Goal: Task Accomplishment & Management: Complete application form

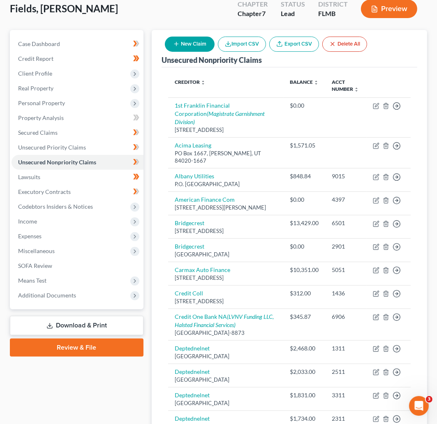
click at [110, 12] on div "Fields, Yvalondra Upgraded Chapter Chapter 7 Status Lead District [GEOGRAPHIC_D…" at bounding box center [218, 12] width 417 height 36
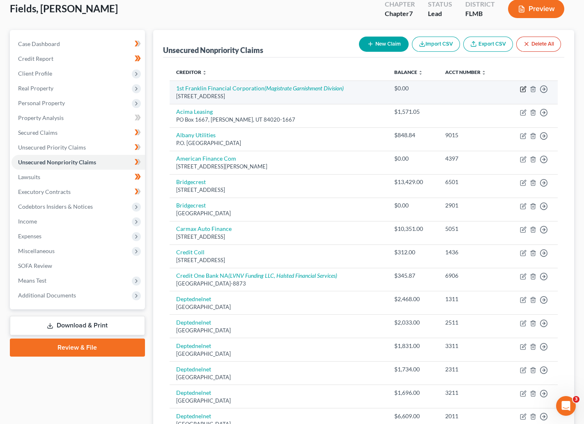
click at [436, 88] on icon "button" at bounding box center [523, 89] width 7 height 7
select select "10"
select select "0"
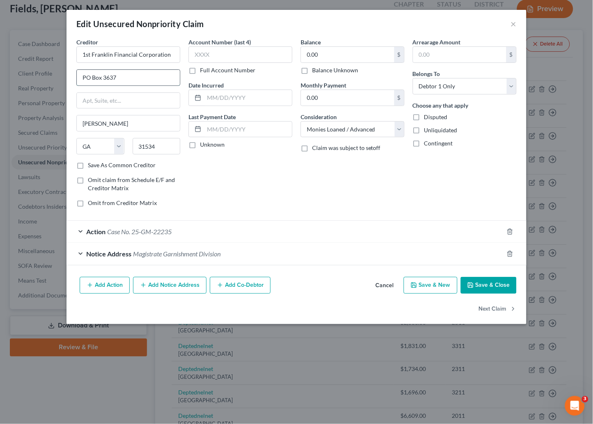
click at [148, 78] on input "PO Box 3637" at bounding box center [128, 78] width 103 height 16
type input "PO Box 880"
drag, startPoint x: 107, startPoint y: 122, endPoint x: 68, endPoint y: 124, distance: 39.1
click at [68, 123] on div "Creditor * 1st Franklin Financial Corporation PO Box 880 [PERSON_NAME][GEOGRAPH…" at bounding box center [297, 156] width 460 height 236
drag, startPoint x: 157, startPoint y: 149, endPoint x: 134, endPoint y: 149, distance: 23.4
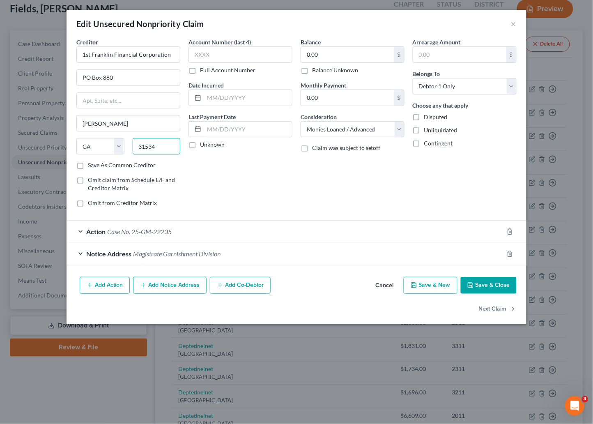
click at [134, 149] on input "31534" at bounding box center [157, 146] width 48 height 16
type input "30577"
click at [282, 174] on div "Account Number (last 4) Full Account Number Date Incurred Last Payment Date Unk…" at bounding box center [241, 126] width 112 height 176
type input "Toccoa"
click at [436, 283] on button "Save & Close" at bounding box center [489, 285] width 56 height 17
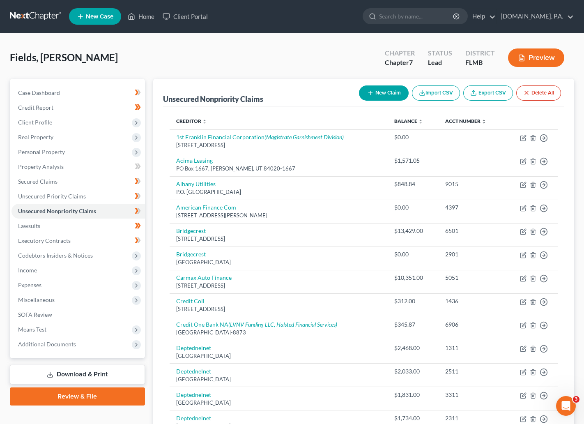
click at [382, 88] on button "New Claim" at bounding box center [384, 92] width 50 height 15
select select "0"
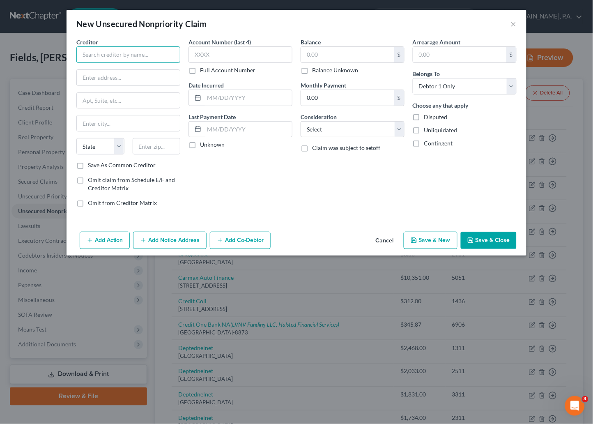
click at [150, 56] on input "text" at bounding box center [128, 54] width 104 height 16
type input "Access One Medical Card"
click at [145, 73] on input "text" at bounding box center [128, 78] width 103 height 16
type input "P.O. Box 410806"
click at [149, 141] on input "text" at bounding box center [157, 146] width 48 height 16
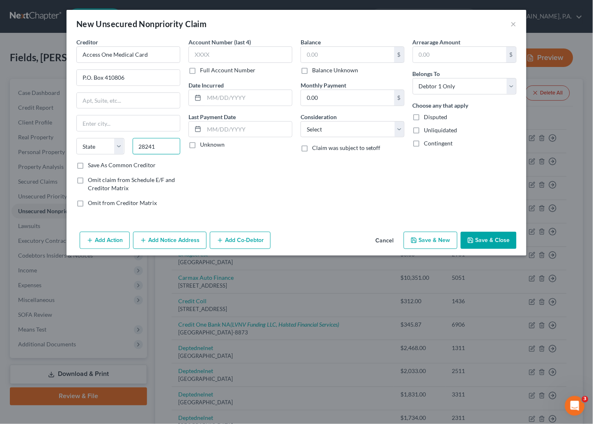
type input "28241"
click at [227, 184] on div "Account Number (last 4) Full Account Number Date Incurred Last Payment Date Unk…" at bounding box center [241, 126] width 112 height 176
type input "Charlotte"
select select "28"
click at [436, 242] on button "Save & Close" at bounding box center [489, 240] width 56 height 17
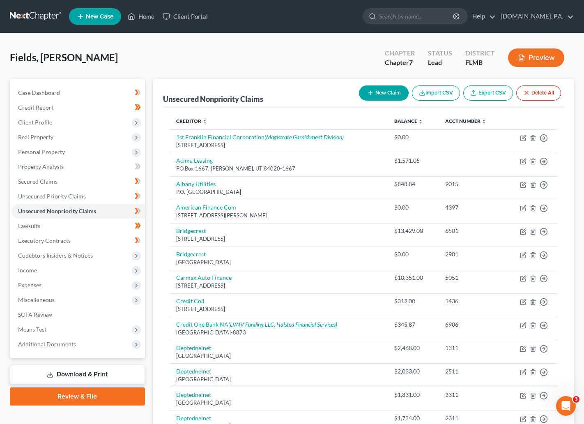
click at [392, 92] on button "New Claim" at bounding box center [384, 92] width 50 height 15
select select "0"
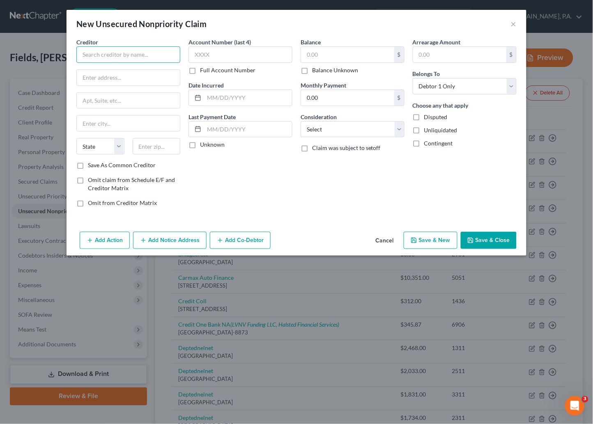
click at [127, 51] on input "text" at bounding box center [128, 54] width 104 height 16
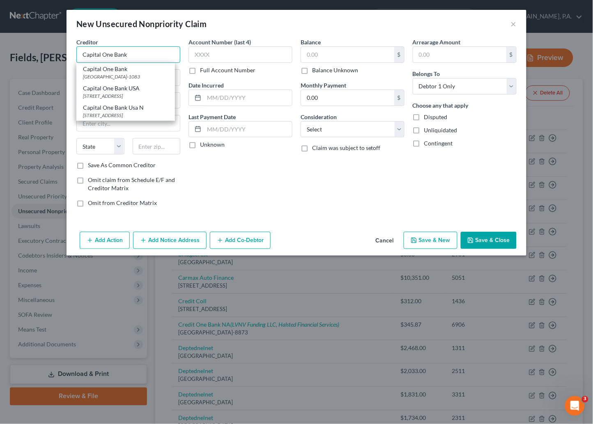
type input "Capital One Bank"
click at [208, 179] on div "Account Number (last 4) Full Account Number Date Incurred Last Payment Date Unk…" at bounding box center [241, 126] width 112 height 176
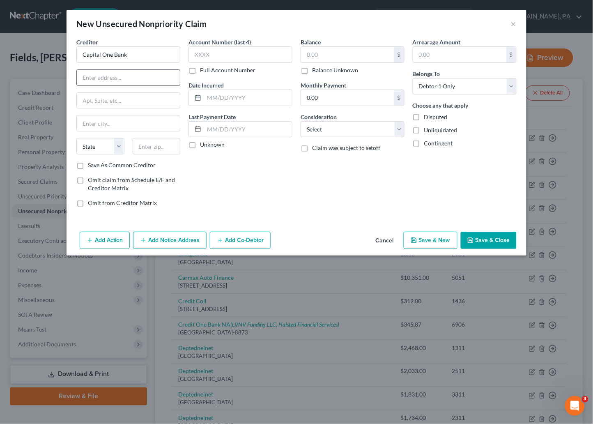
click at [107, 73] on input "text" at bounding box center [128, 78] width 103 height 16
type input "P.O. Box 98873"
click at [156, 143] on input "text" at bounding box center [157, 146] width 48 height 16
type input "89193"
click at [436, 242] on button "Save & Close" at bounding box center [489, 240] width 56 height 17
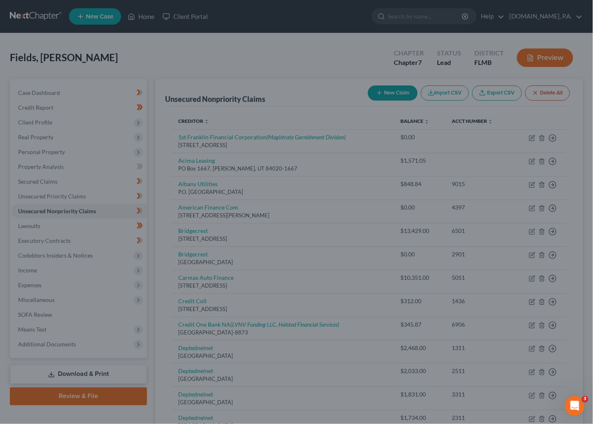
type input "[GEOGRAPHIC_DATA]"
select select "31"
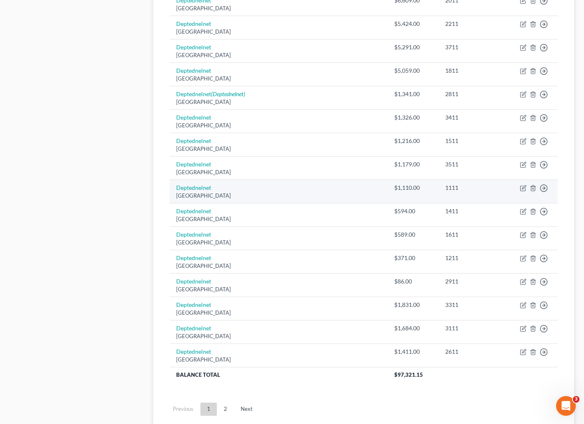
scroll to position [493, 0]
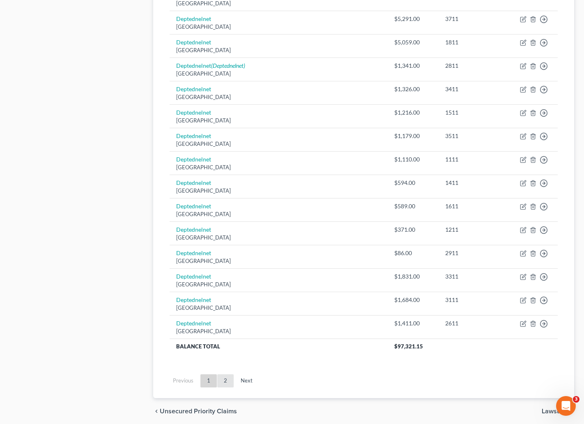
click at [224, 384] on link "2" at bounding box center [225, 380] width 16 height 13
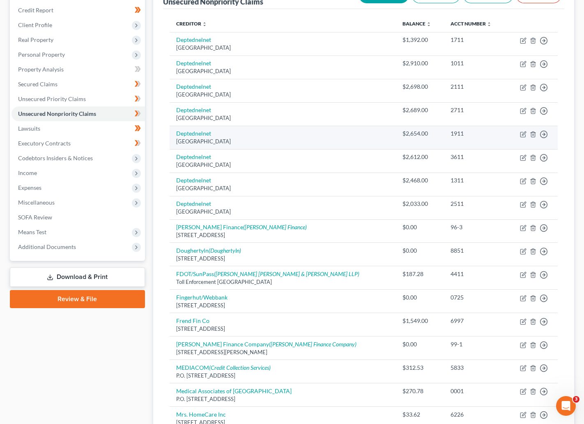
scroll to position [125, 0]
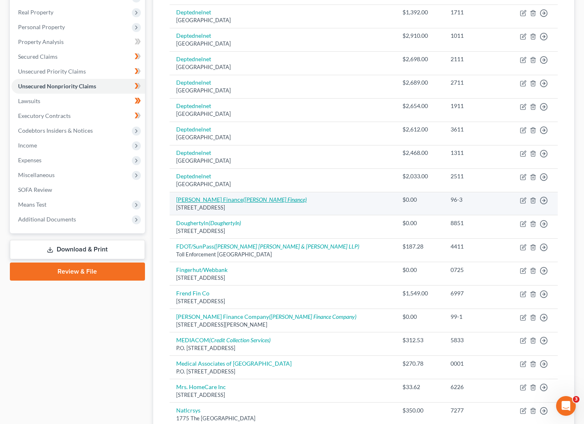
click at [245, 199] on icon "(Dougherty Finance)" at bounding box center [275, 199] width 64 height 7
select select "10"
select select "0"
select select "10"
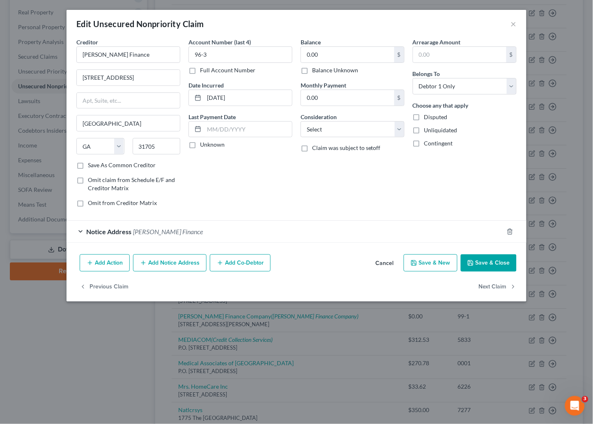
click at [121, 232] on span "Notice Address" at bounding box center [108, 232] width 45 height 8
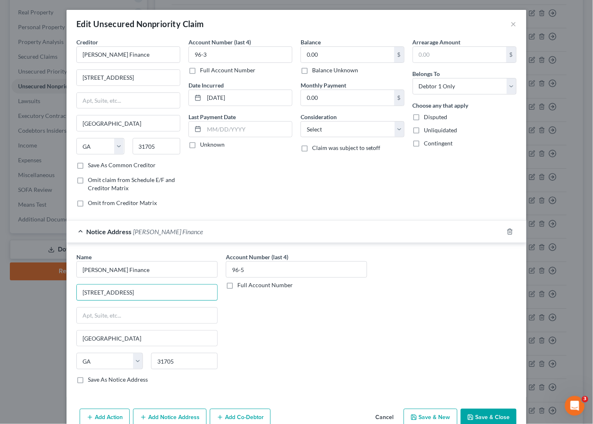
drag, startPoint x: 146, startPoint y: 292, endPoint x: 28, endPoint y: 295, distance: 118.0
click at [28, 295] on div "Edit Unsecured Nonpriority Claim × Creditor * Dougherty Finance 1209 E Oglethor…" at bounding box center [296, 212] width 593 height 424
type input "139 N Slappey Blvd"
type input "Ste 8"
drag, startPoint x: 176, startPoint y: 362, endPoint x: 143, endPoint y: 366, distance: 32.7
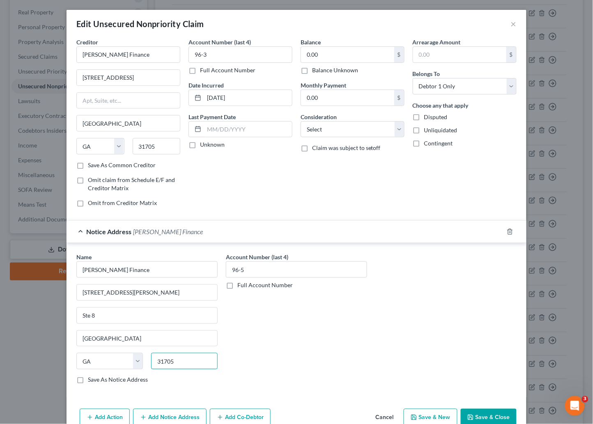
click at [147, 366] on div "31705" at bounding box center [184, 361] width 75 height 16
type input "31701"
click at [336, 346] on div "Account Number (last 4) 96-5 Full Account Number" at bounding box center [297, 322] width 150 height 138
click at [483, 415] on button "Save & Close" at bounding box center [489, 417] width 56 height 17
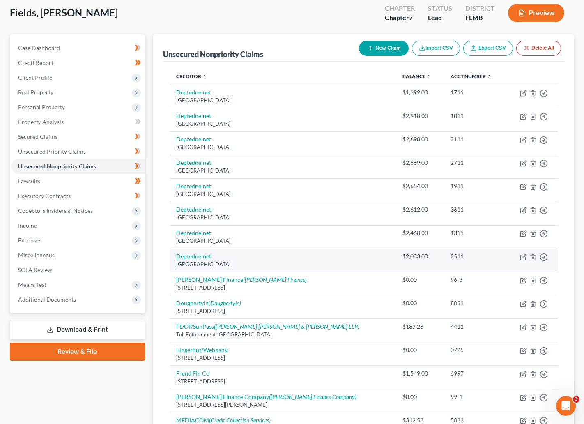
scroll to position [63, 0]
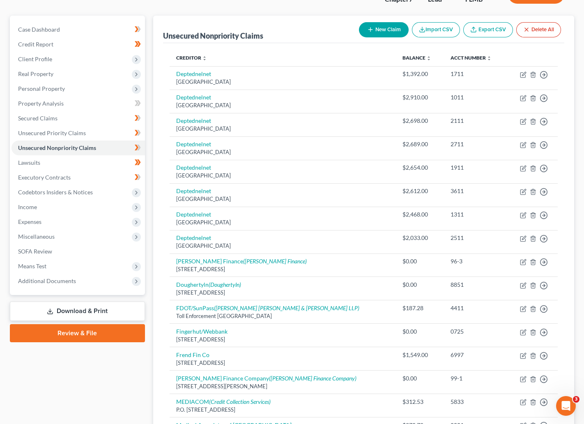
click at [381, 28] on button "New Claim" at bounding box center [384, 29] width 50 height 15
select select "0"
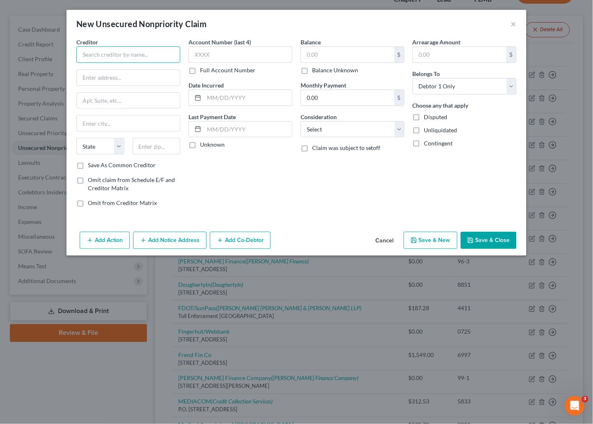
click at [130, 53] on input "text" at bounding box center [128, 54] width 104 height 16
type input "Georgia Home Medical, Inc"
click at [99, 80] on input "text" at bounding box center [128, 78] width 103 height 16
type input "416 Pine Ave"
click at [135, 147] on input "text" at bounding box center [157, 146] width 48 height 16
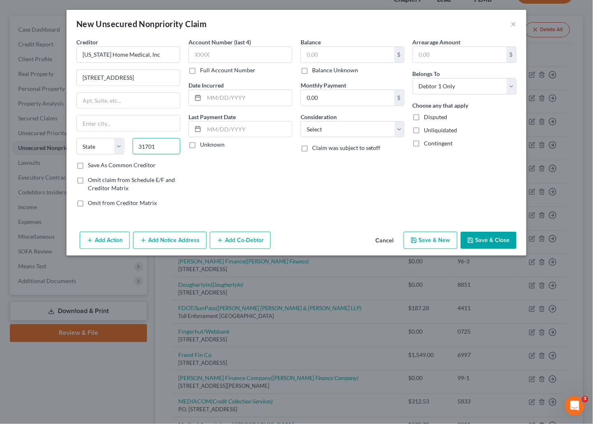
type input "31701"
type input "Albany"
select select "10"
click at [253, 178] on div "Account Number (last 4) Full Account Number Date Incurred Last Payment Date Unk…" at bounding box center [241, 126] width 112 height 176
click at [482, 241] on button "Save & Close" at bounding box center [489, 240] width 56 height 17
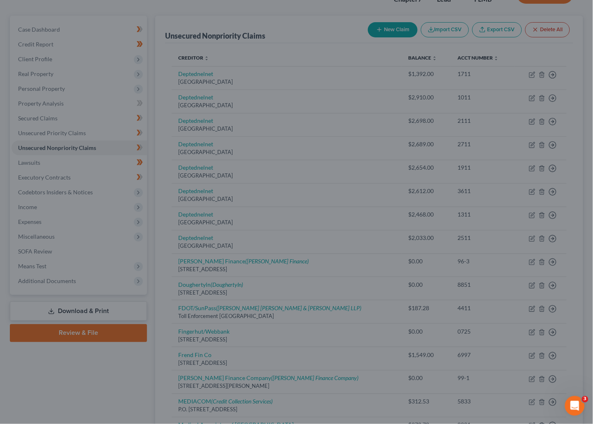
type input "0.00"
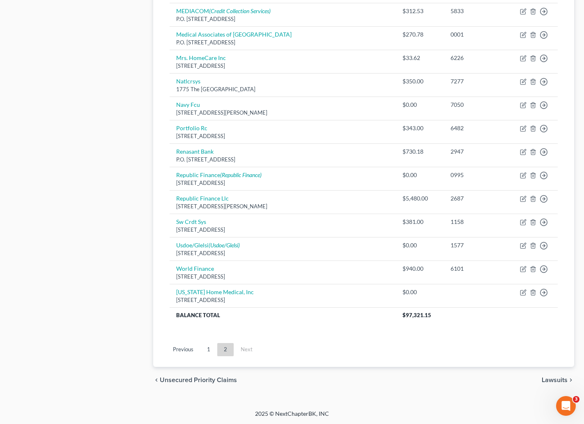
scroll to position [457, 0]
click at [211, 353] on link "1" at bounding box center [209, 349] width 16 height 13
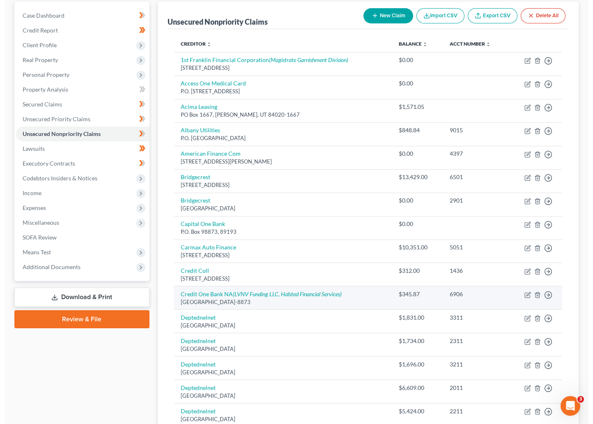
scroll to position [0, 0]
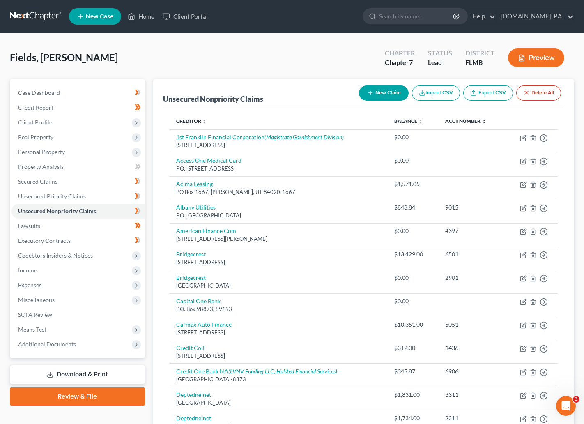
click at [373, 90] on button "New Claim" at bounding box center [384, 92] width 50 height 15
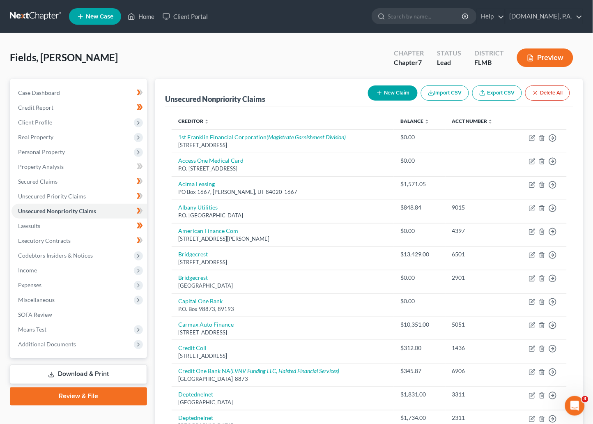
select select "0"
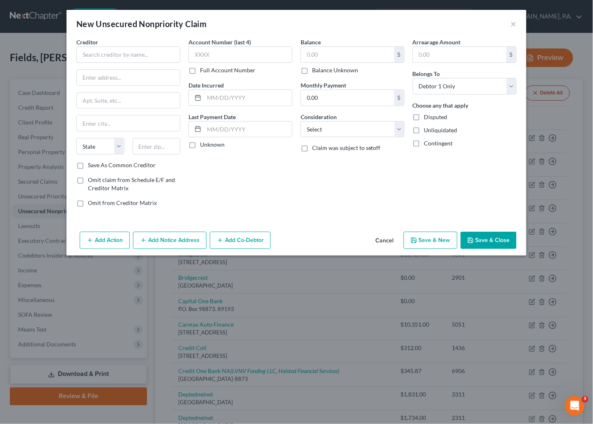
click at [126, 64] on div "Creditor * State AL AK AR AZ CA CO CT DE DC FL GA GU HI ID IL IN IA KS KY LA ME…" at bounding box center [128, 99] width 104 height 123
click at [131, 61] on input "text" at bounding box center [128, 54] width 104 height 16
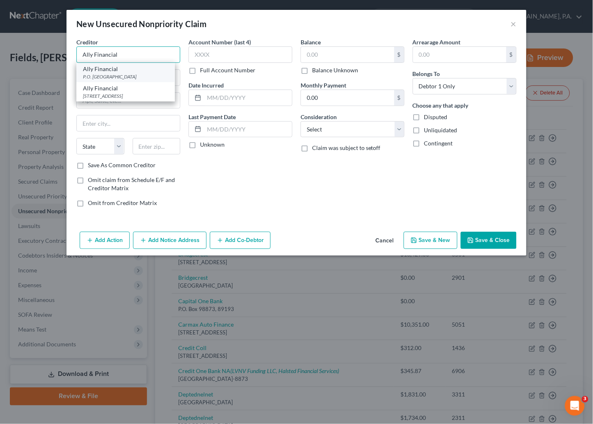
type input "Ally Financial"
click at [120, 76] on div "P.O. Box 380901, Minneapolis, MN 55438" at bounding box center [125, 76] width 85 height 7
type input "P.O. Box 380901"
type input "Minneapolis"
select select "24"
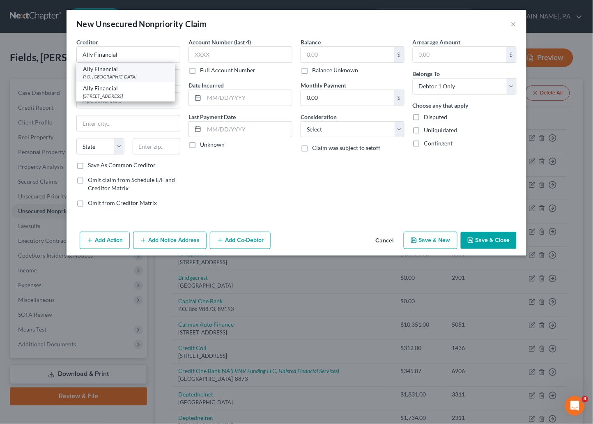
type input "55438"
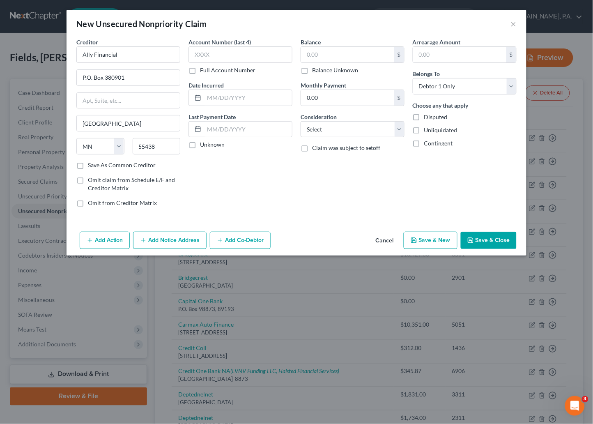
click at [174, 240] on button "Add Notice Address" at bounding box center [170, 240] width 74 height 17
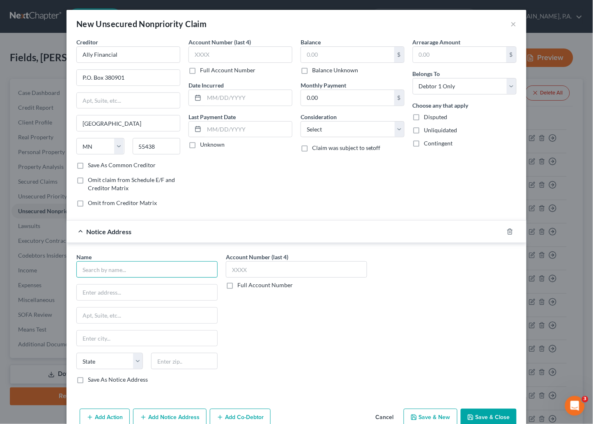
click at [120, 268] on input "text" at bounding box center [146, 269] width 141 height 16
type input "P"
type input "AIS Portfolio Services"
click at [127, 294] on input "text" at bounding box center [147, 293] width 141 height 16
click at [98, 293] on input "text" at bounding box center [147, 293] width 141 height 16
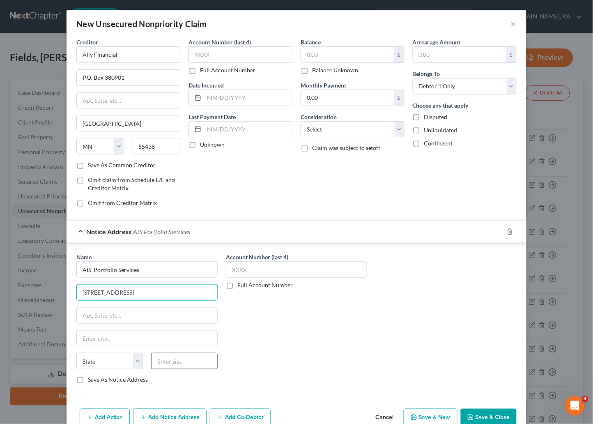
type input "4515 N Santa Fe Ave"
click at [166, 362] on input "text" at bounding box center [184, 361] width 67 height 16
type input "73118"
click at [257, 350] on div "Account Number (last 4) Full Account Number" at bounding box center [297, 322] width 150 height 138
click at [180, 361] on input "73118" at bounding box center [184, 361] width 67 height 16
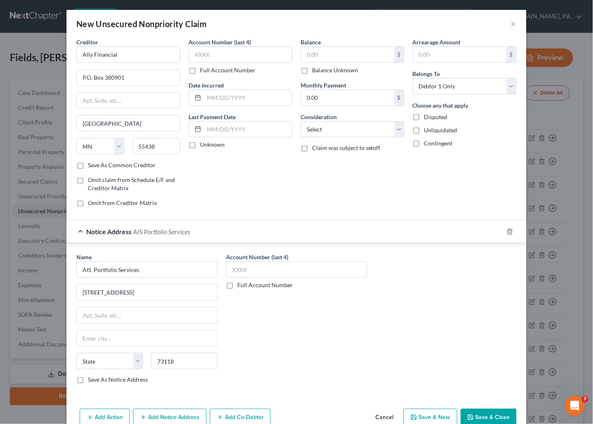
click at [263, 349] on div "Account Number (last 4) Full Account Number" at bounding box center [297, 322] width 150 height 138
click at [110, 315] on input "text" at bounding box center [147, 316] width 141 height 16
type input "Oklahoma City"
select select "37"
type input "Dept APS"
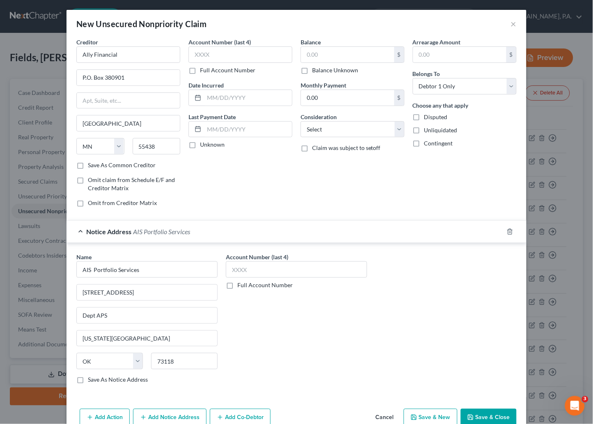
click at [252, 341] on div "Account Number (last 4) Full Account Number" at bounding box center [297, 322] width 150 height 138
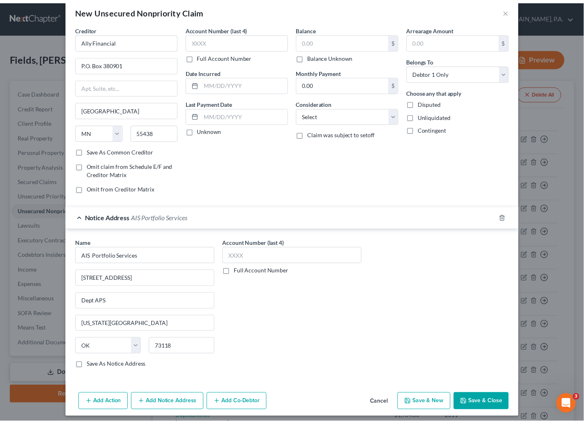
scroll to position [20, 0]
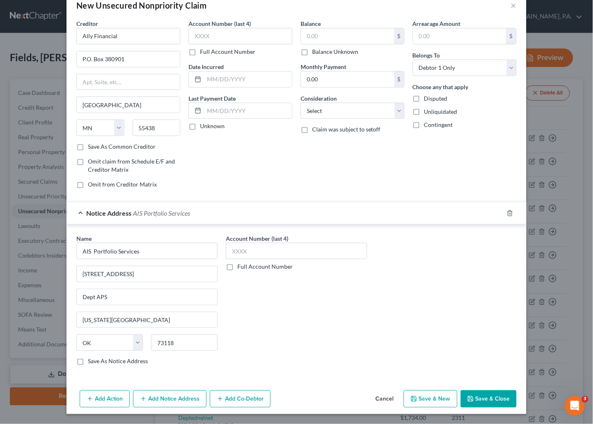
click at [484, 397] on button "Save & Close" at bounding box center [489, 398] width 56 height 17
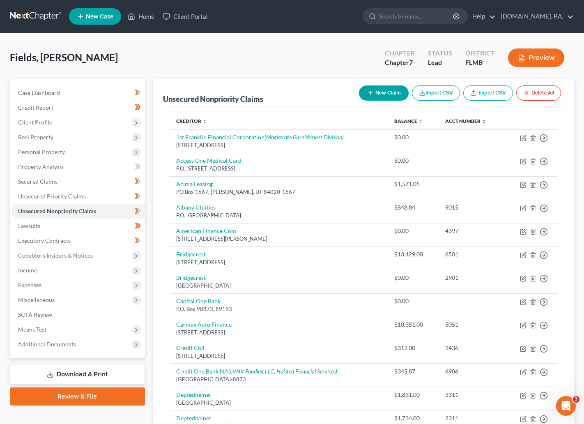
click at [378, 94] on button "New Claim" at bounding box center [384, 92] width 50 height 15
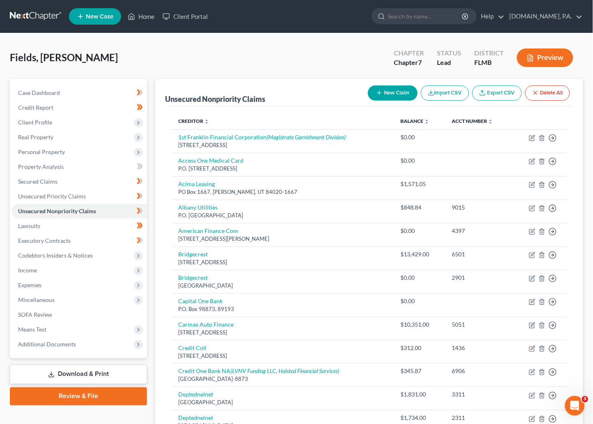
select select "0"
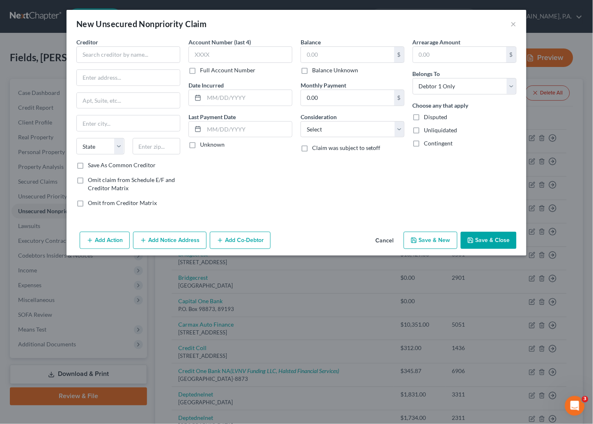
click at [155, 8] on div at bounding box center [292, 8] width 593 height 0
click at [125, 53] on input "text" at bounding box center [128, 54] width 104 height 16
type input "ABC Loan Company"
click at [113, 75] on input "text" at bounding box center [128, 78] width 103 height 16
type input "4010 Columbia Rd"
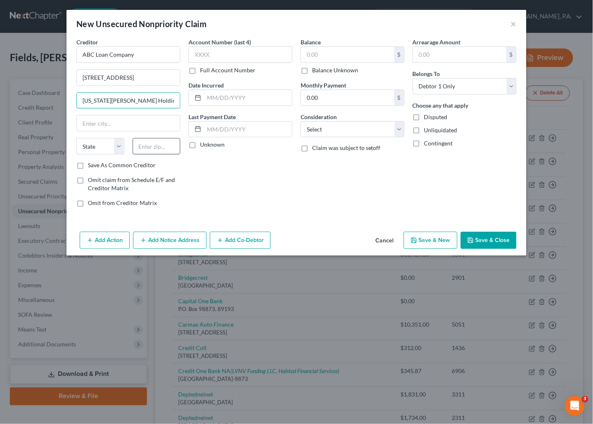
type input "Georgia Finco Holding"
click at [161, 145] on input "text" at bounding box center [157, 146] width 48 height 16
type input "30907"
click at [212, 187] on div "Account Number (last 4) Full Account Number Date Incurred Last Payment Date Unk…" at bounding box center [241, 126] width 112 height 176
click at [160, 123] on input "text" at bounding box center [128, 123] width 103 height 16
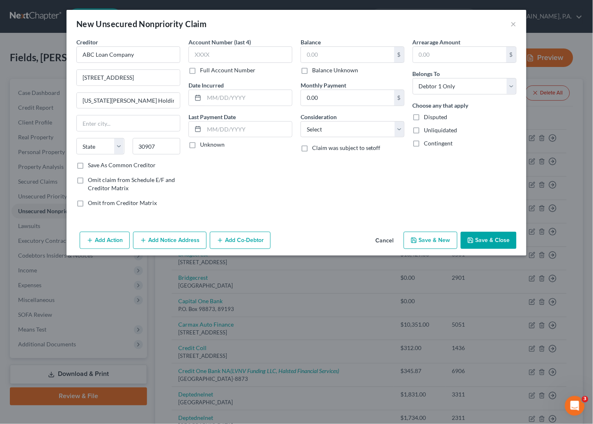
click at [270, 167] on div "Account Number (last 4) Full Account Number Date Incurred Last Payment Date Unk…" at bounding box center [241, 126] width 112 height 176
click at [171, 147] on input "30907" at bounding box center [157, 146] width 48 height 16
click at [198, 173] on div "Account Number (last 4) Full Account Number Date Incurred Last Payment Date Unk…" at bounding box center [241, 126] width 112 height 176
click at [152, 97] on input "Georgia Finco Holding" at bounding box center [128, 101] width 103 height 16
click at [149, 73] on input "4010 Columbia Rd" at bounding box center [128, 78] width 103 height 16
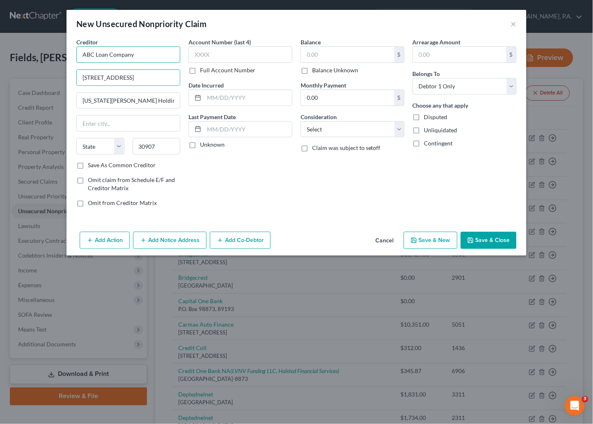
click at [148, 49] on input "ABC Loan Company" at bounding box center [128, 54] width 104 height 16
click at [248, 191] on div "Account Number (last 4) Full Account Number Date Incurred Last Payment Date Unk…" at bounding box center [241, 126] width 112 height 176
click at [117, 120] on input "text" at bounding box center [128, 123] width 103 height 16
type input "m"
type input "Augusta"
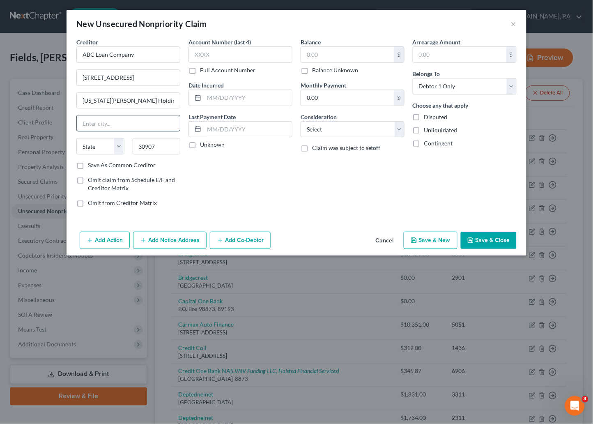
select select "10"
click at [258, 191] on div "Account Number (last 4) Full Account Number Date Incurred Last Payment Date Unk…" at bounding box center [241, 126] width 112 height 176
click at [120, 126] on input "Augusta" at bounding box center [128, 123] width 103 height 16
drag, startPoint x: 97, startPoint y: 125, endPoint x: 60, endPoint y: 125, distance: 37.4
click at [60, 125] on div "New Unsecured Nonpriority Claim × Creditor * ABC Loan Company 4010 Columbia Rd …" at bounding box center [296, 212] width 593 height 424
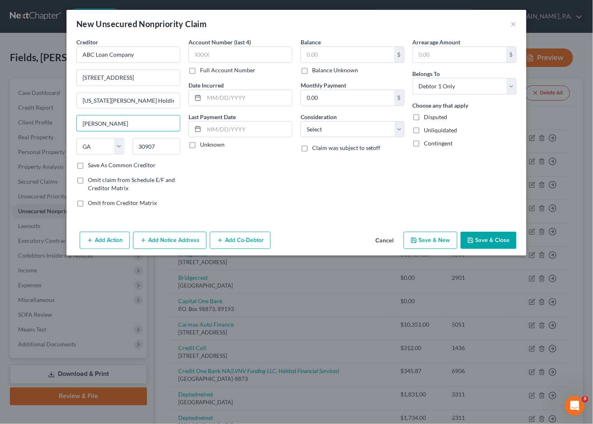
type input "Martinez"
click at [230, 207] on div "Account Number (last 4) Full Account Number Date Incurred Last Payment Date Unk…" at bounding box center [241, 126] width 112 height 176
click at [145, 53] on input "ABC Loan Company" at bounding box center [128, 54] width 104 height 16
drag, startPoint x: 145, startPoint y: 54, endPoint x: 137, endPoint y: 49, distance: 9.2
click at [137, 49] on input "ABC Loan Company" at bounding box center [128, 54] width 104 height 16
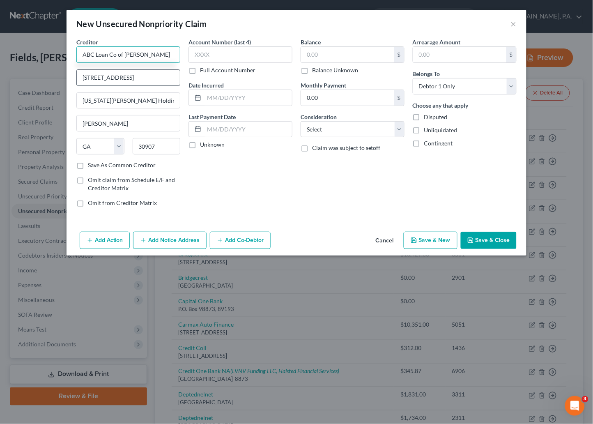
type input "ABC Loan Co of Martinez"
click at [90, 77] on input "4010 Columbia Rd" at bounding box center [128, 78] width 103 height 16
type input "4210 Columbia Rd"
click at [255, 189] on div "Account Number (last 4) Full Account Number Date Incurred Last Payment Date Unk…" at bounding box center [241, 126] width 112 height 176
click at [130, 125] on input "Martinez" at bounding box center [128, 123] width 103 height 16
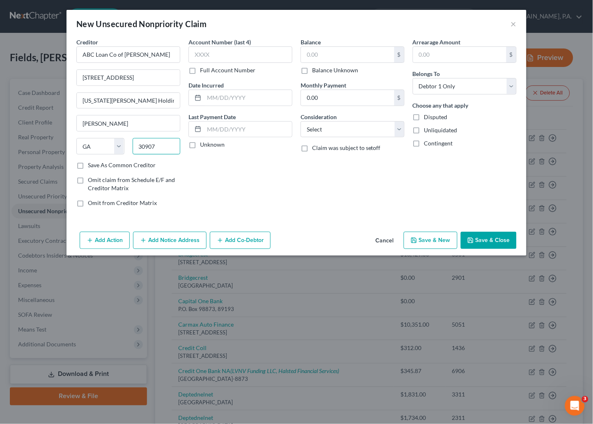
drag, startPoint x: 159, startPoint y: 147, endPoint x: 129, endPoint y: 150, distance: 29.7
click at [129, 150] on div "30907" at bounding box center [157, 146] width 56 height 16
type input "30907"
type input "Augusta"
drag, startPoint x: 146, startPoint y: 102, endPoint x: 68, endPoint y: 106, distance: 78.6
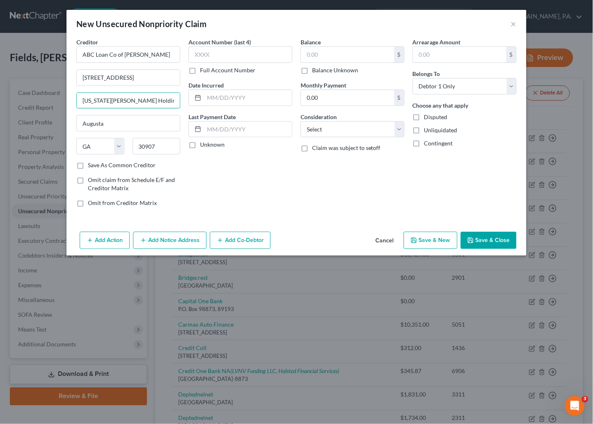
click at [68, 106] on div "Creditor * ABC Loan Co of Martinez 4210 Columbia Rd Georgia Finco Holding Augus…" at bounding box center [297, 133] width 460 height 191
type input "Ste 16C"
drag, startPoint x: 115, startPoint y: 125, endPoint x: 69, endPoint y: 126, distance: 46.8
click at [69, 126] on div "Creditor * ABC Loan Co of Martinez 4210 Columbia Rd Ste 16C Augusta State AL AK…" at bounding box center [297, 133] width 460 height 191
type input "Martinez"
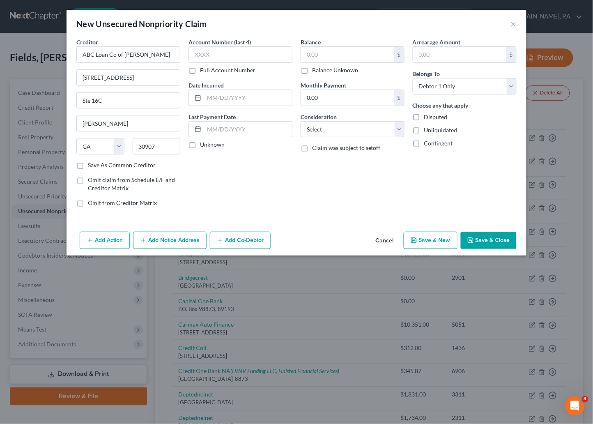
click at [497, 238] on button "Save & Close" at bounding box center [489, 240] width 56 height 17
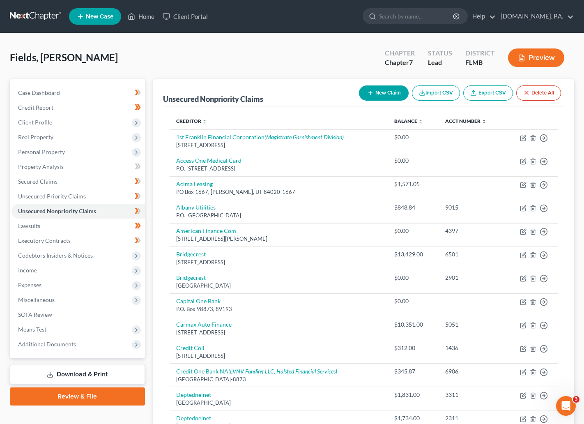
click at [391, 88] on button "New Claim" at bounding box center [384, 92] width 50 height 15
select select "0"
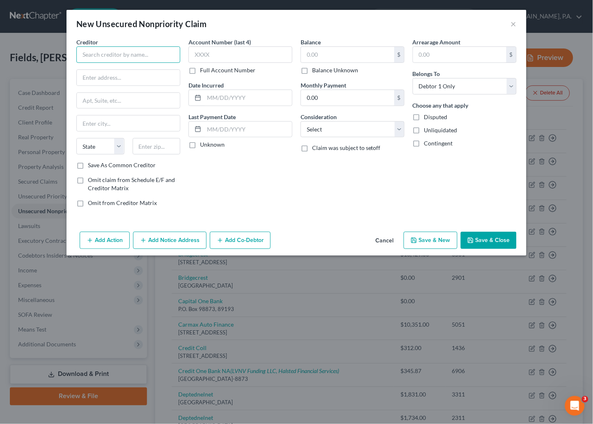
click at [105, 59] on input "text" at bounding box center [128, 54] width 104 height 16
type input "Ace Liquor"
click at [94, 70] on input "text" at bounding box center [128, 78] width 103 height 16
type input "2412 N Slappey Blvd"
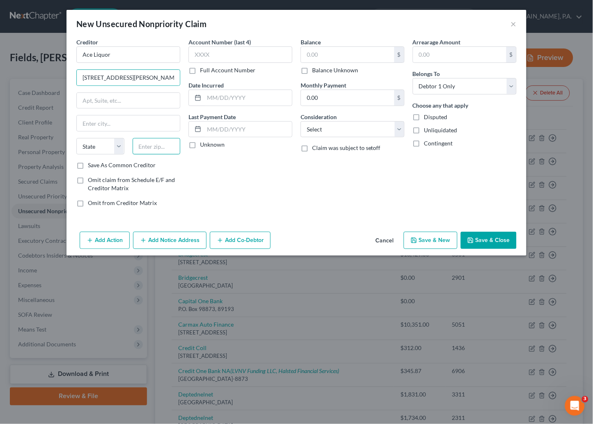
click at [142, 150] on input "text" at bounding box center [157, 146] width 48 height 16
type input "31701"
type input "Albany"
select select "10"
click at [486, 243] on button "Save & Close" at bounding box center [489, 240] width 56 height 17
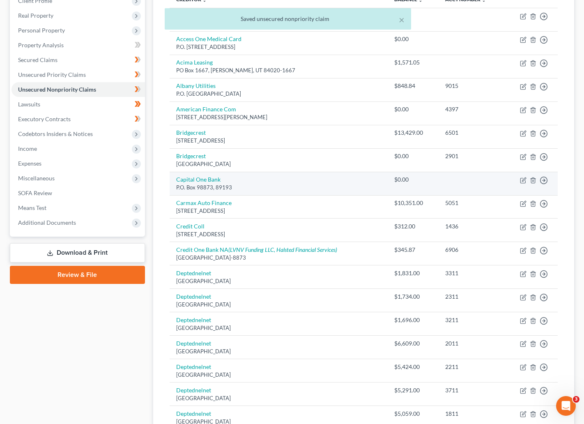
scroll to position [123, 0]
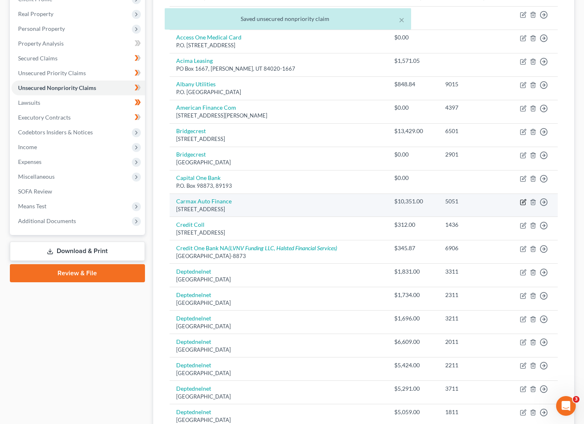
click at [522, 202] on icon "button" at bounding box center [523, 202] width 7 height 7
select select "48"
select select "0"
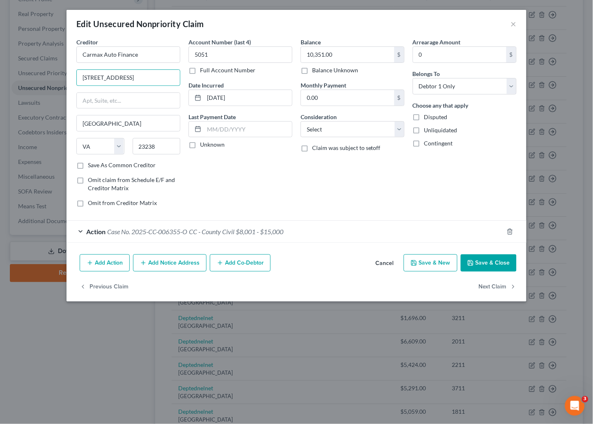
drag, startPoint x: 165, startPoint y: 77, endPoint x: 59, endPoint y: 77, distance: 106.0
click at [59, 77] on div "Edit Unsecured Nonpriority Claim × Creditor * Carmax Auto Finance 12800 Tuckaho…" at bounding box center [296, 212] width 593 height 424
type input "225 Chastain Meadows Ct"
type input "Ste 200"
click at [168, 146] on input "23238" at bounding box center [157, 146] width 48 height 16
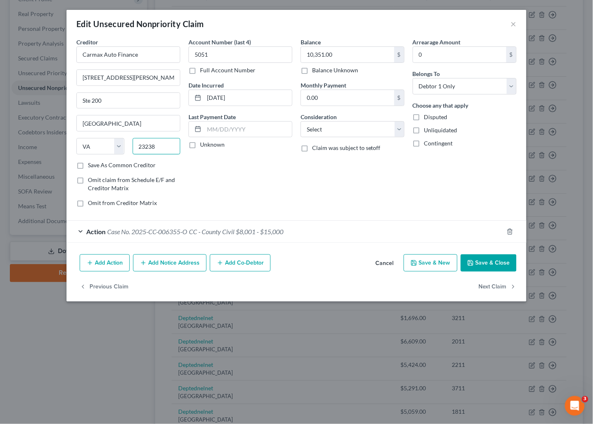
drag, startPoint x: 168, startPoint y: 146, endPoint x: 138, endPoint y: 147, distance: 30.0
click at [138, 147] on input "23238" at bounding box center [157, 146] width 48 height 16
type input "30144"
click at [255, 197] on div "Account Number (last 4) 5051 Full Account Number Date Incurred 03-23-2022 Last …" at bounding box center [241, 126] width 112 height 176
click at [175, 152] on input "30144" at bounding box center [157, 146] width 48 height 16
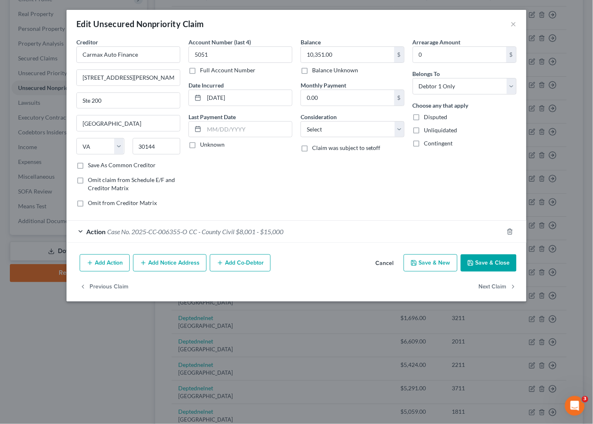
click at [182, 165] on div "Creditor * Carmax Auto Finance 225 Chastain Meadows Ct Ste 200 Richmond State A…" at bounding box center [128, 126] width 112 height 176
click at [161, 78] on input "225 Chastain Meadows Ct" at bounding box center [128, 78] width 103 height 16
click at [224, 51] on input "5051" at bounding box center [241, 54] width 104 height 16
click at [164, 148] on input "30144" at bounding box center [157, 146] width 48 height 16
click at [125, 122] on input "Richmond" at bounding box center [128, 123] width 103 height 16
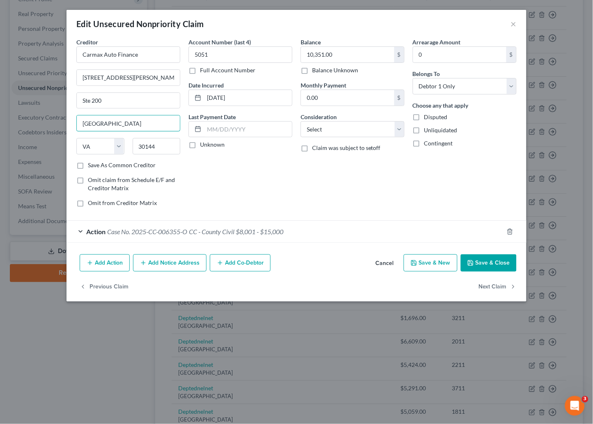
drag, startPoint x: 125, startPoint y: 122, endPoint x: 47, endPoint y: 125, distance: 77.3
click at [47, 125] on div "Edit Unsecured Nonpriority Claim × Creditor * Carmax Auto Finance 225 Chastain …" at bounding box center [296, 212] width 593 height 424
click at [203, 186] on div "Account Number (last 4) 5051 Full Account Number Date Incurred 03-23-2022 Last …" at bounding box center [241, 126] width 112 height 176
click at [162, 146] on input "30144" at bounding box center [157, 146] width 48 height 16
click at [128, 119] on input "Richmond" at bounding box center [128, 123] width 103 height 16
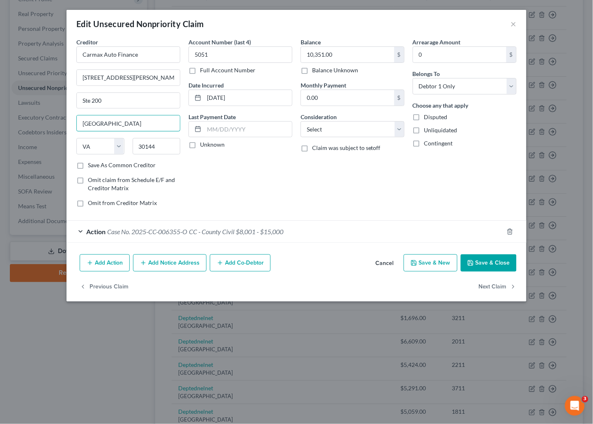
drag, startPoint x: 127, startPoint y: 119, endPoint x: 59, endPoint y: 127, distance: 68.7
click at [59, 127] on div "Edit Unsecured Nonpriority Claim × Creditor * Carmax Auto Finance 225 Chastain …" at bounding box center [296, 212] width 593 height 424
type input "Kennesaw"
click at [120, 147] on select "State [US_STATE] AK AR AZ CA CO CT DE DC [GEOGRAPHIC_DATA] [GEOGRAPHIC_DATA] GU…" at bounding box center [100, 146] width 48 height 16
select select "10"
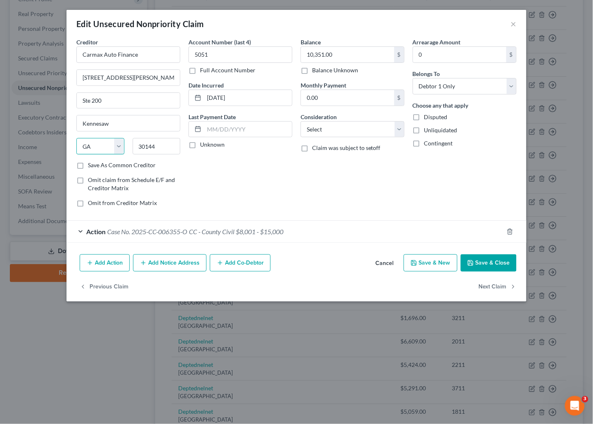
click at [76, 138] on select "State [US_STATE] AK AR AZ CA CO CT DE DC [GEOGRAPHIC_DATA] [GEOGRAPHIC_DATA] GU…" at bounding box center [100, 146] width 48 height 16
click at [491, 261] on button "Save & Close" at bounding box center [489, 262] width 56 height 17
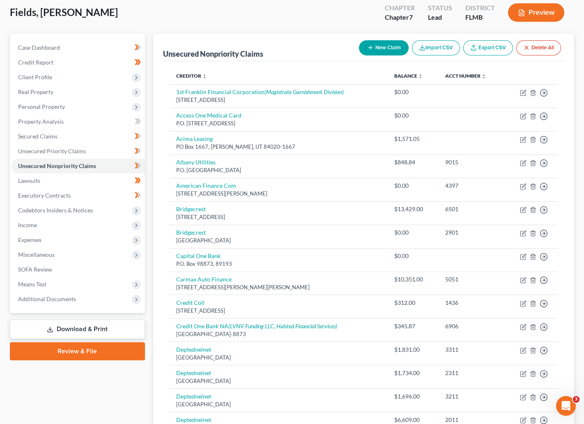
scroll to position [0, 0]
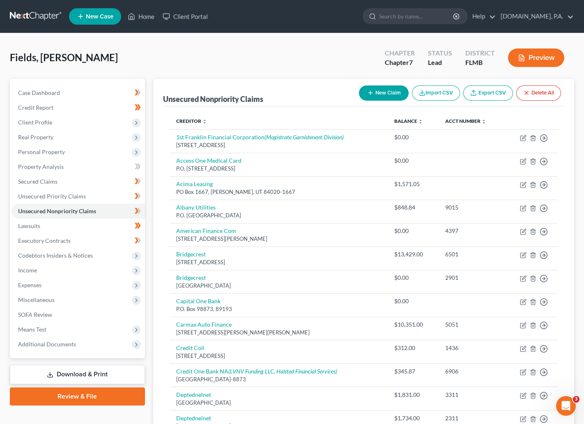
click at [372, 90] on button "New Claim" at bounding box center [384, 92] width 50 height 15
select select "0"
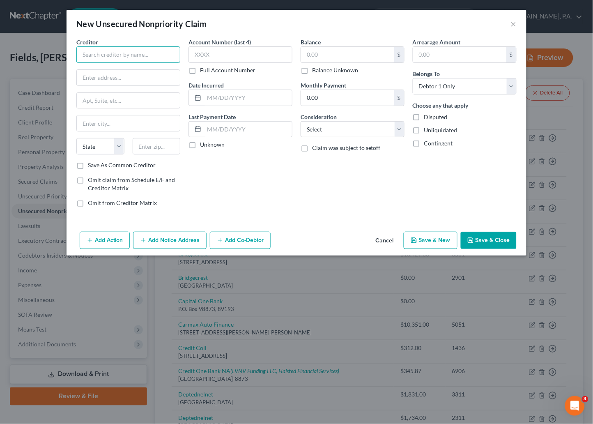
click at [145, 56] on input "text" at bounding box center [128, 54] width 104 height 16
type input "Credit Protection Associates"
click at [123, 73] on input "text" at bounding box center [128, 78] width 103 height 16
type input "13355 Noel Rd"
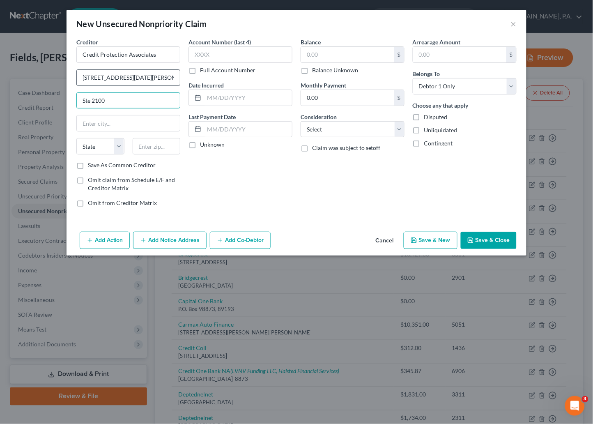
type input "Ste 2100"
click at [152, 152] on input "text" at bounding box center [157, 146] width 48 height 16
type input "75240"
click at [215, 172] on div "Account Number (last 4) Full Account Number Date Incurred Last Payment Date Unk…" at bounding box center [241, 126] width 112 height 176
type input "Dallas"
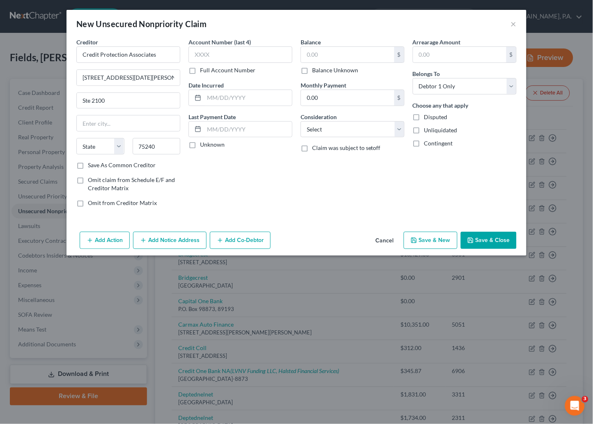
select select "45"
click at [494, 239] on button "Save & Close" at bounding box center [489, 240] width 56 height 17
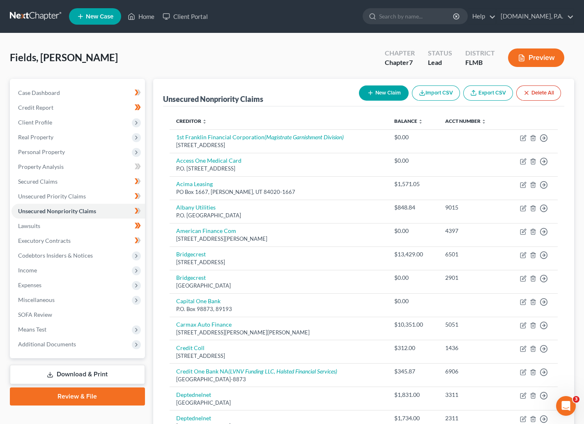
click at [388, 90] on button "New Claim" at bounding box center [384, 92] width 50 height 15
select select "0"
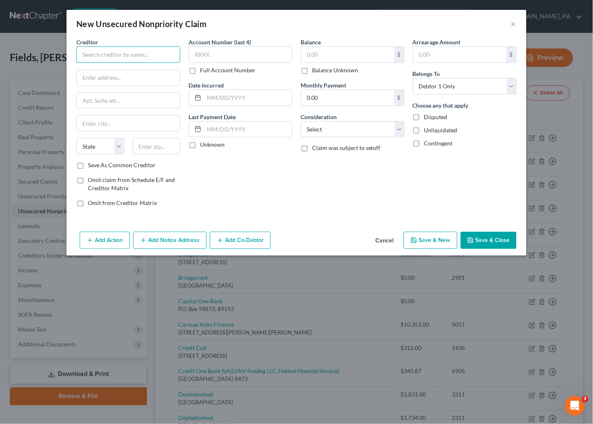
click at [165, 58] on input "text" at bounding box center [128, 54] width 104 height 16
type input "[PERSON_NAME] Furniture"
type input "1201 W Broad Ave"
click at [150, 147] on input "text" at bounding box center [157, 146] width 48 height 16
type input "31707"
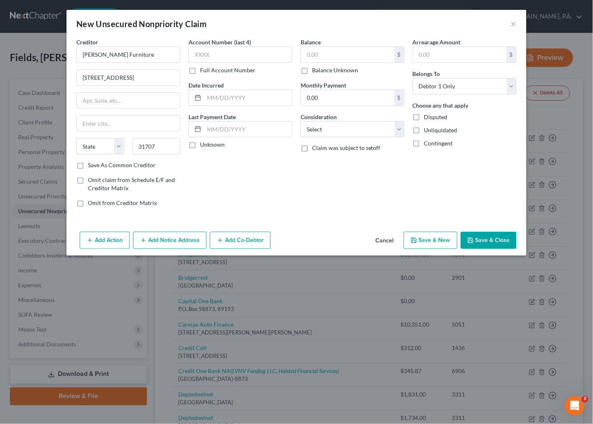
click at [213, 170] on div "Account Number (last 4) Full Account Number Date Incurred Last Payment Date Unk…" at bounding box center [241, 126] width 112 height 176
type input "[GEOGRAPHIC_DATA]"
select select "10"
click at [256, 49] on input "text" at bounding box center [241, 54] width 104 height 16
type input "9492"
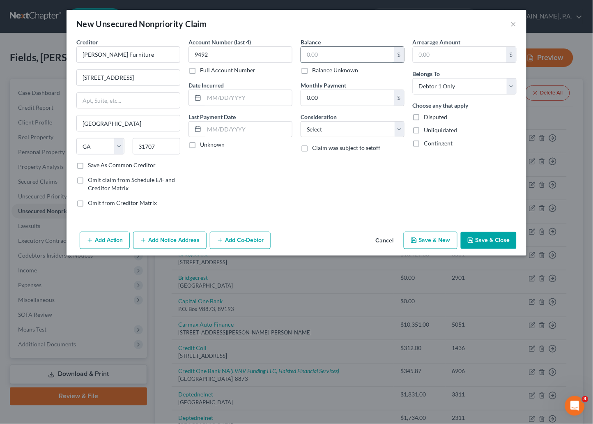
click at [360, 58] on input "text" at bounding box center [347, 55] width 93 height 16
type input "5,060"
click at [347, 179] on div "Balance 5,060.00 $ Balance Unknown Balance Undetermined 5,060 $ Balance Unknown…" at bounding box center [353, 126] width 112 height 176
click at [491, 243] on button "Save & Close" at bounding box center [489, 240] width 56 height 17
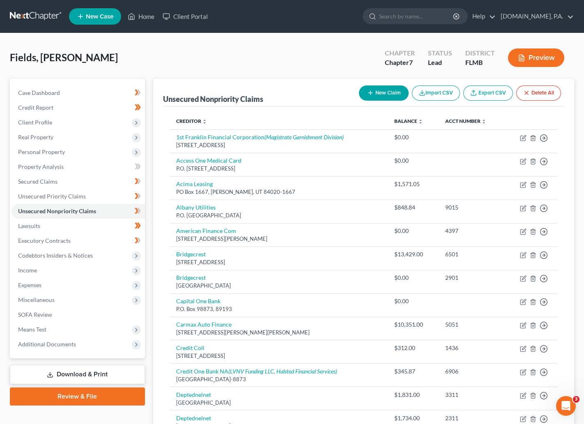
click at [390, 95] on button "New Claim" at bounding box center [384, 92] width 50 height 15
select select "0"
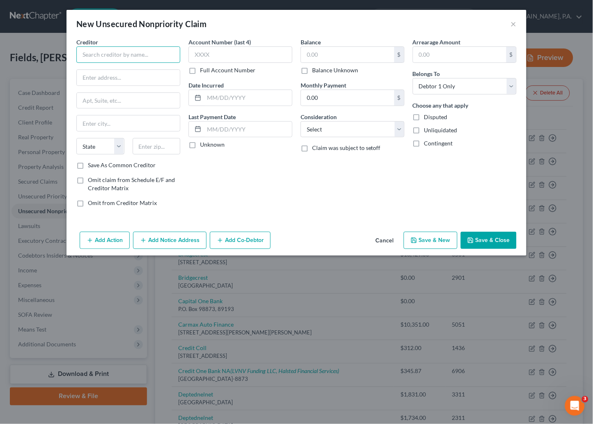
click at [125, 53] on input "text" at bounding box center [128, 54] width 104 height 16
type input "[PERSON_NAME] Rentals"
type input "2800 Canton Rd"
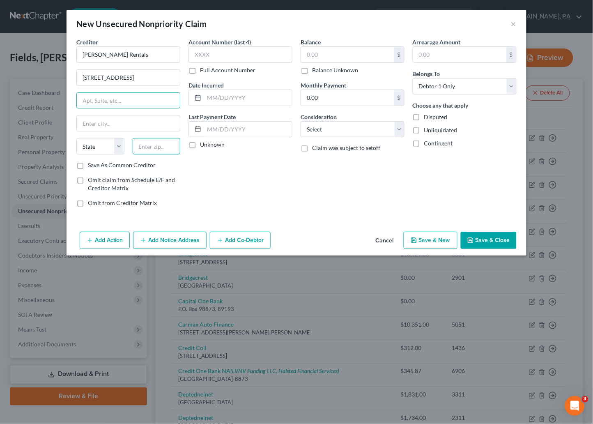
click at [153, 146] on input "text" at bounding box center [157, 146] width 48 height 16
type input "30066"
type input "Marietta"
select select "10"
click at [208, 214] on div "Creditor * Aarons Rentals 2800 Canton Rd Marietta State AL AK AR AZ CA CO CT DE…" at bounding box center [297, 133] width 460 height 191
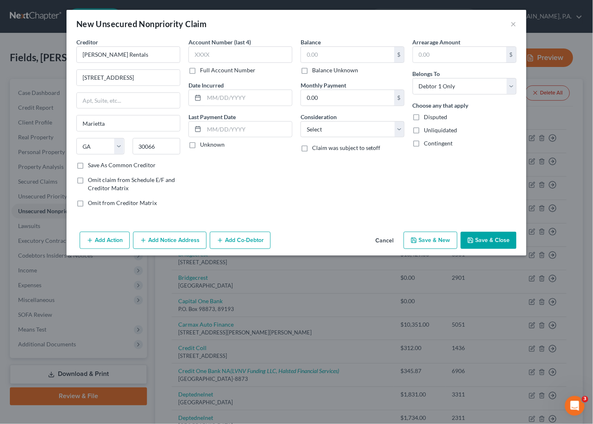
click at [494, 237] on button "Save & Close" at bounding box center [489, 240] width 56 height 17
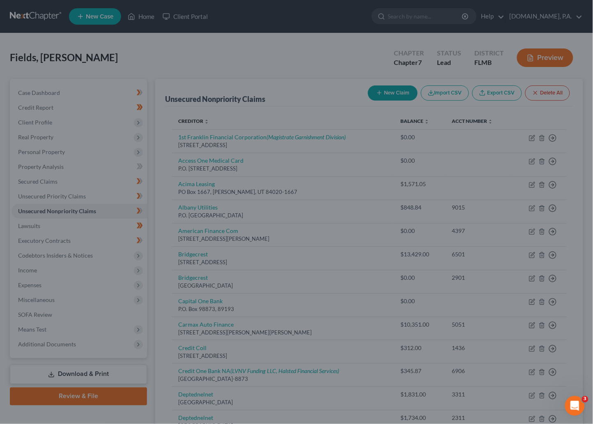
type input "0.00"
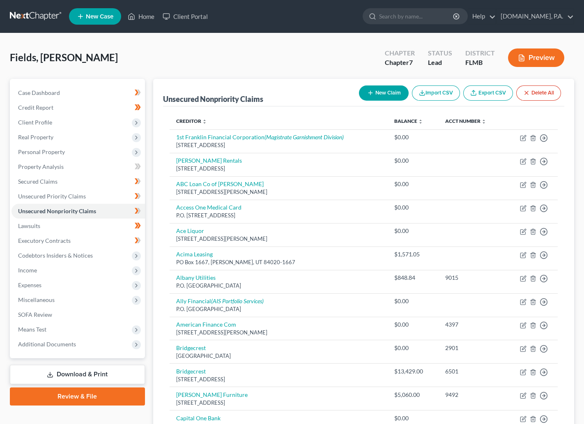
click at [392, 91] on button "New Claim" at bounding box center [384, 92] width 50 height 15
select select "0"
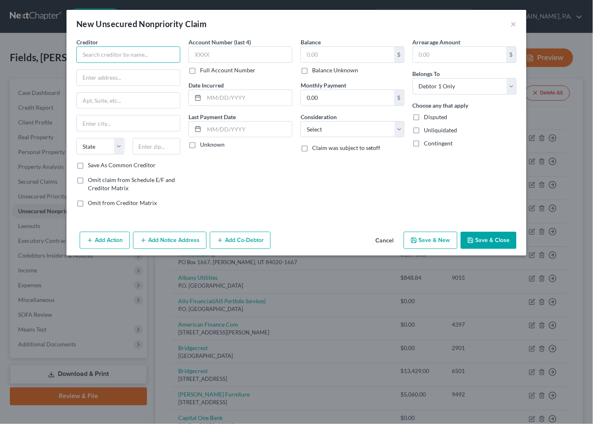
click at [148, 56] on input "text" at bounding box center [128, 54] width 104 height 16
type input "Albany Area Primary Healthcare, Inc"
click at [130, 83] on input "text" at bounding box center [128, 78] width 103 height 16
type input "204 N Westover Blvd"
click at [146, 145] on input "text" at bounding box center [157, 146] width 48 height 16
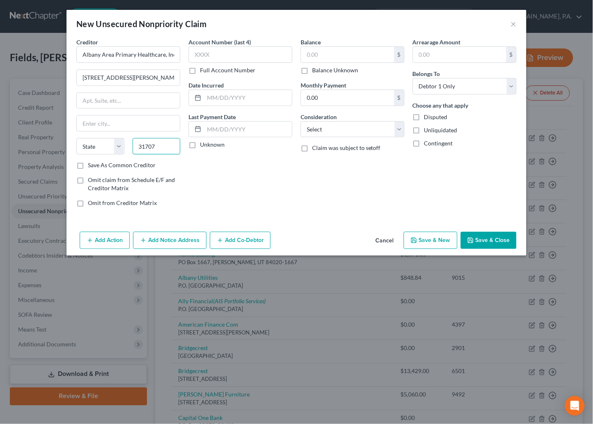
type input "31707"
click at [245, 196] on div "Account Number (last 4) Full Account Number Date Incurred Last Payment Date Unk…" at bounding box center [241, 126] width 112 height 176
type input "Albany"
select select "10"
click at [483, 238] on button "Save & Close" at bounding box center [489, 240] width 56 height 17
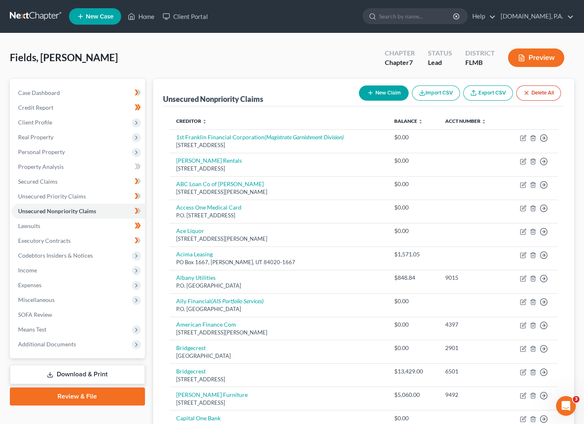
click at [387, 88] on button "New Claim" at bounding box center [384, 92] width 50 height 15
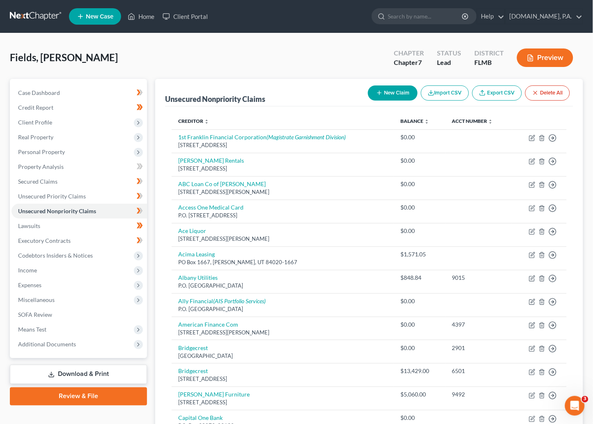
select select "0"
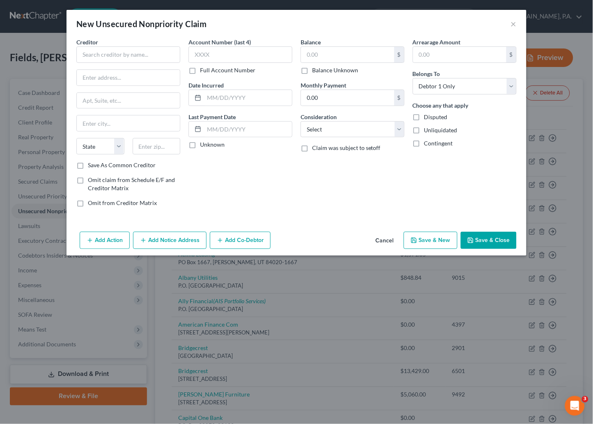
click at [161, 63] on div "Creditor * State AL AK AR AZ CA CO CT DE DC FL GA GU HI ID IL IN IA KS KY LA ME…" at bounding box center [128, 99] width 104 height 123
click at [161, 56] on input "text" at bounding box center [128, 54] width 104 height 16
type input "Verizon - MCI - Telecom"
click at [139, 77] on input "text" at bounding box center [128, 78] width 103 height 16
type input "P.O. Box 31303"
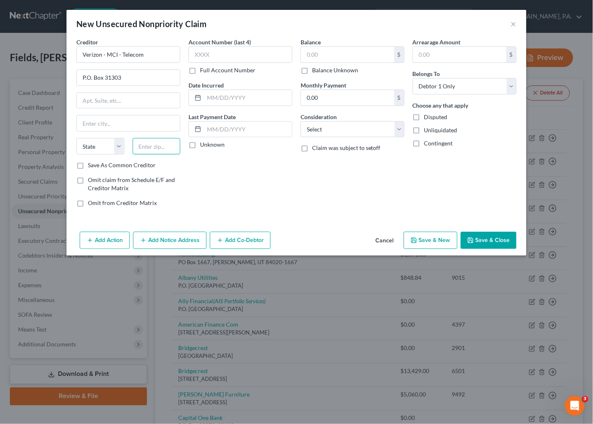
click at [150, 149] on input "text" at bounding box center [157, 146] width 48 height 16
type input "84131"
click at [264, 168] on div "Account Number (last 4) Full Account Number Date Incurred Last Payment Date Unk…" at bounding box center [241, 126] width 112 height 176
type input "Salt Lake City"
select select "46"
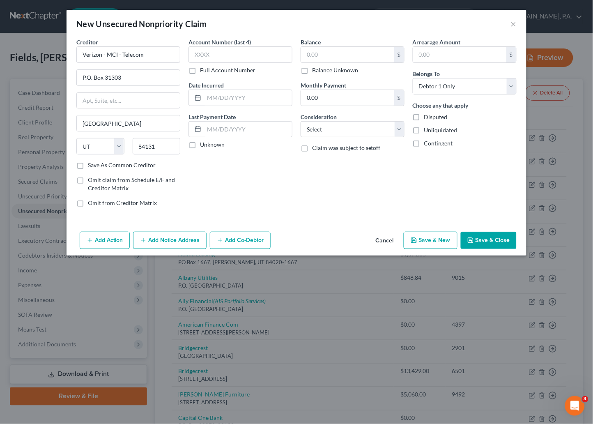
click at [168, 239] on button "Add Notice Address" at bounding box center [170, 240] width 74 height 17
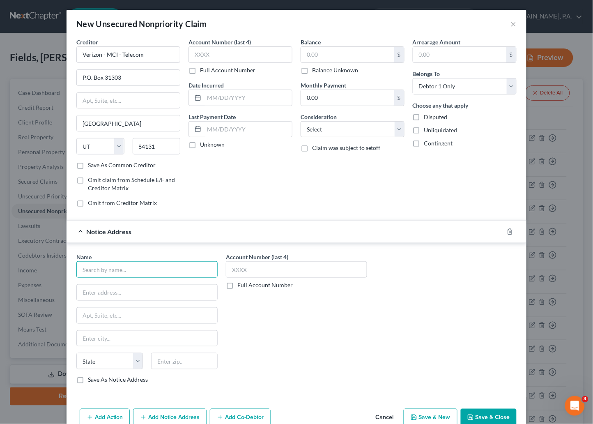
click at [121, 273] on input "text" at bounding box center [146, 269] width 141 height 16
type input "American Infosource LP"
click at [130, 298] on input "text" at bounding box center [147, 293] width 141 height 16
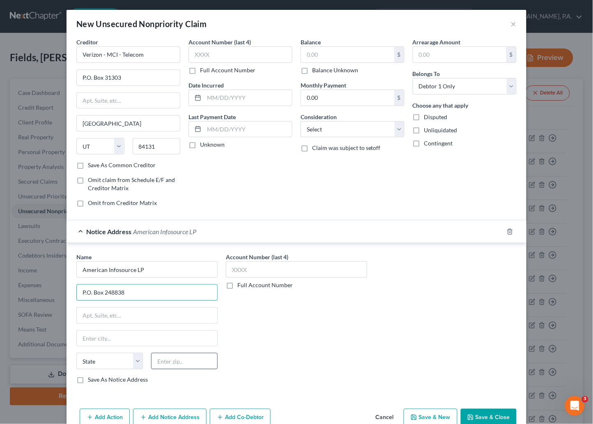
type input "P.O. Box 248838"
click at [184, 369] on input "text" at bounding box center [184, 361] width 67 height 16
type input "73124"
type input "Oklahoma City"
select select "37"
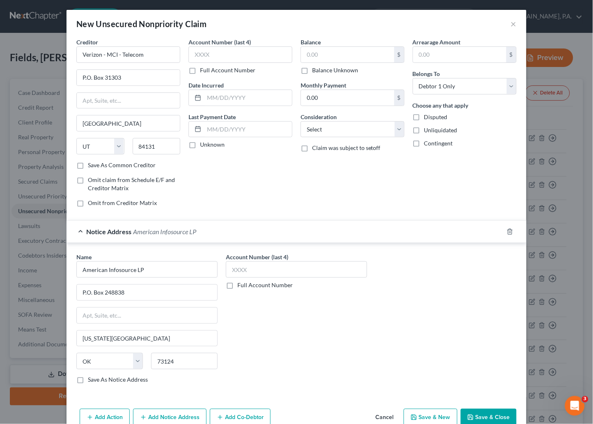
click at [485, 416] on button "Save & Close" at bounding box center [489, 417] width 56 height 17
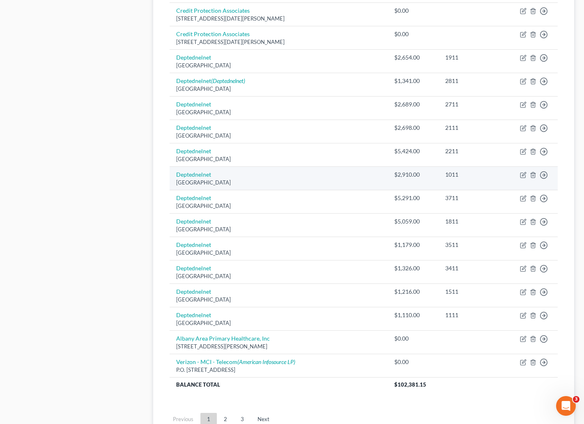
scroll to position [574, 0]
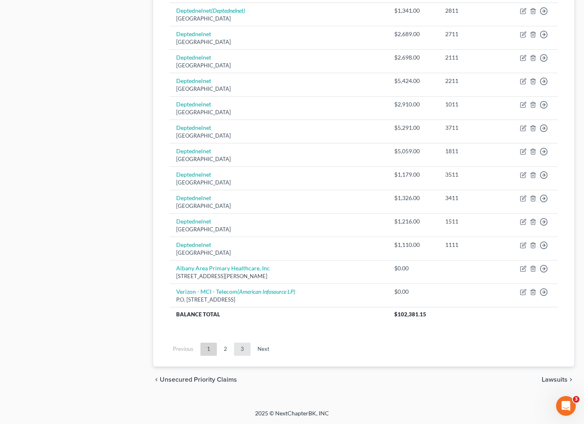
click at [242, 350] on link "3" at bounding box center [242, 349] width 16 height 13
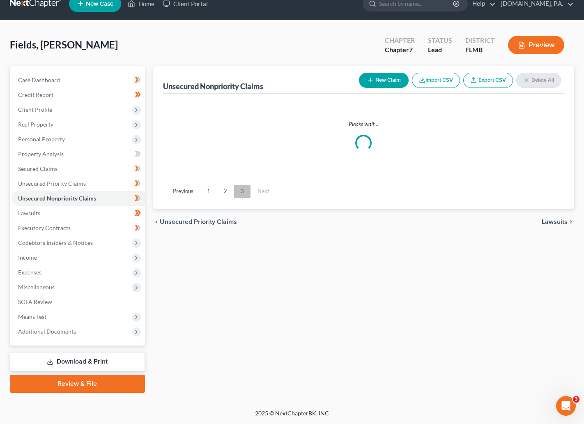
scroll to position [12, 0]
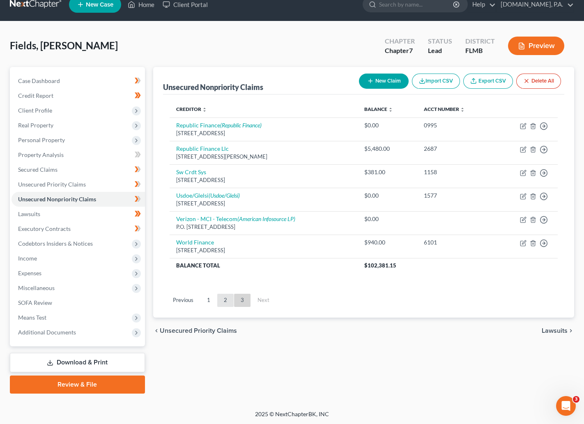
click at [224, 300] on link "2" at bounding box center [225, 300] width 16 height 13
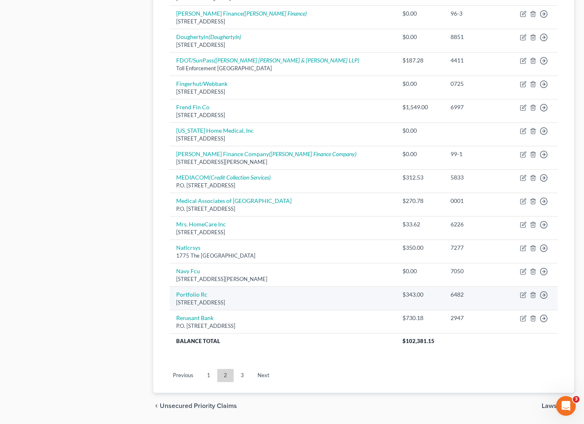
scroll to position [527, 0]
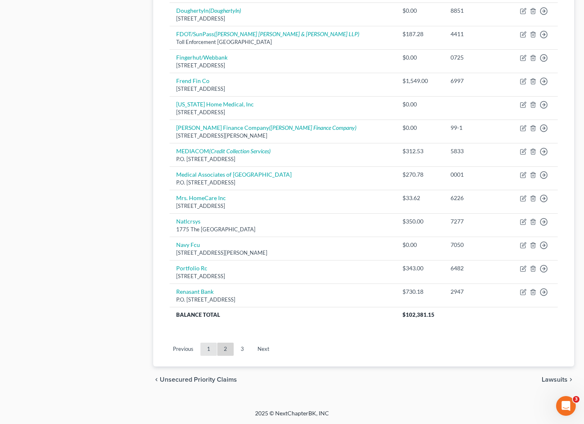
click at [209, 347] on link "1" at bounding box center [209, 349] width 16 height 13
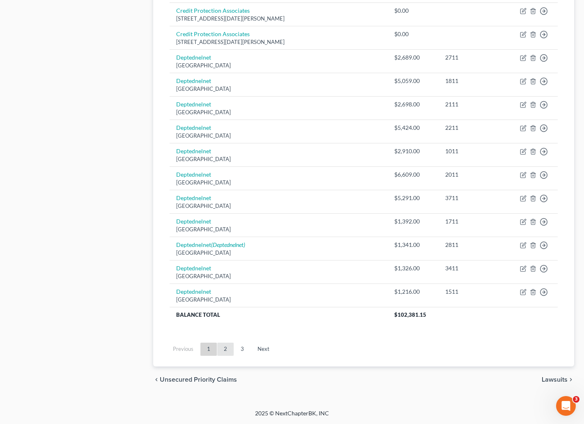
click at [226, 344] on link "2" at bounding box center [225, 349] width 16 height 13
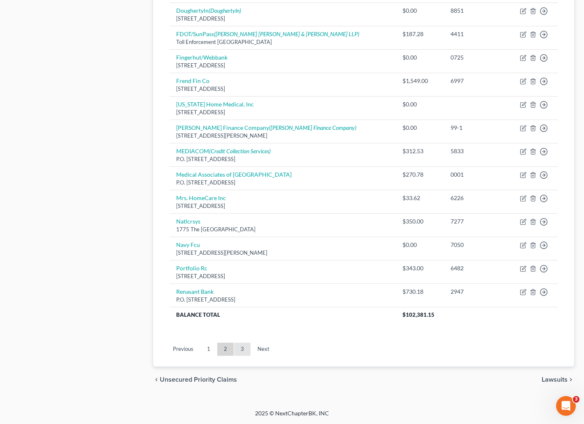
click at [241, 344] on link "3" at bounding box center [242, 349] width 16 height 13
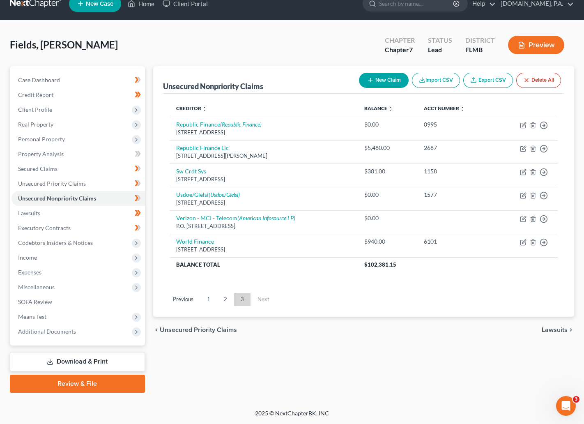
scroll to position [12, 0]
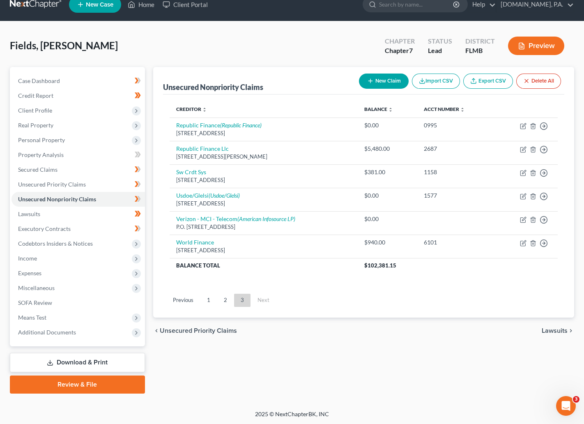
click at [381, 80] on button "New Claim" at bounding box center [384, 81] width 50 height 15
select select "0"
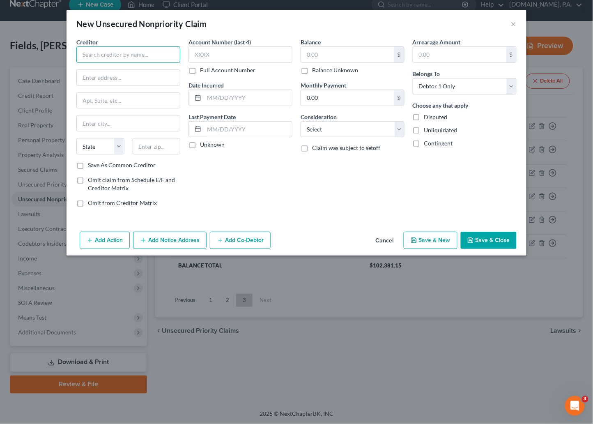
click at [100, 54] on input "text" at bounding box center [128, 54] width 104 height 16
click at [148, 49] on input "CBV Collections Ind" at bounding box center [128, 54] width 104 height 16
type input "CBV Collections Inc Albany"
click at [130, 71] on input "text" at bounding box center [128, 78] width 103 height 16
type input "P.O. Box 70398"
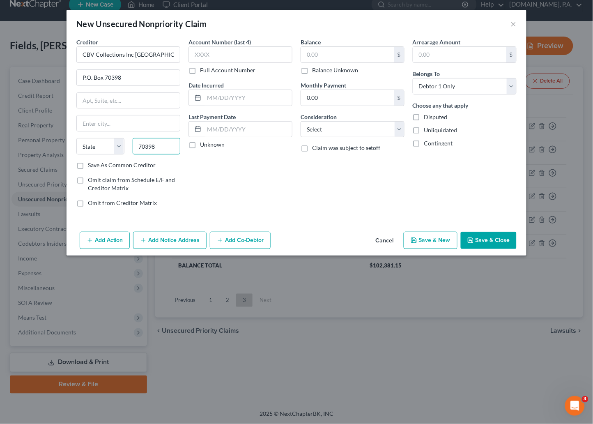
type input "70398"
click at [251, 172] on div "Account Number (last 4) Full Account Number Date Incurred Last Payment Date Unk…" at bounding box center [241, 126] width 112 height 176
click at [173, 149] on input "70398" at bounding box center [157, 146] width 48 height 16
click at [258, 98] on input "text" at bounding box center [248, 98] width 88 height 16
click at [254, 53] on input "text" at bounding box center [241, 54] width 104 height 16
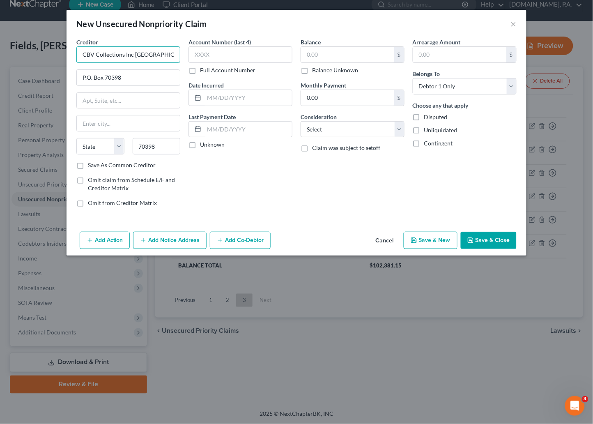
click at [152, 51] on input "CBV Collections Inc Albany" at bounding box center [128, 54] width 104 height 16
click at [117, 148] on select "State AL AK AR AZ CA CO CT DE DC FL GA GU HI ID IL IN IA KS KY LA ME MD MA MI M…" at bounding box center [100, 146] width 48 height 16
select select "10"
click at [76, 138] on select "State AL AK AR AZ CA CO CT DE DC FL GA GU HI ID IL IN IA KS KY LA ME MD MA MI M…" at bounding box center [100, 146] width 48 height 16
click at [139, 125] on input "text" at bounding box center [128, 123] width 103 height 16
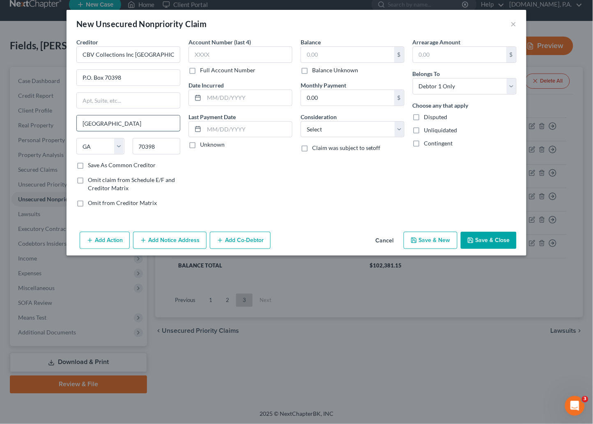
type input "Albany"
type input "31708"
click at [324, 181] on div "Balance $ Balance Unknown Balance Undetermined $ Balance Unknown Monthly Paymen…" at bounding box center [353, 126] width 112 height 176
click at [495, 236] on button "Save & Close" at bounding box center [489, 240] width 56 height 17
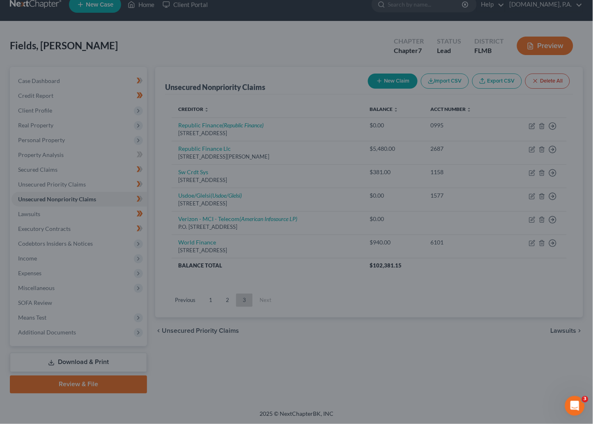
type input "0.00"
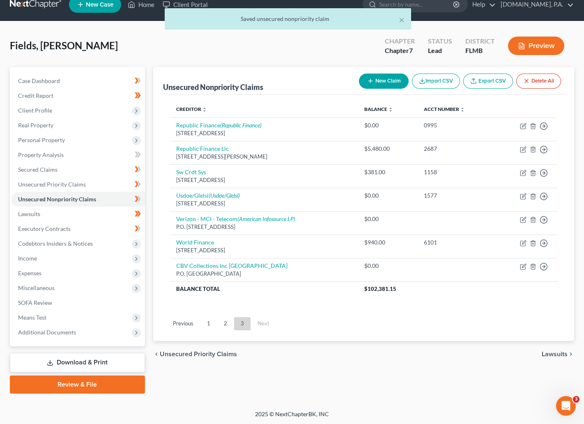
click at [387, 81] on button "New Claim" at bounding box center [384, 81] width 50 height 15
select select "0"
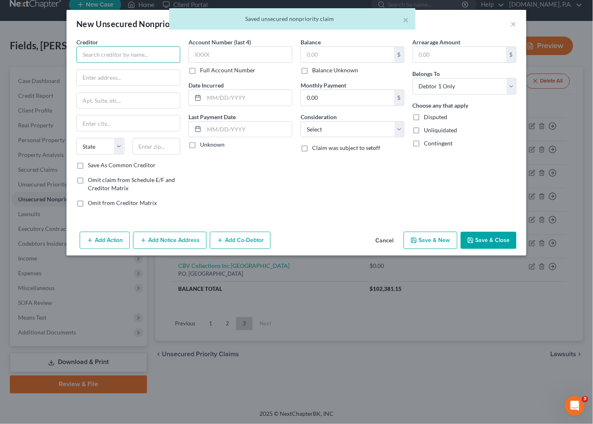
click at [117, 55] on input "text" at bounding box center [128, 54] width 104 height 16
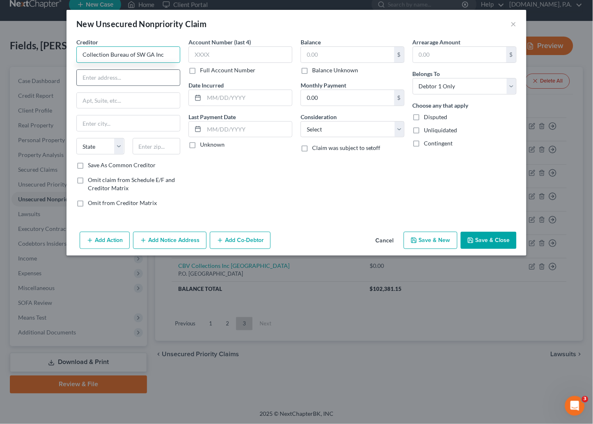
type input "Collection Bureau of SW GA Inc"
click at [119, 75] on input "text" at bounding box center [128, 78] width 103 height 16
type input "P.O. Box 70389"
click at [145, 145] on input "text" at bounding box center [157, 146] width 48 height 16
type input "31708"
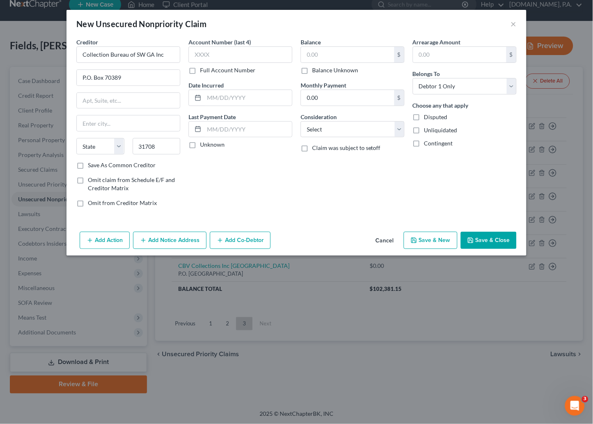
type input "Albany"
select select "10"
click at [262, 184] on div "Account Number (last 4) Full Account Number Date Incurred Last Payment Date Unk…" at bounding box center [241, 126] width 112 height 176
click at [494, 236] on button "Save & Close" at bounding box center [489, 240] width 56 height 17
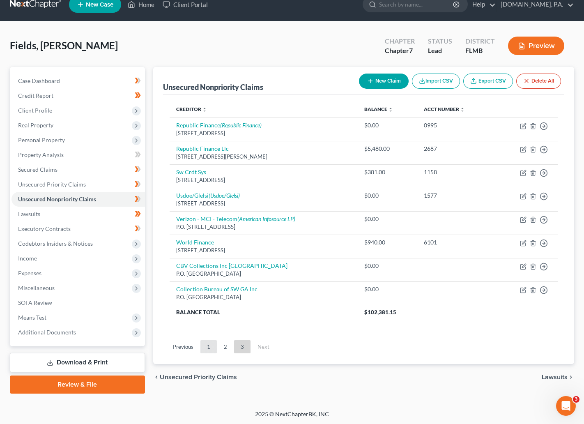
click at [209, 348] on link "1" at bounding box center [209, 346] width 16 height 13
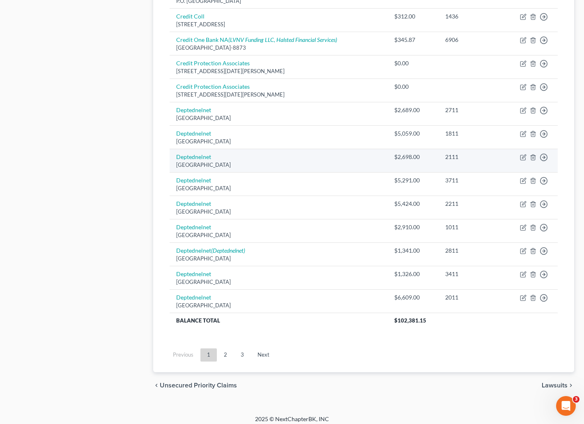
scroll to position [527, 0]
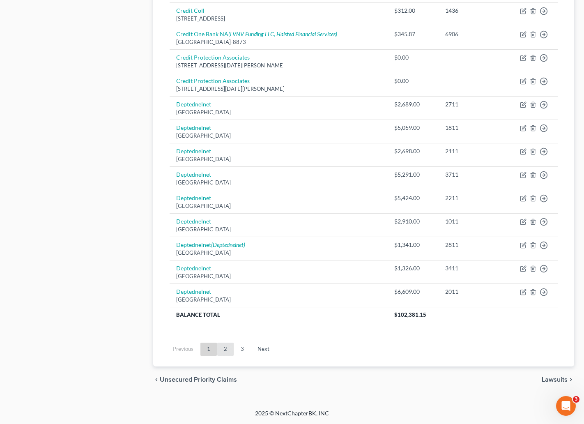
click at [227, 350] on link "2" at bounding box center [225, 349] width 16 height 13
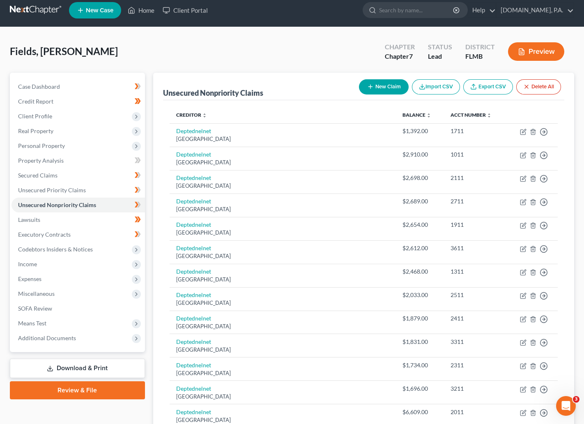
scroll to position [0, 0]
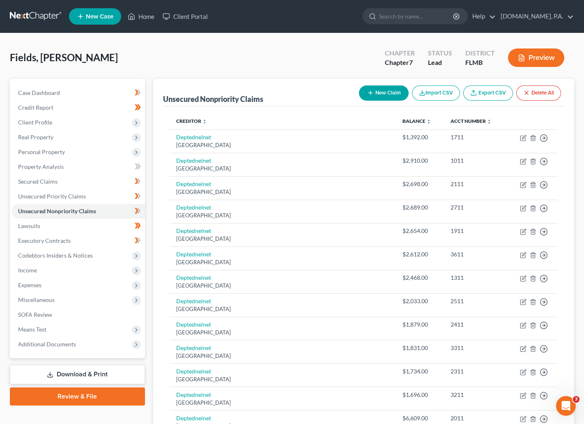
click at [381, 90] on button "New Claim" at bounding box center [384, 92] width 50 height 15
select select "0"
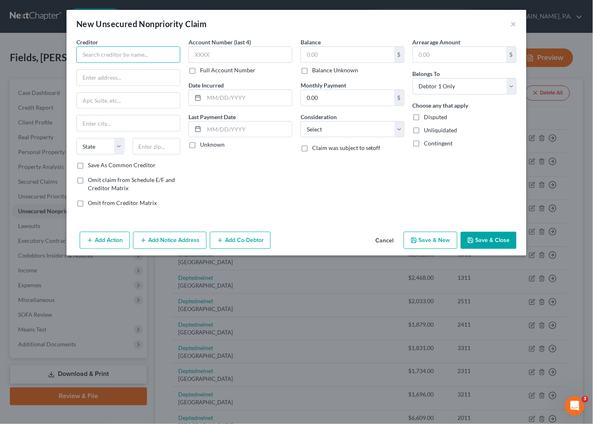
click at [118, 56] on input "text" at bounding box center [128, 54] width 104 height 16
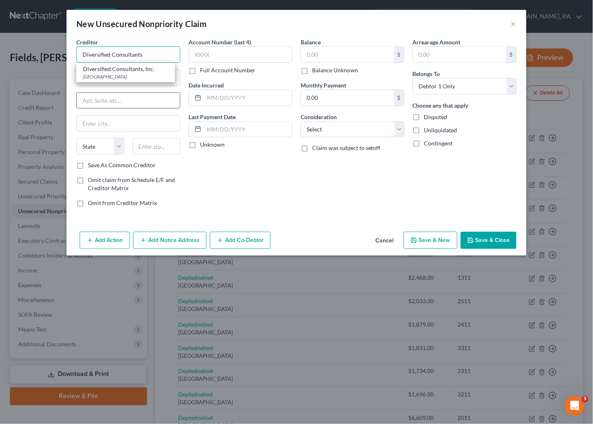
type input "Diversified Consultants"
click at [120, 108] on input "text" at bounding box center [128, 101] width 103 height 16
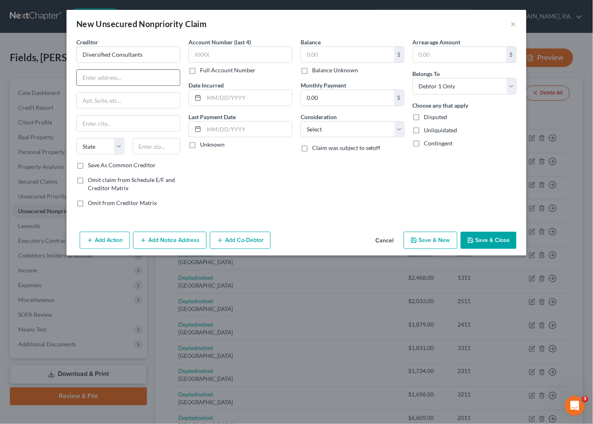
click at [122, 77] on input "text" at bounding box center [128, 78] width 103 height 16
type input "P.O. Box 1391"
click at [157, 146] on input "text" at bounding box center [157, 146] width 48 height 16
type input "48195"
type input "Southgate"
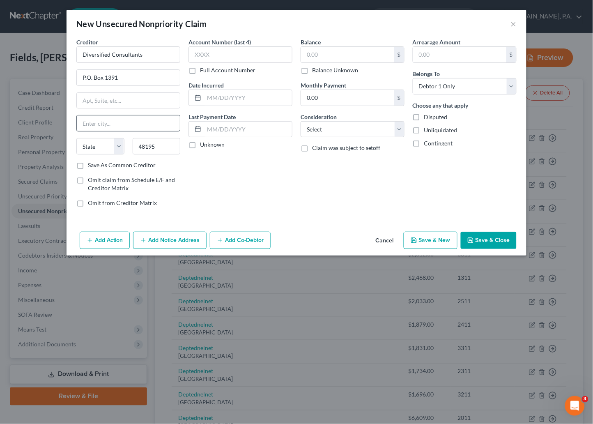
select select "23"
click at [490, 234] on button "Save & Close" at bounding box center [489, 240] width 56 height 17
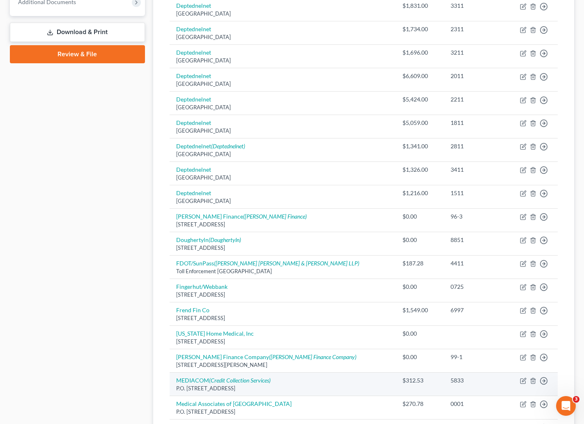
scroll to position [369, 0]
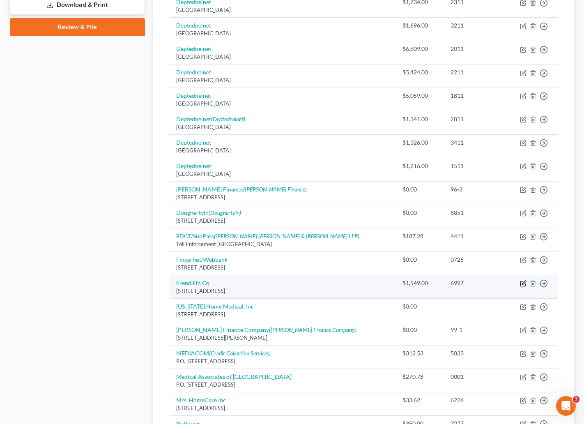
click at [521, 284] on icon "button" at bounding box center [523, 283] width 7 height 7
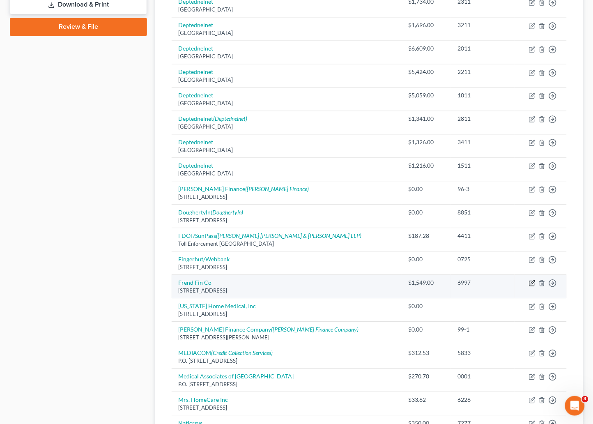
select select "21"
select select "0"
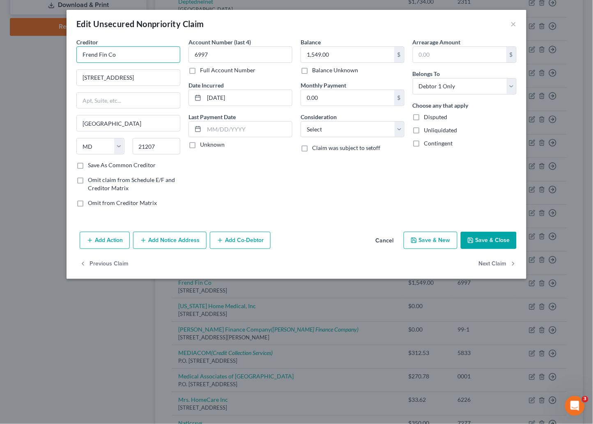
click at [96, 54] on input "Frend Fin Co" at bounding box center [128, 54] width 104 height 16
click at [111, 52] on input "Friendly Fin Co" at bounding box center [128, 54] width 104 height 16
click at [142, 51] on input "Friendly Finance Co" at bounding box center [128, 54] width 104 height 16
type input "Friendly Finance Corporation"
click at [493, 241] on button "Save & Close" at bounding box center [489, 240] width 56 height 17
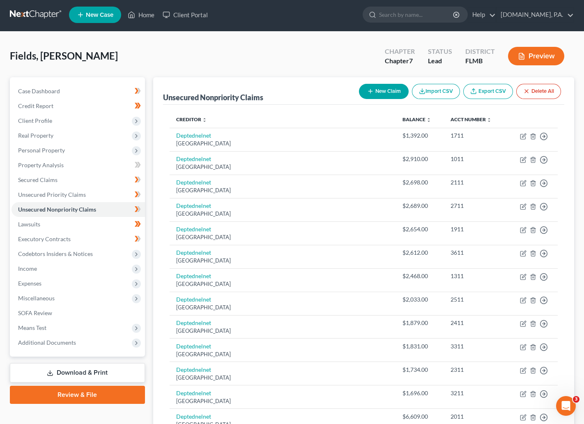
scroll to position [0, 0]
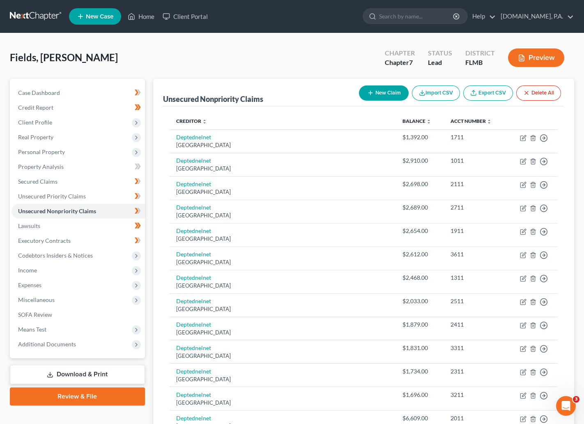
click at [388, 89] on button "New Claim" at bounding box center [384, 92] width 50 height 15
select select "0"
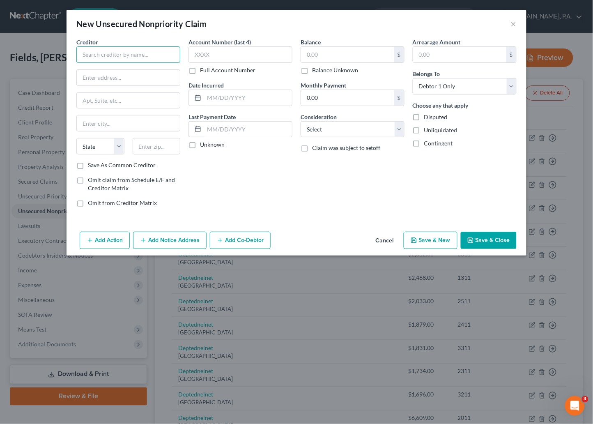
click at [111, 55] on input "text" at bounding box center [128, 54] width 104 height 16
type input "Grantham University"
type input "16025 W 113th St"
click at [149, 148] on input "text" at bounding box center [157, 146] width 48 height 16
type input "66219"
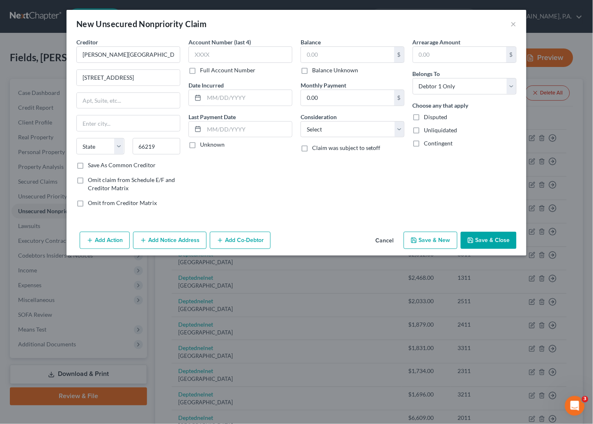
type input "Shawnee Mission"
select select "17"
click at [275, 198] on div "Account Number (last 4) Full Account Number Date Incurred Last Payment Date Unk…" at bounding box center [241, 126] width 112 height 176
drag, startPoint x: 144, startPoint y: 122, endPoint x: -2, endPoint y: 136, distance: 147.0
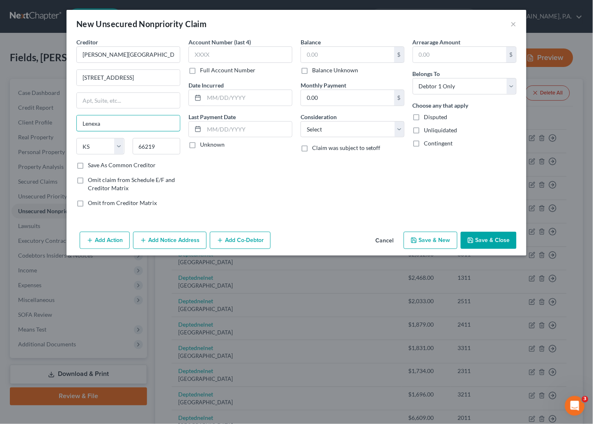
type input "Lenexa"
click at [273, 178] on div "Account Number (last 4) Full Account Number Date Incurred Last Payment Date Unk…" at bounding box center [241, 126] width 112 height 176
drag, startPoint x: 483, startPoint y: 239, endPoint x: 467, endPoint y: 234, distance: 16.8
click at [479, 239] on button "Save & Close" at bounding box center [489, 240] width 56 height 17
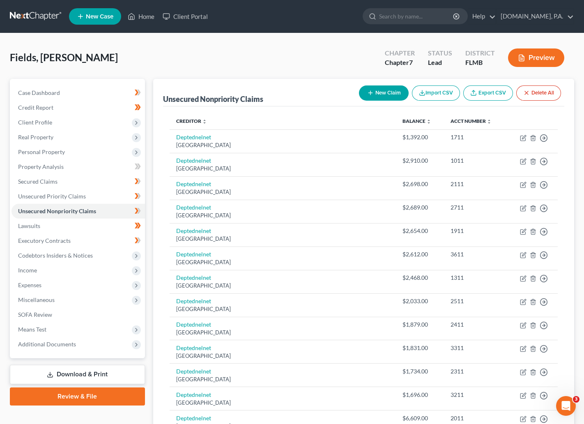
click at [379, 95] on button "New Claim" at bounding box center [384, 92] width 50 height 15
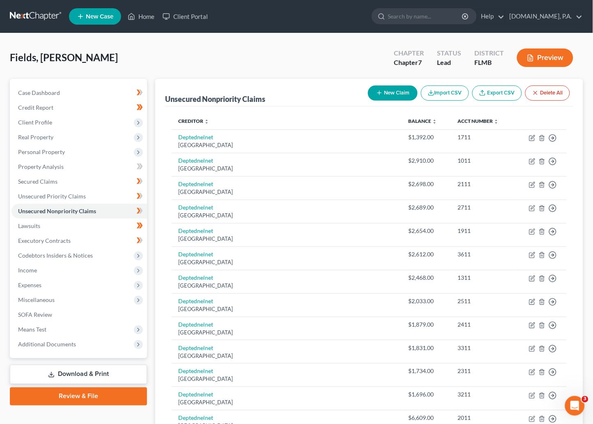
select select "0"
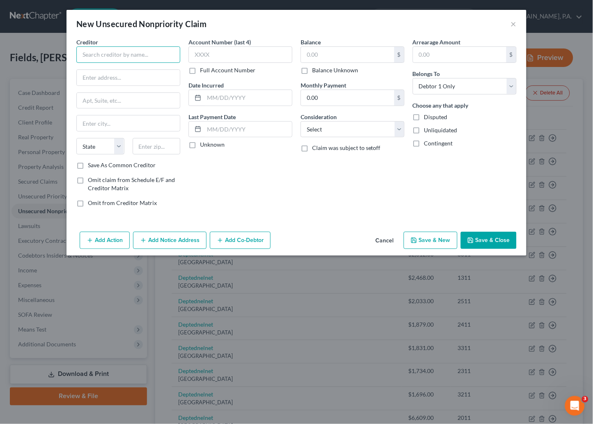
click at [129, 55] on input "text" at bounding box center [128, 54] width 104 height 16
type input "Great Lakes Educational Loan Service"
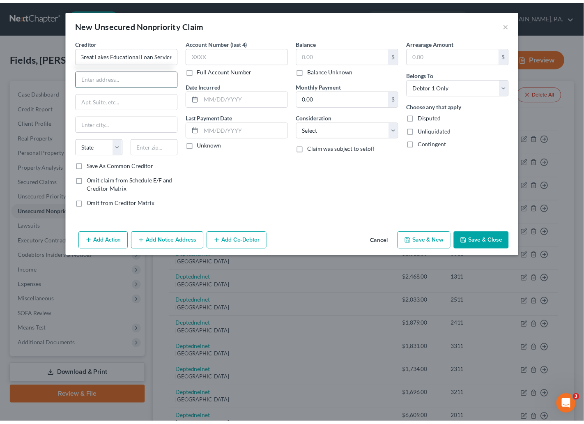
scroll to position [0, 0]
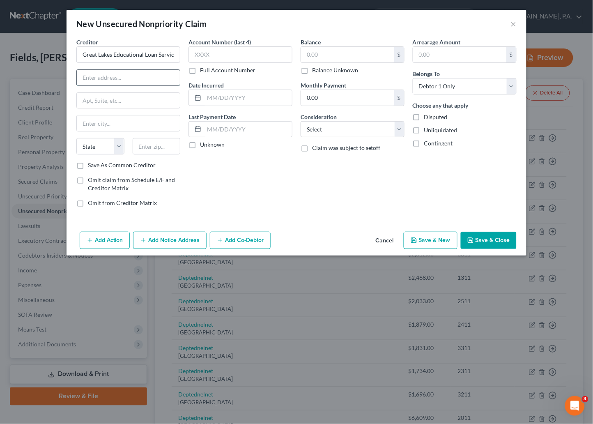
click at [122, 80] on input "text" at bounding box center [128, 78] width 103 height 16
type input "P.O. Box 7860"
type input "53707"
type input "[GEOGRAPHIC_DATA]"
select select "52"
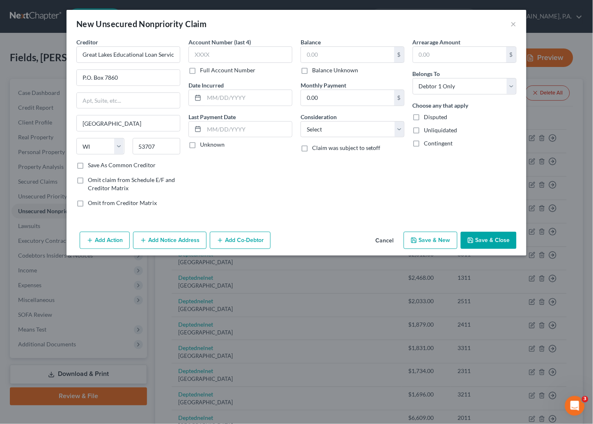
click at [487, 247] on button "Save & Close" at bounding box center [489, 240] width 56 height 17
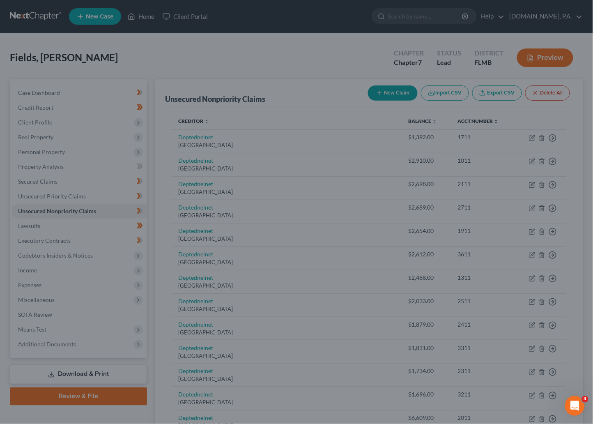
type input "0.00"
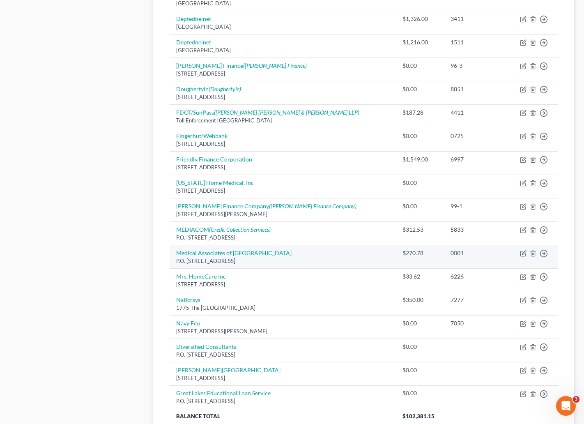
scroll to position [554, 0]
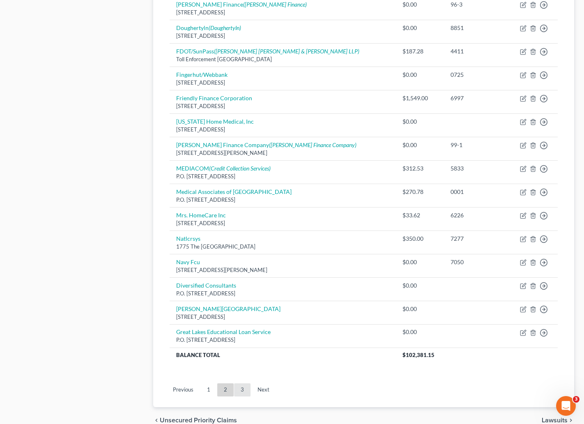
click at [242, 393] on link "3" at bounding box center [242, 389] width 16 height 13
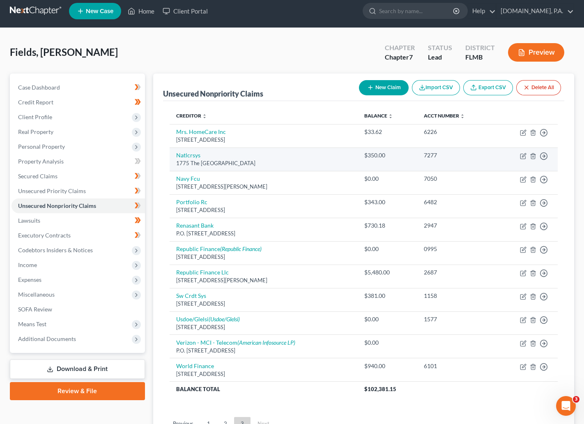
scroll to position [0, 0]
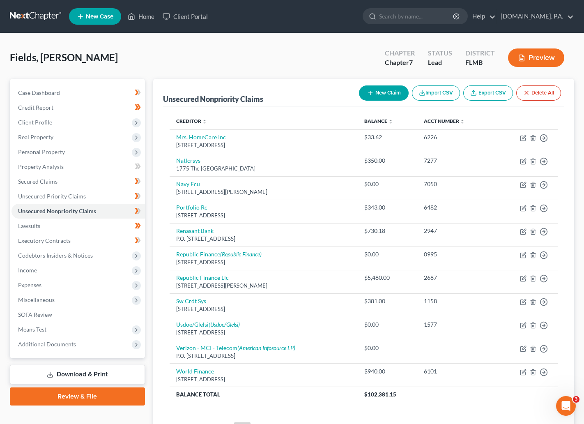
click at [382, 91] on button "New Claim" at bounding box center [384, 92] width 50 height 15
select select "0"
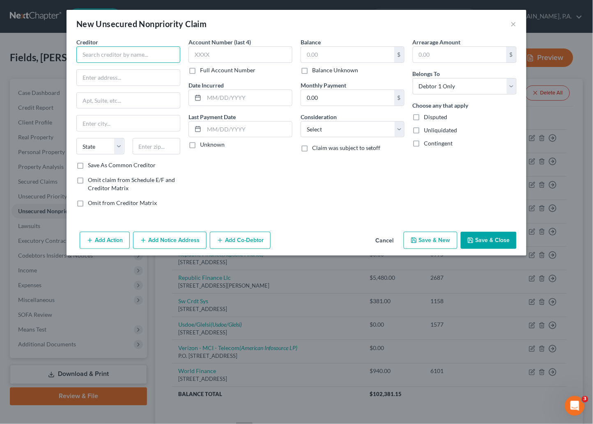
click at [122, 57] on input "text" at bounding box center [128, 54] width 104 height 16
drag, startPoint x: 152, startPoint y: 55, endPoint x: 71, endPoint y: 60, distance: 81.1
click at [71, 60] on div "Creditor * Insta Auto Loan State AL AK AR AZ CA CO CT DE DC FL GA GU HI ID IL I…" at bounding box center [297, 133] width 460 height 191
type input "T"
type input "e"
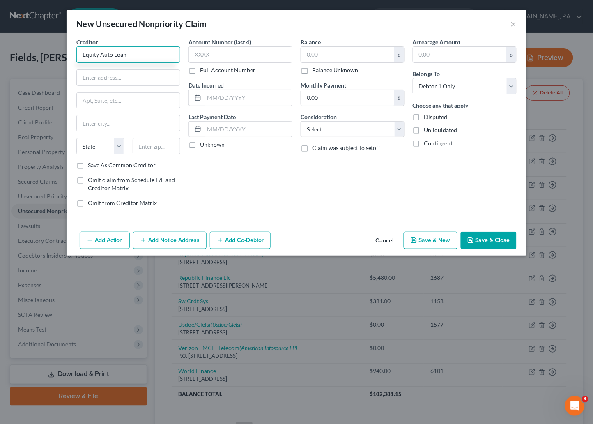
type input "Equity Auto Loan"
type input "1712 E Oglethorpe Blvd"
click at [164, 149] on input "text" at bounding box center [157, 146] width 48 height 16
type input "31705"
type input "[GEOGRAPHIC_DATA]"
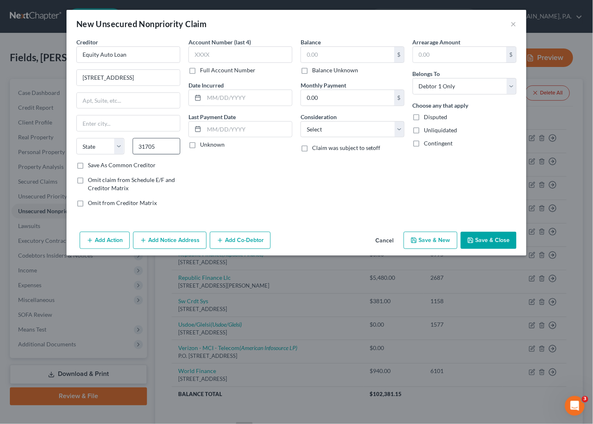
select select "10"
click at [496, 238] on button "Save & Close" at bounding box center [489, 240] width 56 height 17
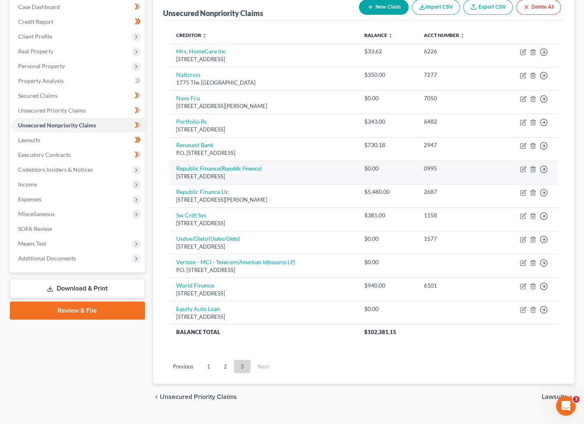
scroll to position [104, 0]
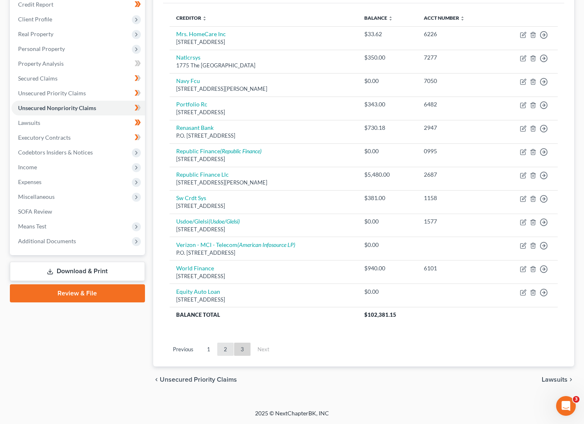
click at [221, 350] on link "2" at bounding box center [225, 349] width 16 height 13
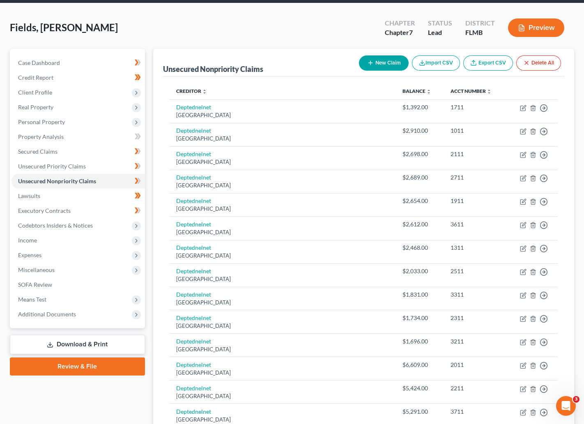
scroll to position [0, 0]
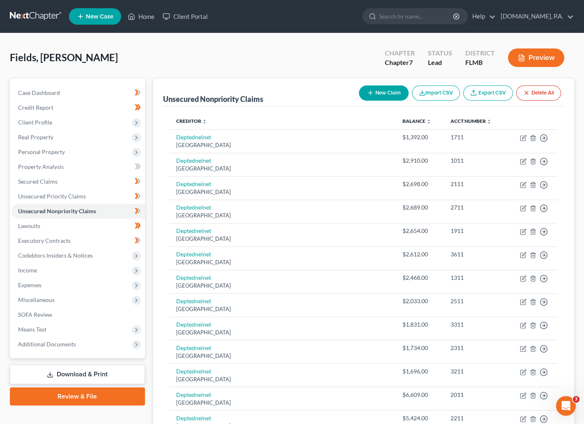
click at [383, 92] on button "New Claim" at bounding box center [384, 92] width 50 height 15
select select "0"
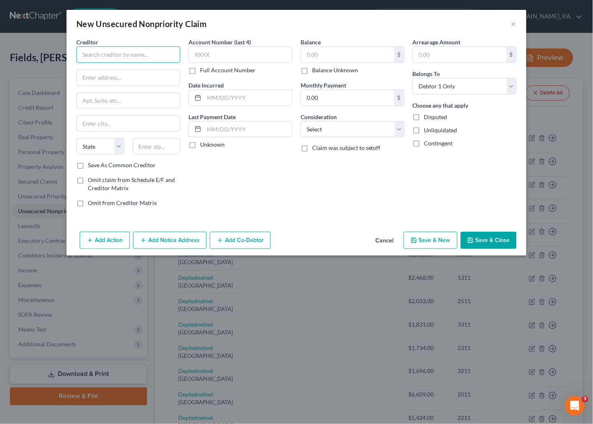
click at [99, 56] on input "text" at bounding box center [128, 54] width 104 height 16
type input "Key 2 Recovery Inc"
click at [103, 74] on input "text" at bounding box center [128, 78] width 103 height 16
type input "201 N Brookwood Ave"
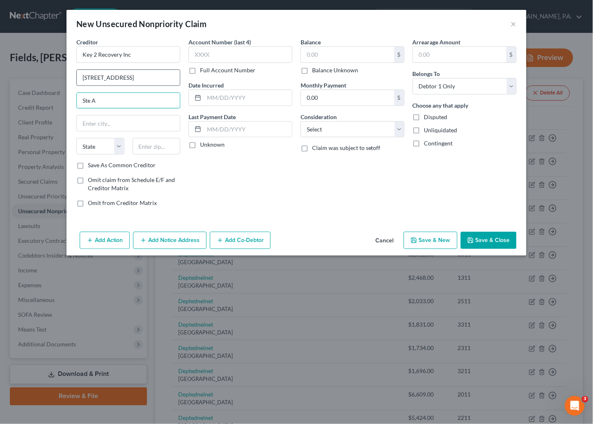
type input "Ste A"
type input "45013"
type input "Hamilton"
select select "36"
click at [261, 191] on div "Account Number (last 4) Full Account Number Date Incurred Last Payment Date Unk…" at bounding box center [241, 126] width 112 height 176
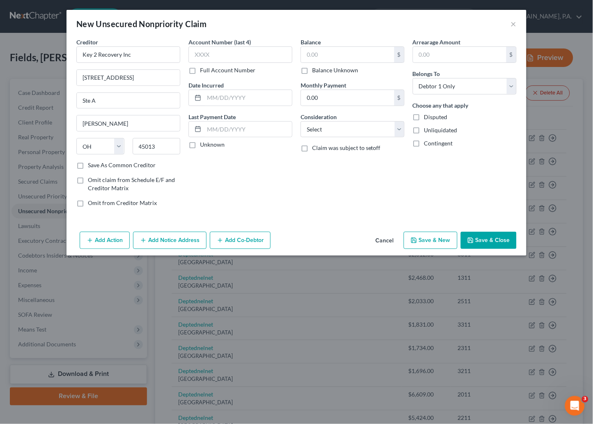
click at [484, 239] on button "Save & Close" at bounding box center [489, 240] width 56 height 17
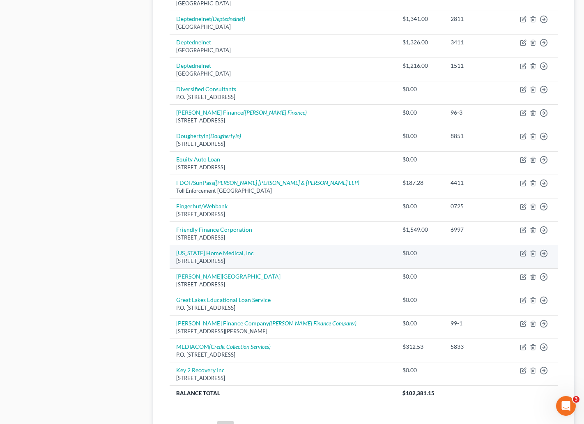
scroll to position [551, 0]
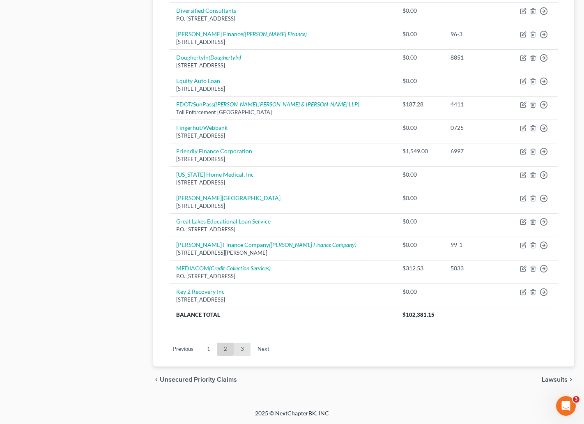
click at [246, 347] on link "3" at bounding box center [242, 349] width 16 height 13
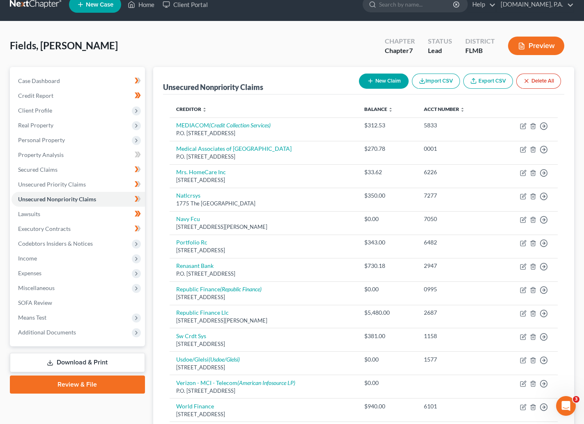
scroll to position [127, 0]
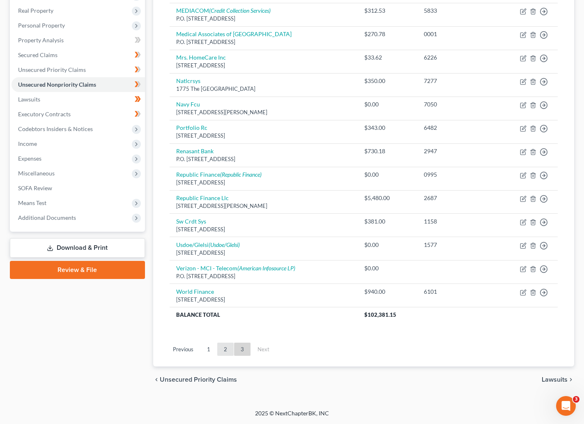
click at [219, 350] on link "2" at bounding box center [225, 349] width 16 height 13
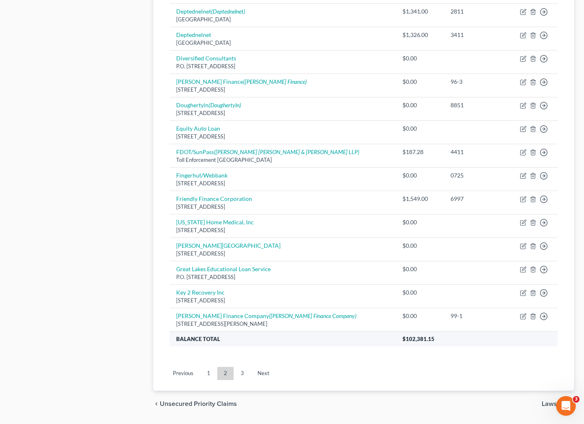
scroll to position [527, 0]
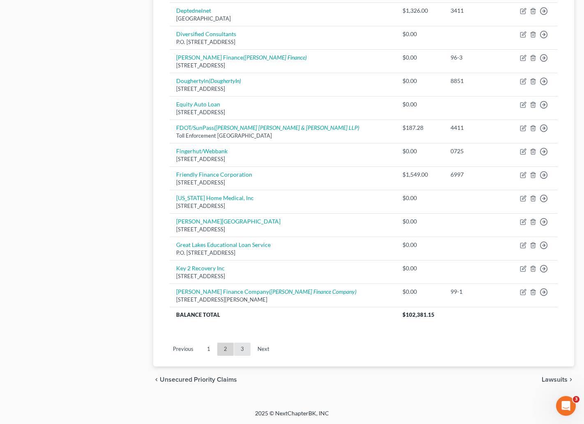
click at [243, 344] on link "3" at bounding box center [242, 349] width 16 height 13
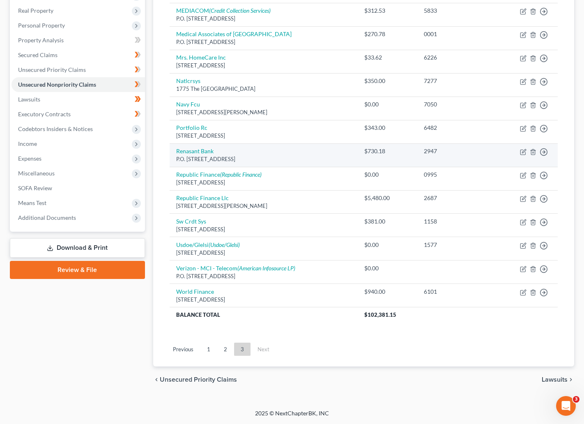
scroll to position [0, 0]
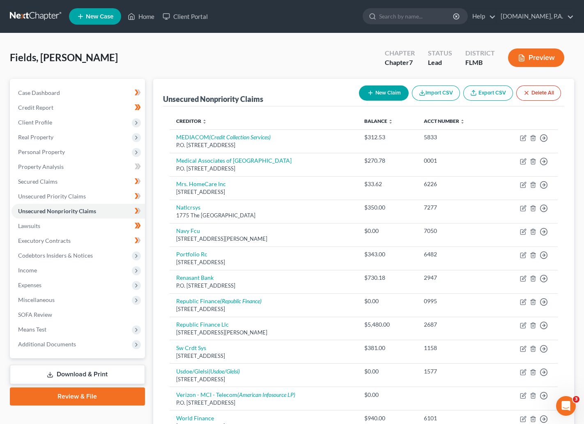
click at [380, 95] on button "New Claim" at bounding box center [384, 92] width 50 height 15
select select "0"
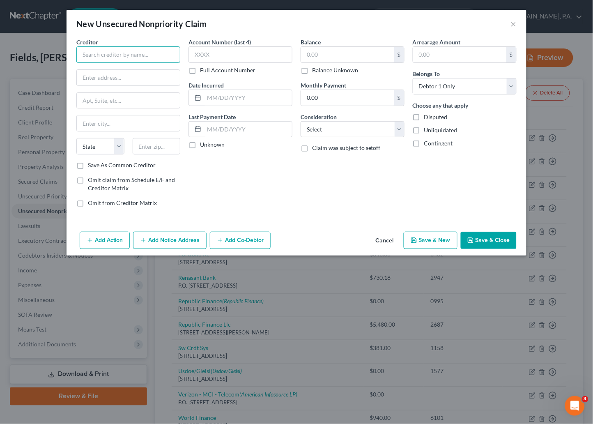
click at [115, 50] on input "text" at bounding box center [128, 54] width 104 height 16
click at [121, 49] on input "text" at bounding box center [128, 54] width 104 height 16
type input "L"
type input "LVNV Funding, LLC"
click at [137, 76] on input "text" at bounding box center [128, 78] width 103 height 16
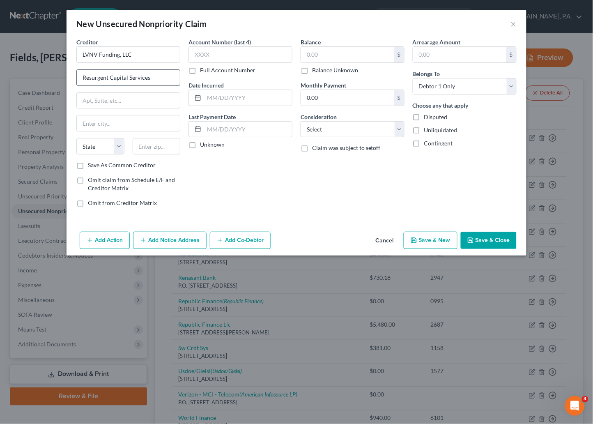
type input "Resurgent Capital Services"
type input "P.O. Box 10587"
type input "29603"
type input "Greenville"
select select "42"
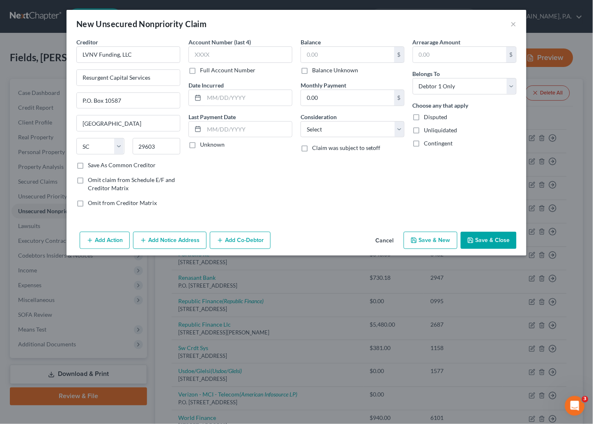
click at [235, 169] on div "Account Number (last 4) Full Account Number Date Incurred Last Payment Date Unk…" at bounding box center [241, 126] width 112 height 176
drag, startPoint x: 482, startPoint y: 238, endPoint x: 472, endPoint y: 239, distance: 10.8
click at [475, 239] on button "Save & Close" at bounding box center [489, 240] width 56 height 17
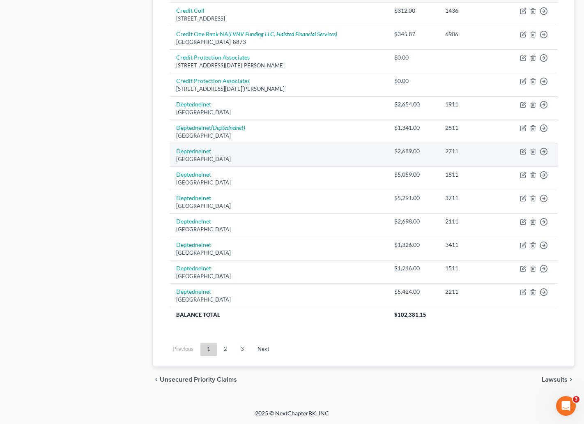
scroll to position [527, 0]
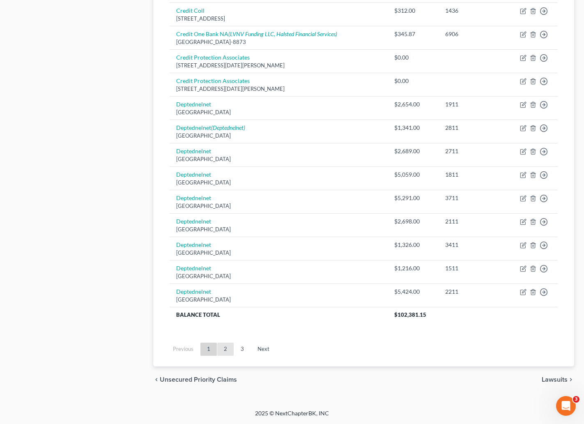
click at [228, 351] on link "2" at bounding box center [225, 349] width 16 height 13
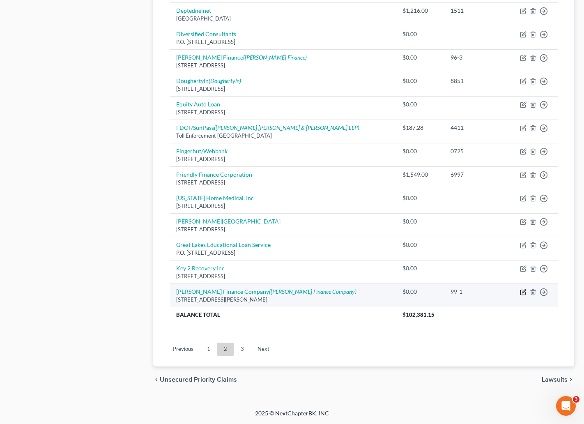
click at [526, 293] on icon "button" at bounding box center [523, 292] width 5 height 5
select select "10"
select select "0"
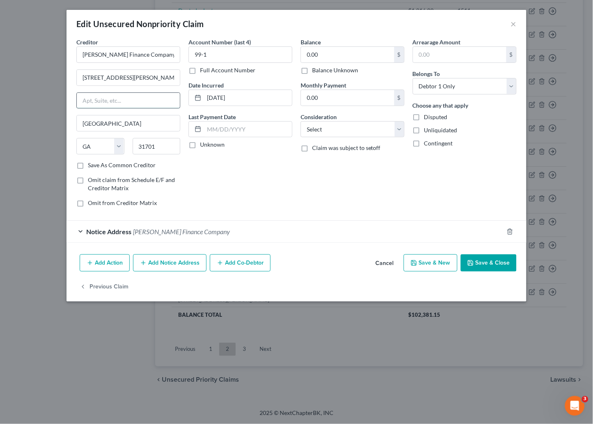
click at [97, 98] on input "text" at bounding box center [128, 101] width 103 height 16
type input "526 W Oglethorpe Blvd"
drag, startPoint x: 151, startPoint y: 77, endPoint x: 72, endPoint y: 83, distance: 78.7
click at [72, 83] on div "Creditor * Lee Finance Company 526 W. Oglethorpe Blvd. 526 W Oglethorpe Blvd Al…" at bounding box center [128, 126] width 112 height 176
type input "Lee Loan & Tax of Albany Inc"
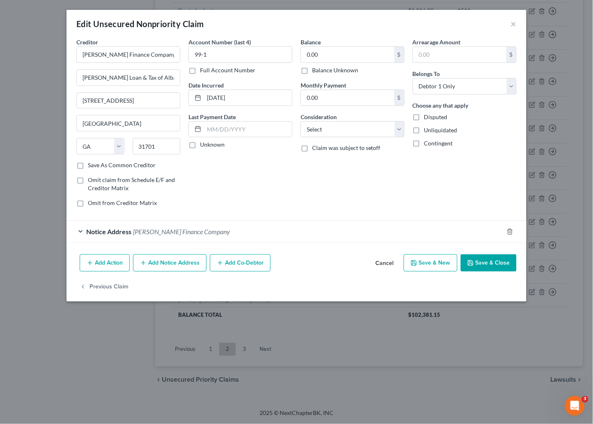
click at [494, 260] on button "Save & Close" at bounding box center [489, 262] width 56 height 17
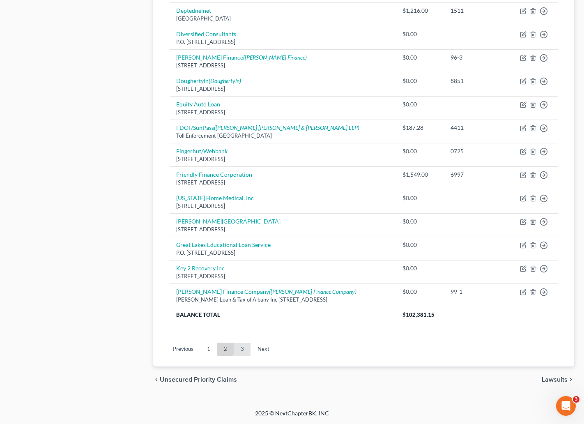
click at [242, 353] on link "3" at bounding box center [242, 349] width 16 height 13
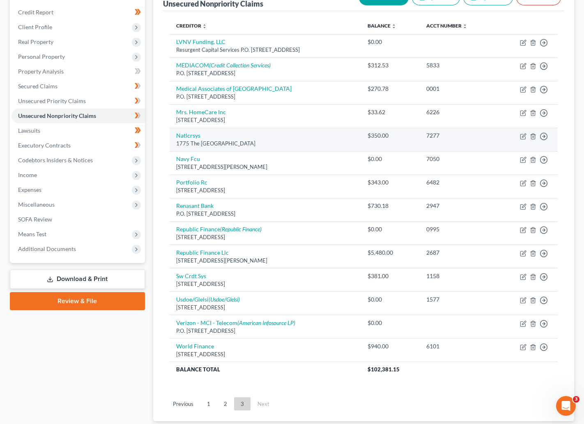
scroll to position [123, 0]
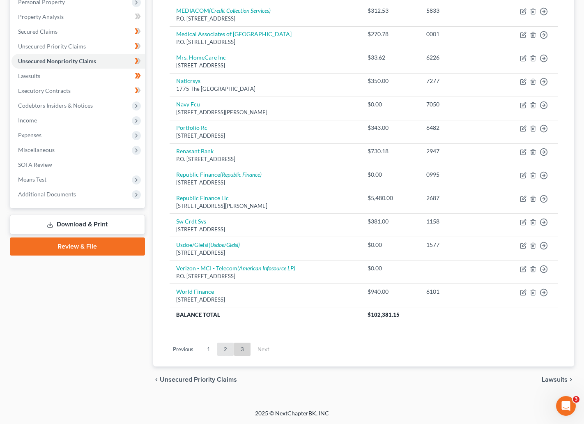
click at [224, 347] on link "2" at bounding box center [225, 349] width 16 height 13
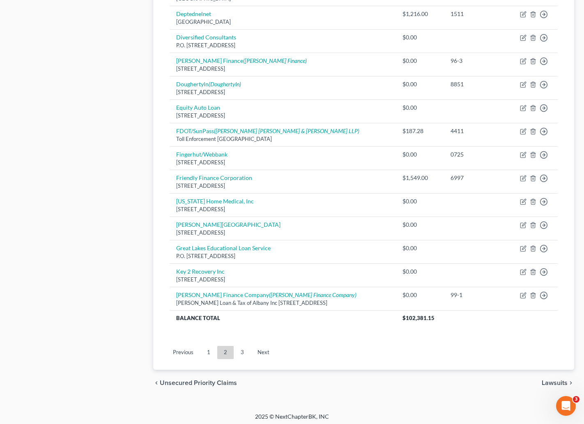
scroll to position [527, 0]
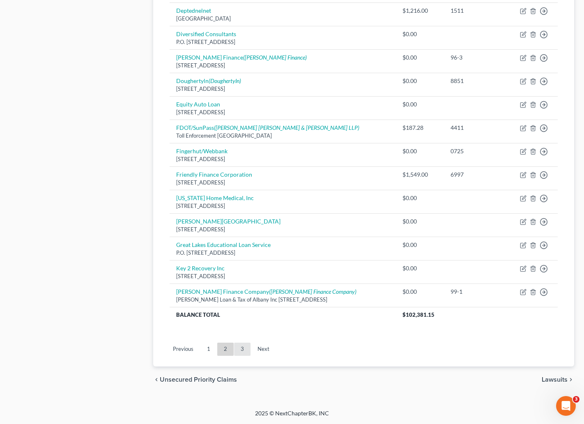
click at [243, 349] on link "3" at bounding box center [242, 349] width 16 height 13
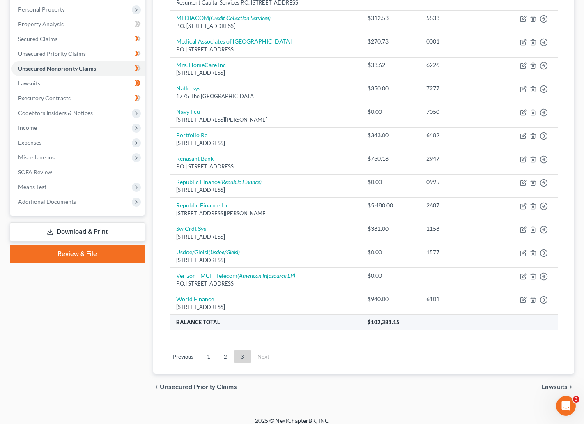
scroll to position [151, 0]
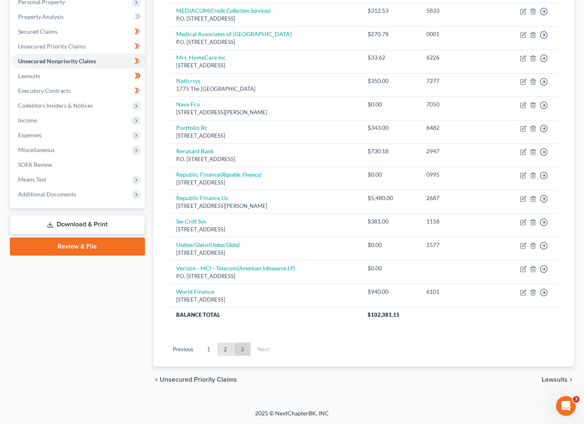
click at [225, 350] on link "2" at bounding box center [225, 349] width 16 height 13
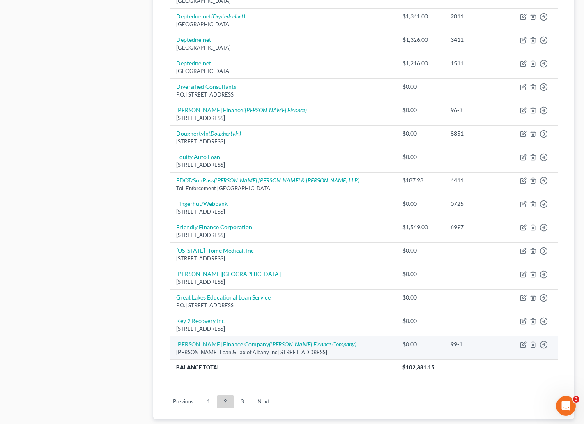
scroll to position [493, 0]
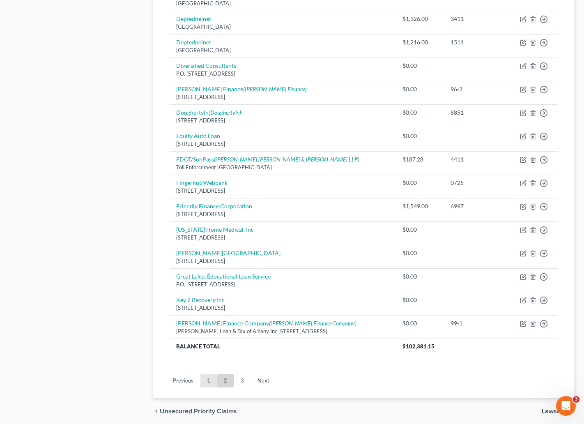
click at [204, 384] on link "1" at bounding box center [209, 380] width 16 height 13
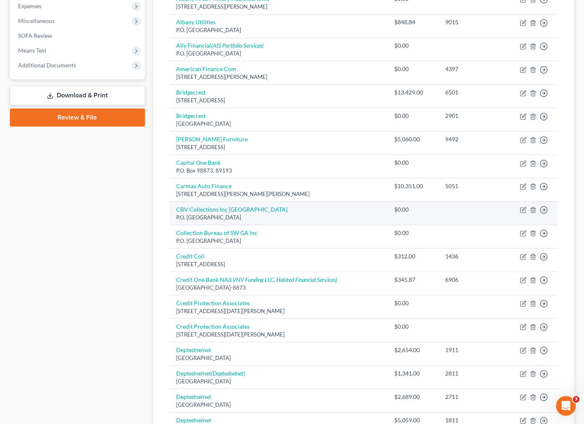
scroll to position [308, 0]
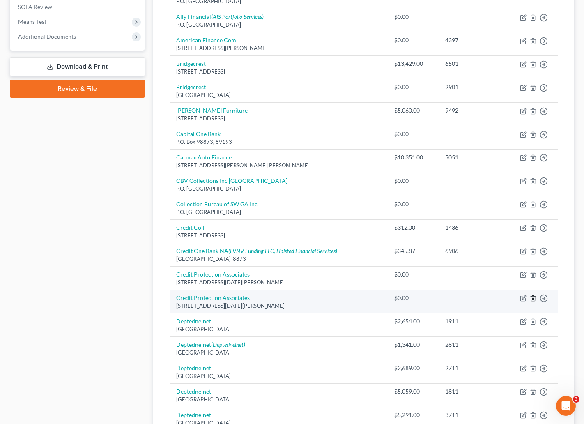
click at [533, 300] on icon "button" at bounding box center [533, 298] width 7 height 7
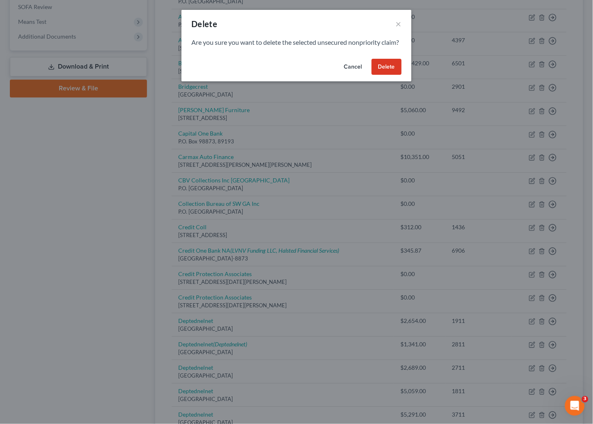
click at [392, 75] on button "Delete" at bounding box center [387, 67] width 30 height 16
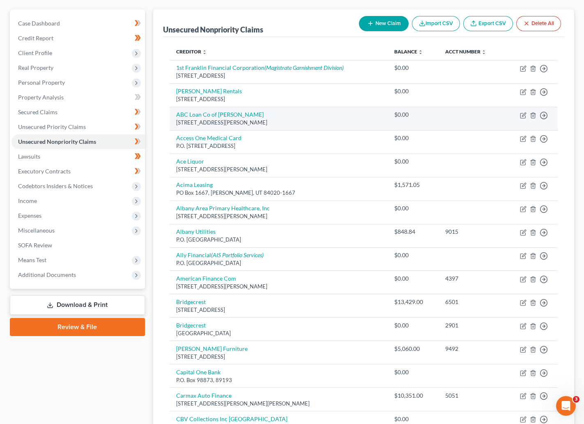
scroll to position [62, 0]
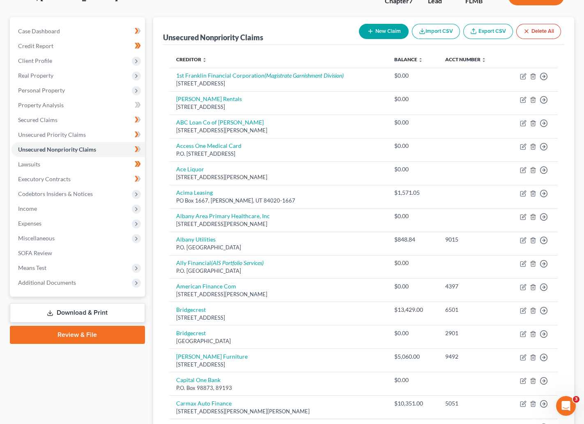
click at [378, 27] on button "New Claim" at bounding box center [384, 31] width 50 height 15
select select "0"
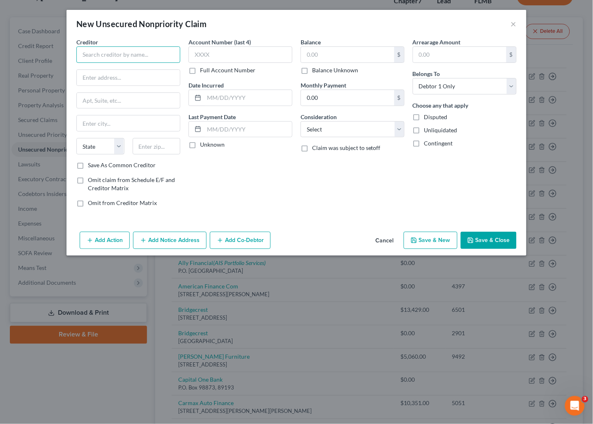
click at [115, 51] on input "text" at bounding box center [128, 54] width 104 height 16
type input "Live Oak Financial Inc"
click at [107, 76] on input "text" at bounding box center [128, 78] width 103 height 16
type input "P.O. Box 70398"
click at [159, 149] on input "text" at bounding box center [157, 146] width 48 height 16
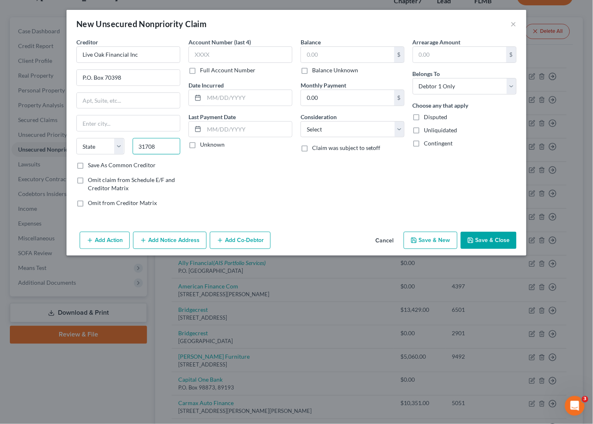
type input "31708"
type input "Albany"
select select "10"
click at [485, 239] on button "Save & Close" at bounding box center [489, 240] width 56 height 17
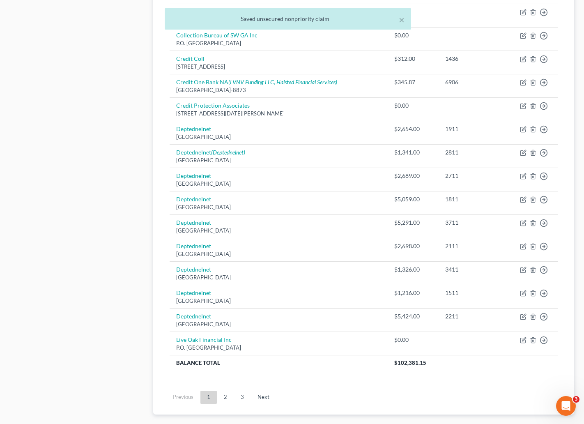
scroll to position [527, 0]
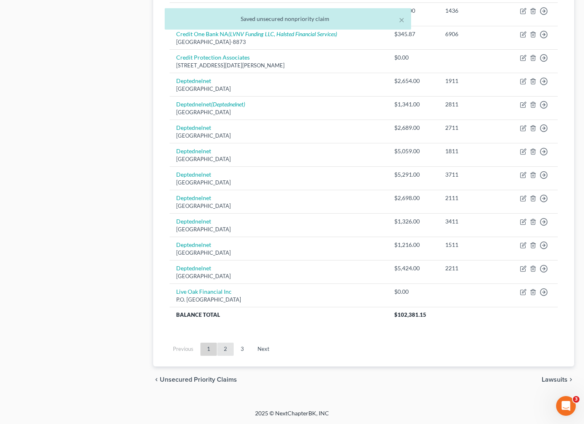
click at [224, 354] on link "2" at bounding box center [225, 349] width 16 height 13
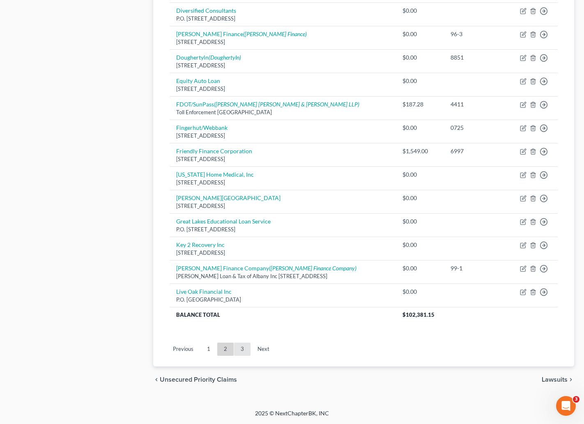
click at [238, 353] on link "3" at bounding box center [242, 349] width 16 height 13
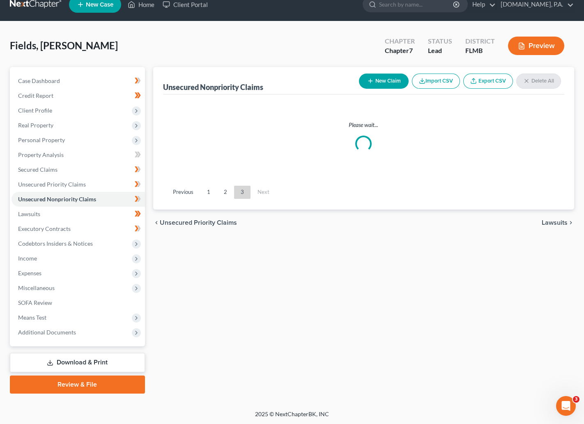
scroll to position [151, 0]
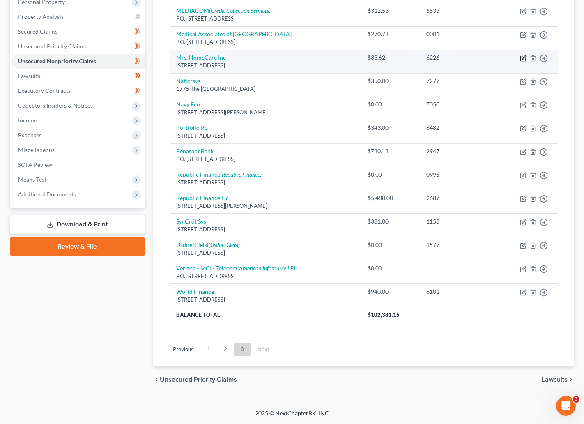
click at [522, 58] on icon "button" at bounding box center [524, 57] width 4 height 4
select select "7"
select select "0"
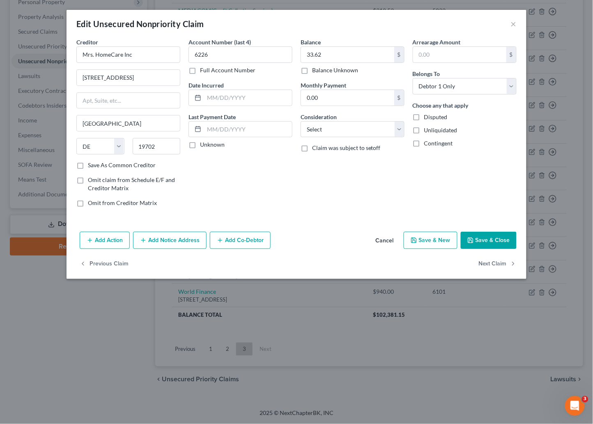
click at [170, 239] on button "Add Notice Address" at bounding box center [170, 240] width 74 height 17
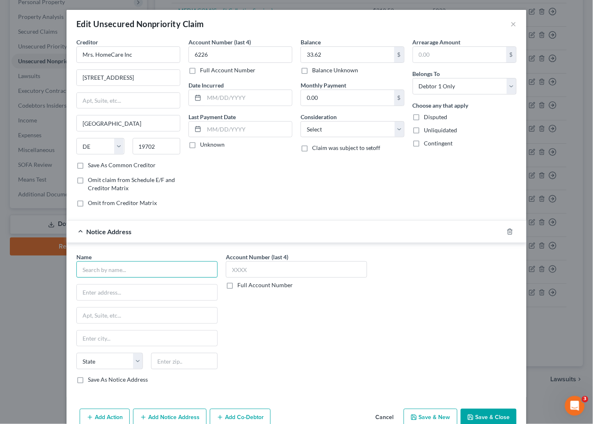
click at [115, 267] on input "text" at bounding box center [146, 269] width 141 height 16
type input "Tri State Adjustments"
type input "P.O. 3219"
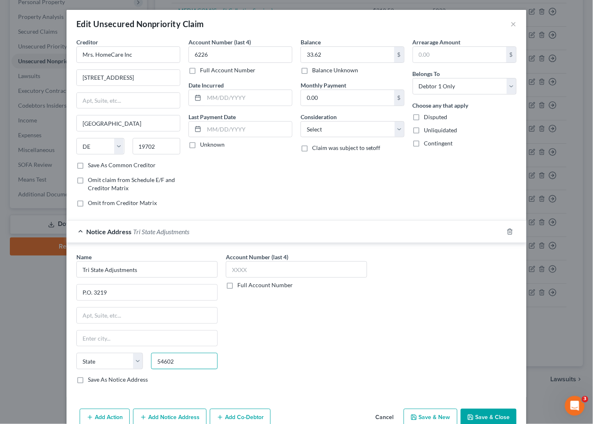
type input "54602"
type input "La Crosse"
select select "52"
click at [300, 323] on div "Account Number (last 4) Full Account Number" at bounding box center [297, 322] width 150 height 138
click at [480, 414] on button "Save & Close" at bounding box center [489, 417] width 56 height 17
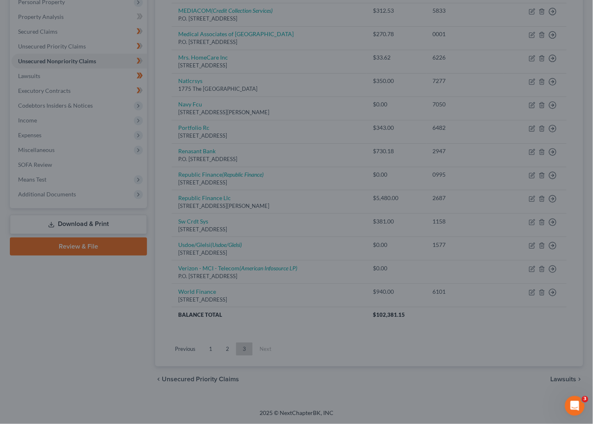
type input "0"
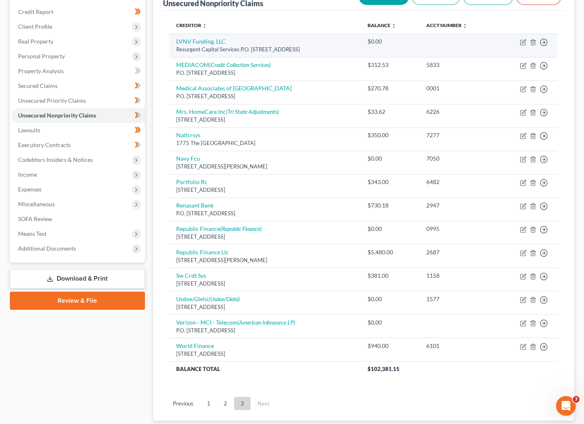
scroll to position [90, 0]
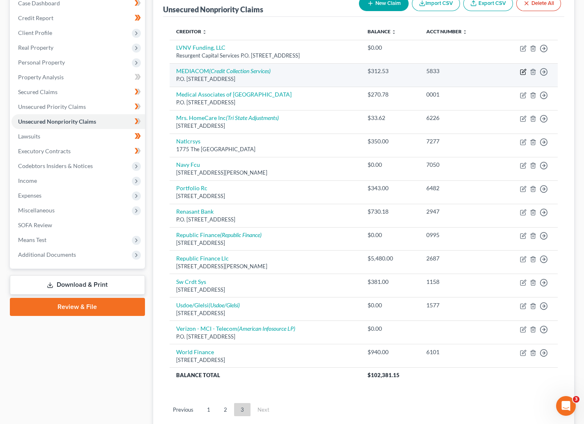
click at [522, 73] on icon "button" at bounding box center [524, 71] width 4 height 4
select select "35"
select select "0"
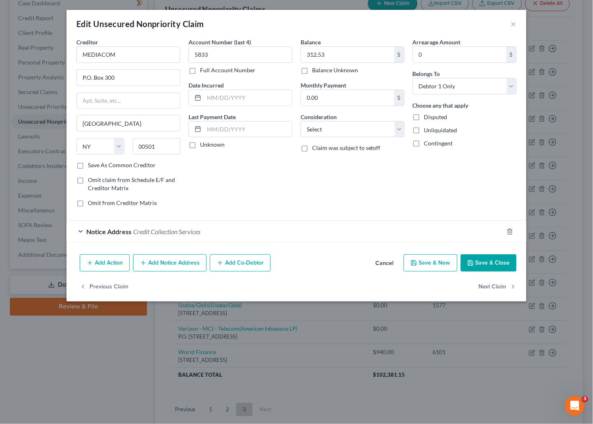
click at [187, 231] on span "Credit Collection Services" at bounding box center [166, 232] width 67 height 8
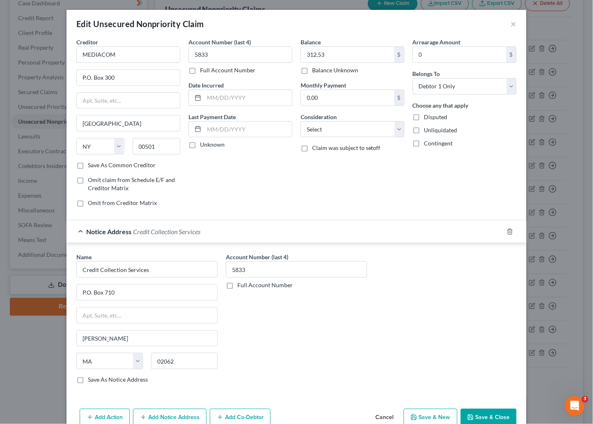
click at [484, 416] on button "Save & Close" at bounding box center [489, 417] width 56 height 17
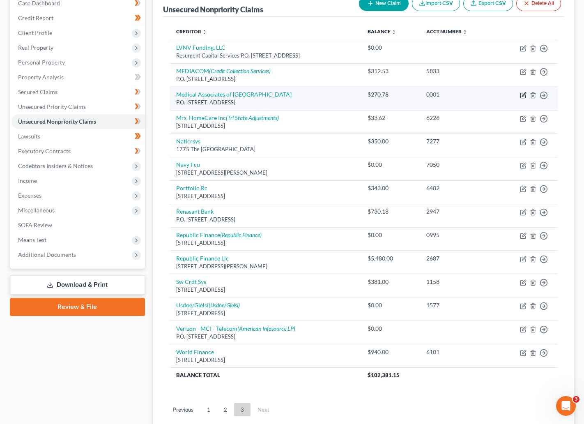
click at [526, 94] on icon "button" at bounding box center [524, 94] width 4 height 4
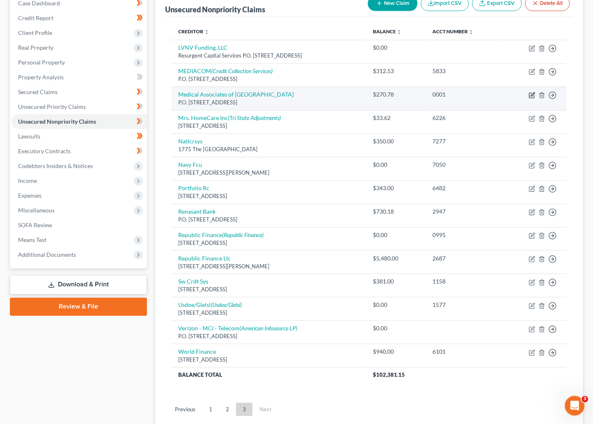
select select "10"
select select "0"
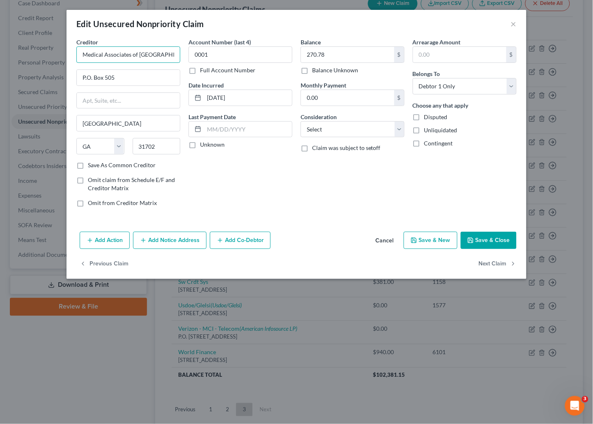
drag, startPoint x: 166, startPoint y: 53, endPoint x: 60, endPoint y: 64, distance: 107.0
click at [60, 64] on div "Edit Unsecured Nonpriority Claim × Creditor * Medical Associates of Albany P.O.…" at bounding box center [296, 212] width 593 height 424
drag, startPoint x: 141, startPoint y: 77, endPoint x: 47, endPoint y: 77, distance: 93.7
click at [47, 77] on div "Edit Unsecured Nonpriority Claim × Creditor * Medical Associates of Albany P.O.…" at bounding box center [296, 212] width 593 height 424
type input "101 Oakland Crossing Dr"
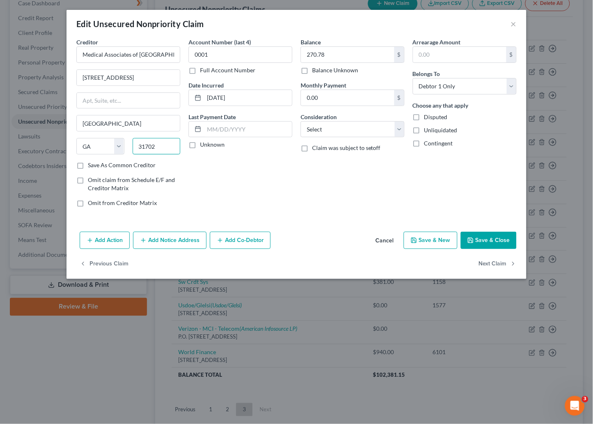
drag, startPoint x: 158, startPoint y: 147, endPoint x: 137, endPoint y: 147, distance: 21.0
click at [137, 147] on input "31702" at bounding box center [157, 146] width 48 height 16
type input "31763"
type input "Leesburg"
click at [487, 237] on button "Save & Close" at bounding box center [489, 240] width 56 height 17
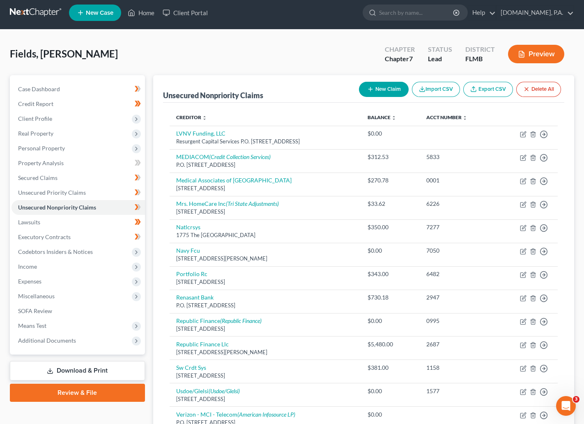
scroll to position [0, 0]
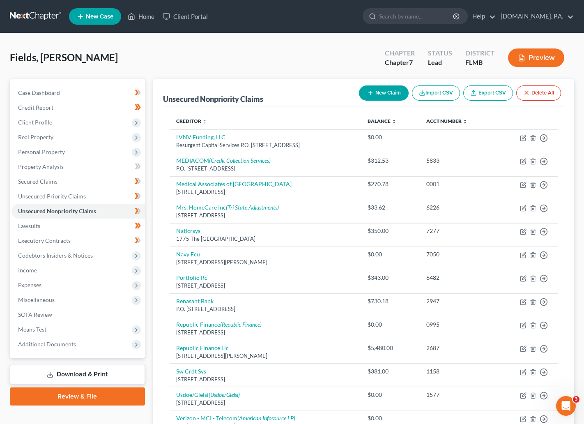
click at [376, 91] on button "New Claim" at bounding box center [384, 92] width 50 height 15
select select "0"
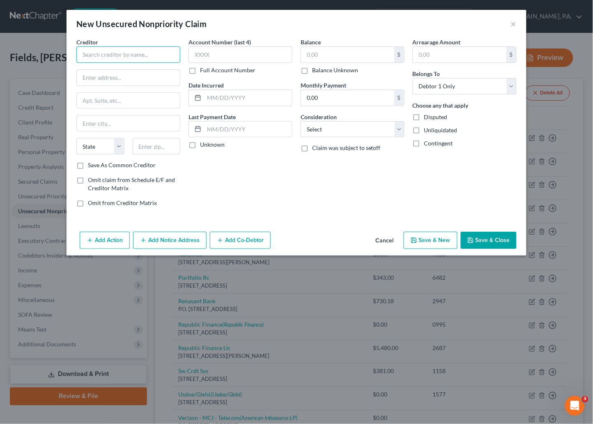
click at [132, 53] on input "text" at bounding box center [128, 54] width 104 height 16
type input "Phoebe Physicians Group, Inc"
type input "Practice Plus of SW GA"
type input "P.O. Box 3109"
type input "31706"
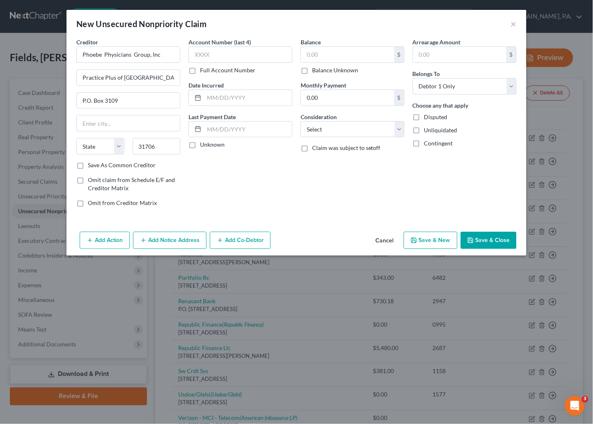
type input "Albany"
select select "10"
click at [290, 186] on div "Account Number (last 4) Full Account Number Date Incurred Last Payment Date Unk…" at bounding box center [241, 126] width 112 height 176
drag, startPoint x: 478, startPoint y: 238, endPoint x: 459, endPoint y: 236, distance: 18.9
click at [474, 238] on button "Save & Close" at bounding box center [489, 240] width 56 height 17
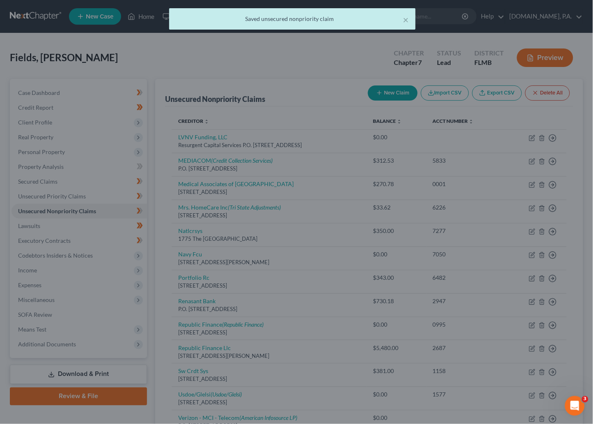
type input "0.00"
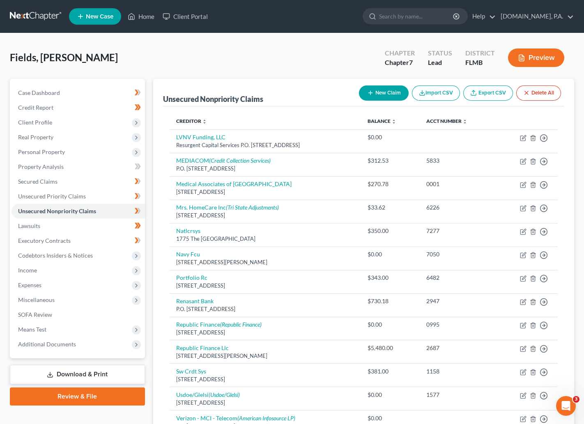
click at [378, 90] on button "New Claim" at bounding box center [384, 92] width 50 height 15
select select "0"
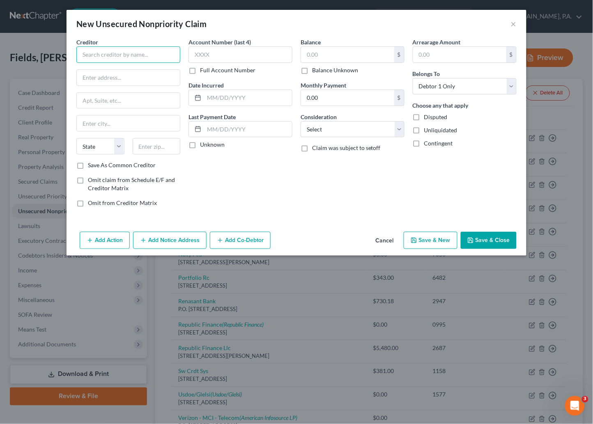
click at [114, 55] on input "text" at bounding box center [128, 54] width 104 height 16
type input "Phoebe Putney Memorial Hospital"
type input "417 W 3rd Ave"
type input "31701"
type input "Albany"
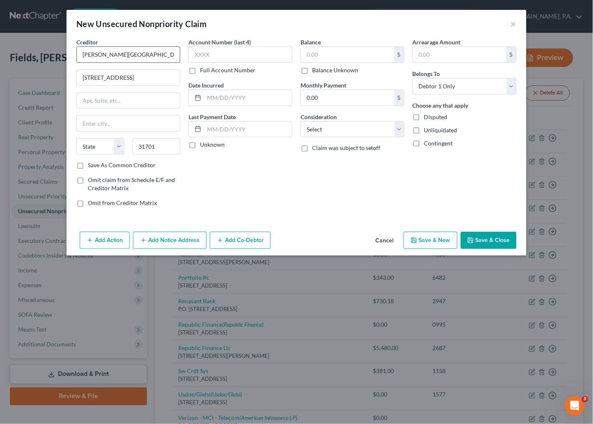
select select "10"
click at [492, 238] on button "Save & Close" at bounding box center [489, 240] width 56 height 17
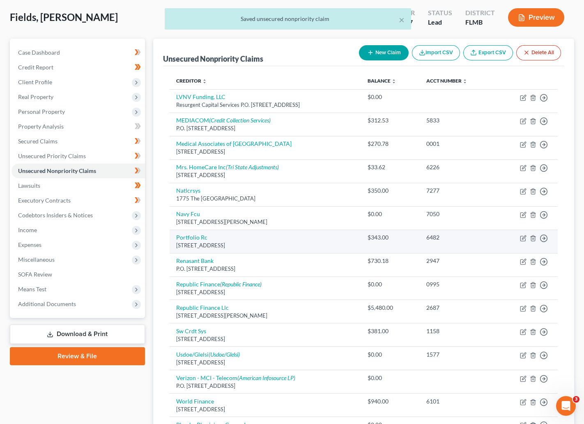
scroll to position [62, 0]
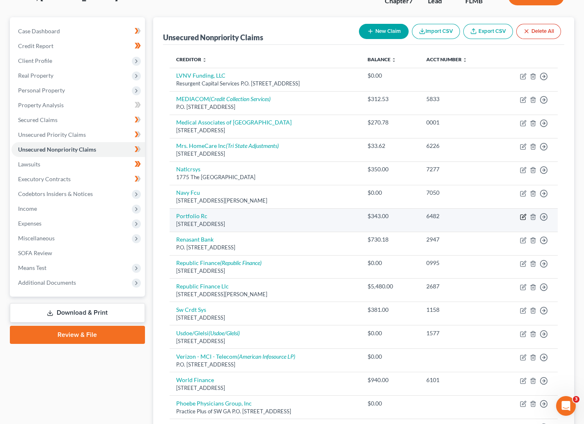
click at [520, 214] on icon "button" at bounding box center [523, 217] width 7 height 7
select select "48"
select select "0"
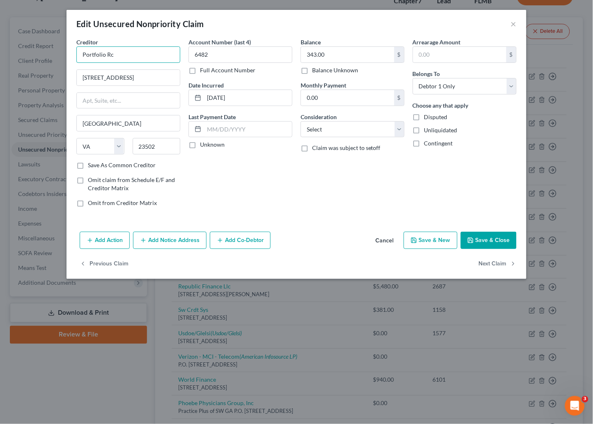
click at [125, 54] on input "Portfolio Rc" at bounding box center [128, 54] width 104 height 16
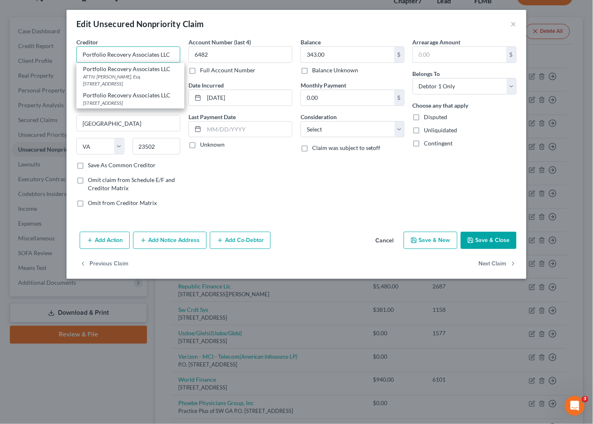
type input "Portfolio Recovery Associates LLC"
click at [225, 186] on div "Account Number (last 4) 6482 Full Account Number Date Incurred 07-22-2021 Last …" at bounding box center [241, 126] width 112 height 176
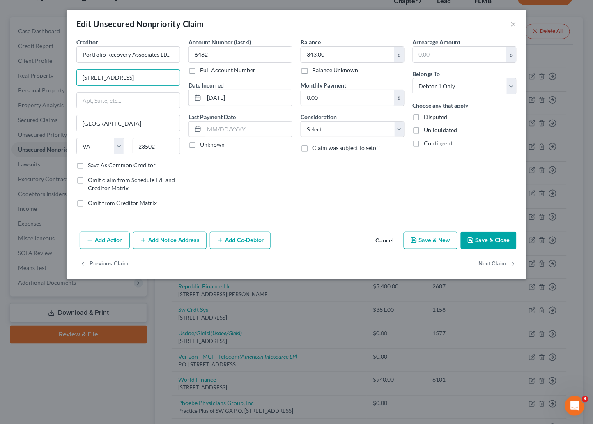
drag, startPoint x: 156, startPoint y: 75, endPoint x: 64, endPoint y: 75, distance: 92.5
click at [64, 75] on div "Edit Unsecured Nonpriority Claim × Creditor * Portfolio Recovery Associates LLC…" at bounding box center [296, 212] width 593 height 424
type input "P.O. Box 41067"
drag, startPoint x: 160, startPoint y: 144, endPoint x: 132, endPoint y: 147, distance: 28.5
click at [132, 147] on div "23502" at bounding box center [157, 146] width 56 height 16
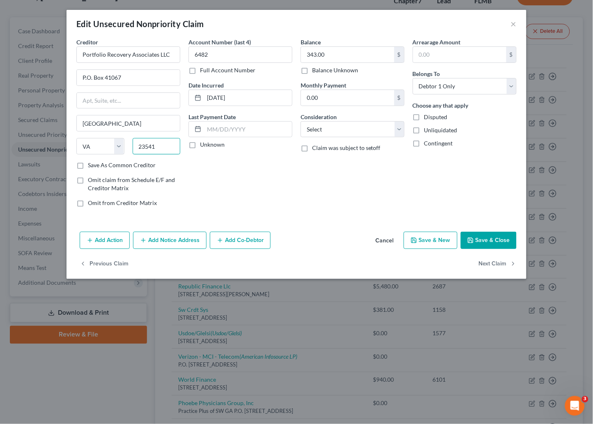
type input "23541"
click at [480, 235] on button "Save & Close" at bounding box center [489, 240] width 56 height 17
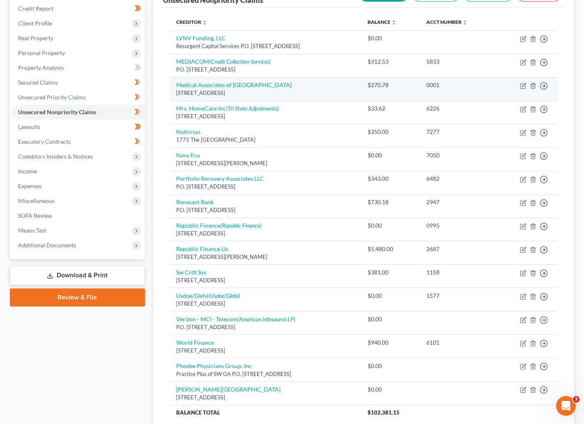
scroll to position [0, 0]
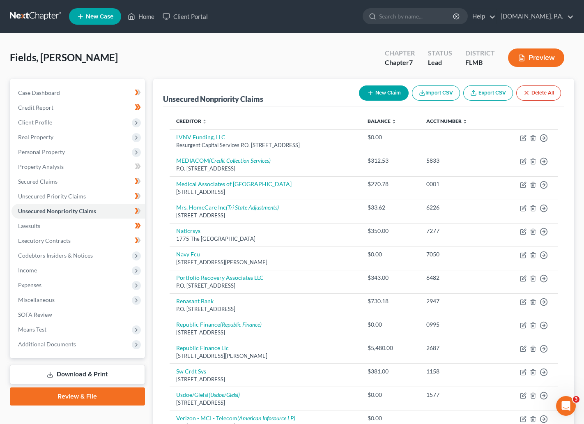
click at [373, 90] on button "New Claim" at bounding box center [384, 92] width 50 height 15
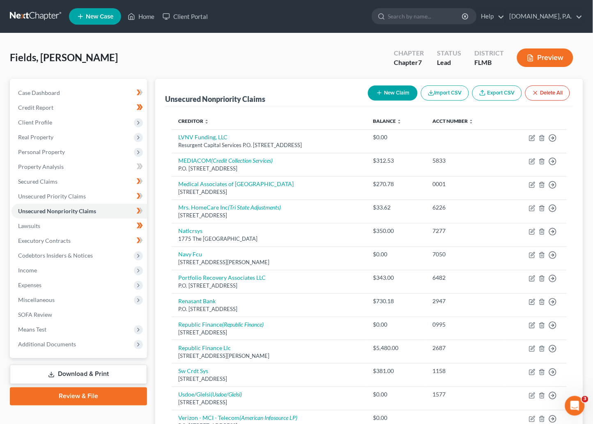
select select "0"
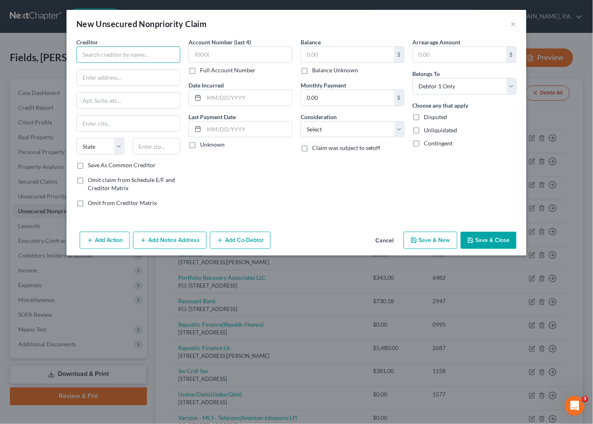
click at [136, 56] on input "text" at bounding box center [128, 54] width 104 height 16
type input "Quest Diagnostics"
type input "P.O. Box 9000"
type input "06074"
type input "South Windsor"
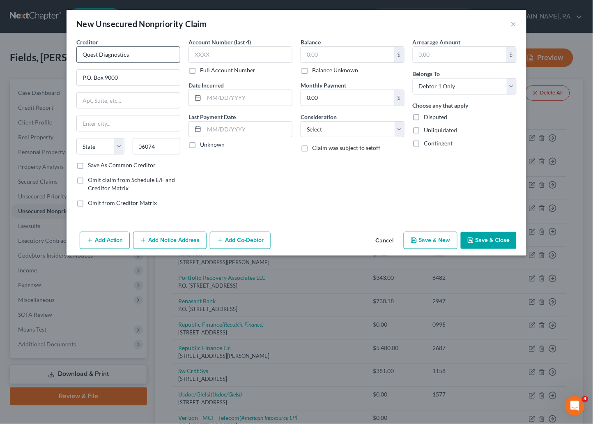
select select "6"
click at [492, 236] on button "Save & Close" at bounding box center [489, 240] width 56 height 17
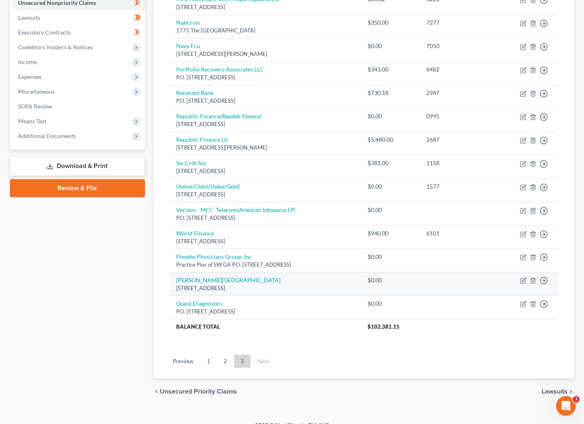
scroll to position [222, 0]
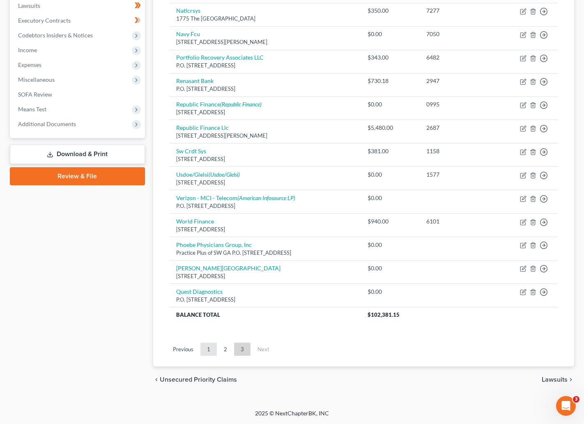
click at [208, 350] on link "1" at bounding box center [209, 349] width 16 height 13
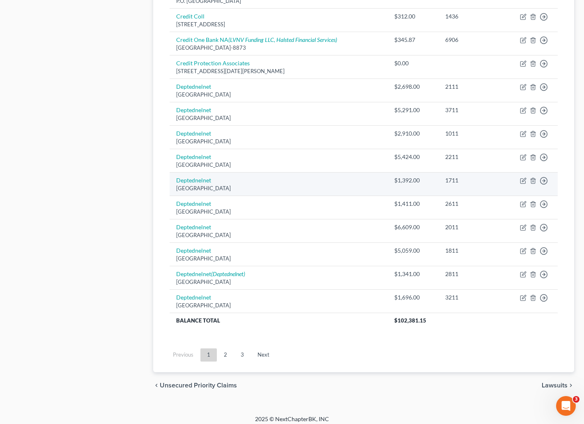
scroll to position [527, 0]
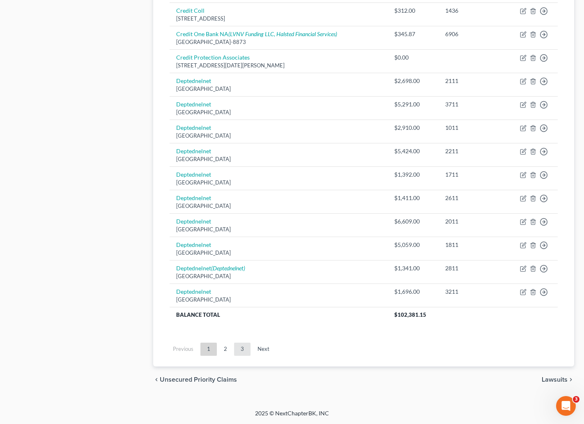
click at [240, 347] on link "3" at bounding box center [242, 349] width 16 height 13
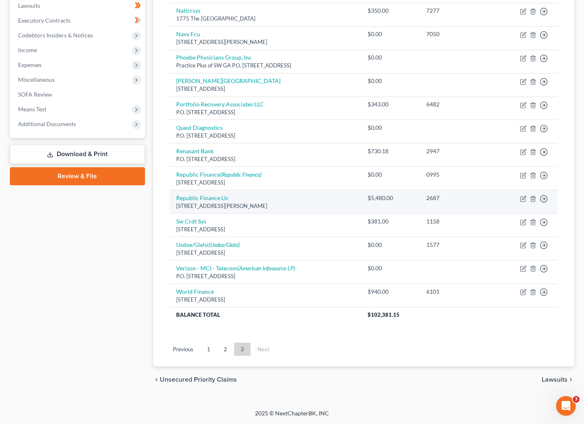
scroll to position [0, 0]
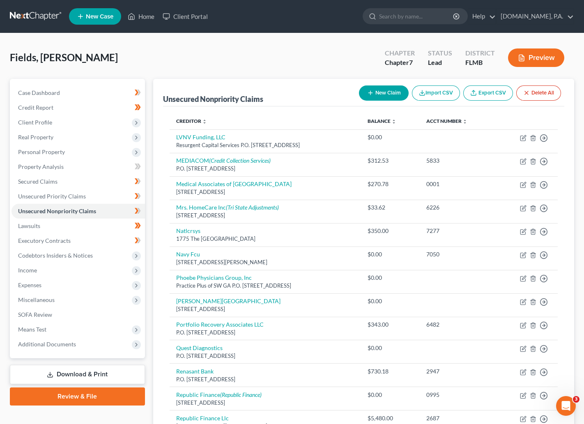
click at [389, 92] on button "New Claim" at bounding box center [384, 92] width 50 height 15
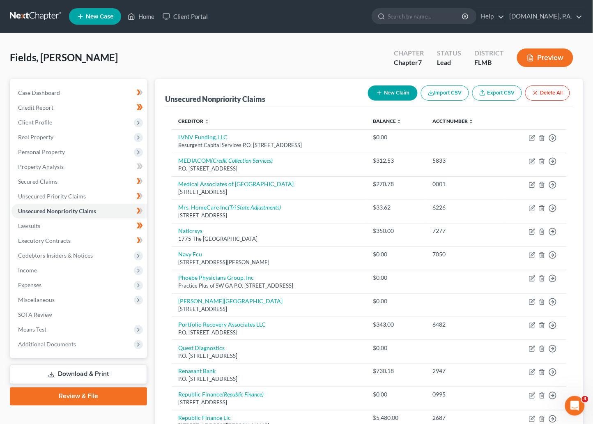
select select "0"
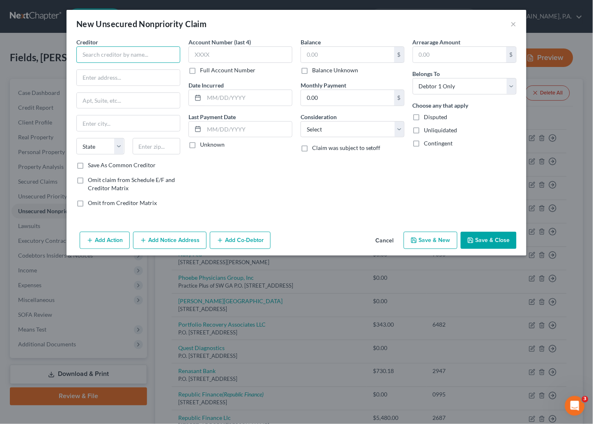
click at [132, 53] on input "text" at bounding box center [128, 54] width 104 height 16
type input "Regions Bank"
click at [111, 79] on input "text" at bounding box center [128, 78] width 103 height 16
type input "P.O. Box 10063"
click at [142, 145] on input "text" at bounding box center [157, 146] width 48 height 16
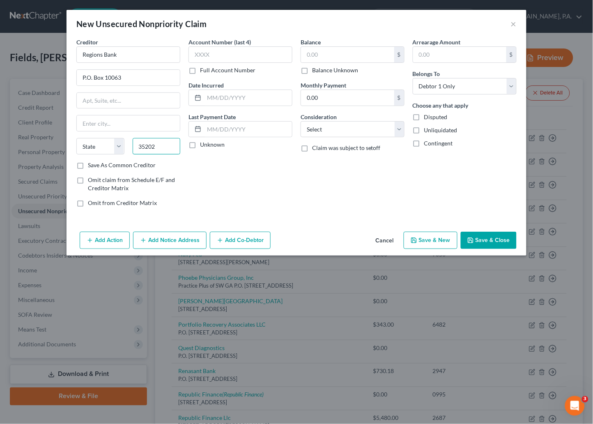
type input "35202"
type input "Birmingham"
select select "0"
drag, startPoint x: 128, startPoint y: 80, endPoint x: 36, endPoint y: 83, distance: 92.1
click at [36, 83] on div "New Unsecured Nonpriority Claim × Creditor * Regions Bank P.O. Box 10063 Birmin…" at bounding box center [296, 212] width 593 height 424
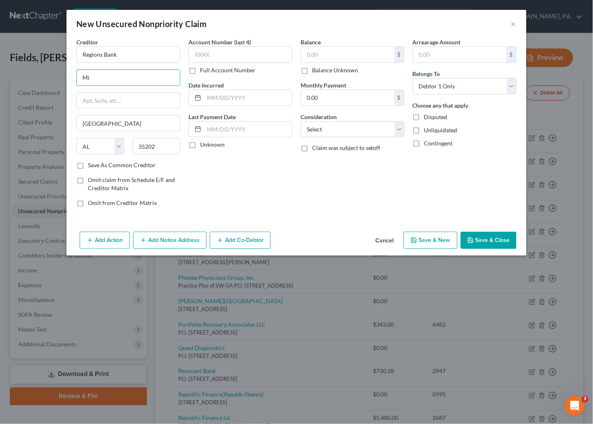
type input "M"
type input "Loss Mitigation Dept"
type input "P.O. Box 10063"
click at [265, 197] on div "Account Number (last 4) Full Account Number Date Incurred Last Payment Date Unk…" at bounding box center [241, 126] width 112 height 176
click at [487, 240] on button "Save & Close" at bounding box center [489, 240] width 56 height 17
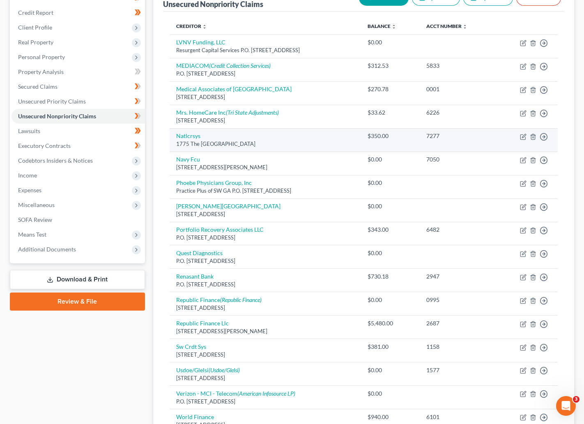
scroll to position [123, 0]
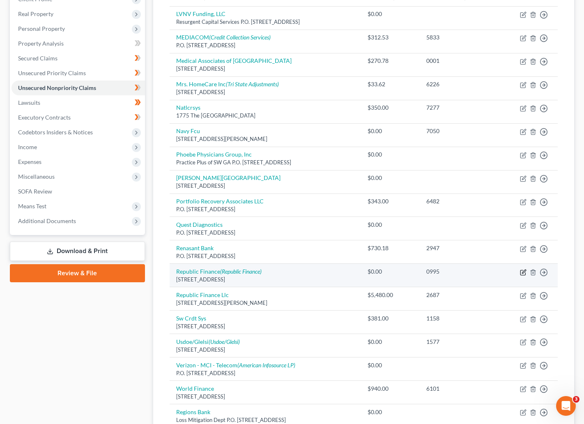
click at [521, 270] on td "Move to D Move to E Move to G Move to Notice Only" at bounding box center [527, 275] width 62 height 23
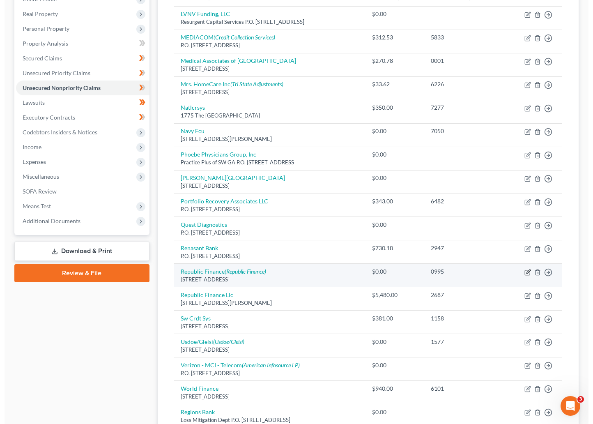
scroll to position [185, 0]
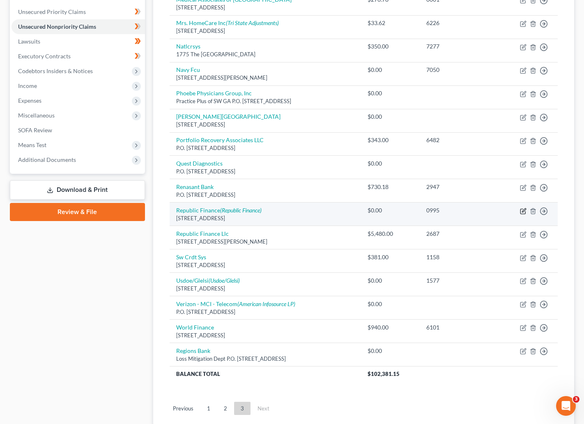
click at [522, 211] on icon "button" at bounding box center [523, 211] width 7 height 7
select select "19"
select select "0"
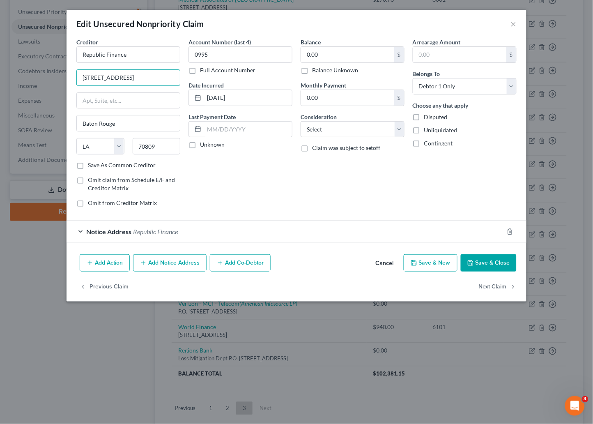
drag, startPoint x: 163, startPoint y: 78, endPoint x: 58, endPoint y: 78, distance: 105.6
click at [58, 78] on div "Edit Unsecured Nonpriority Claim × Creditor * Republic Finance 7031 Commerce Ci…" at bounding box center [296, 212] width 593 height 424
type input "282 Tower Rd"
type input "70454"
type input "Ponchatoula"
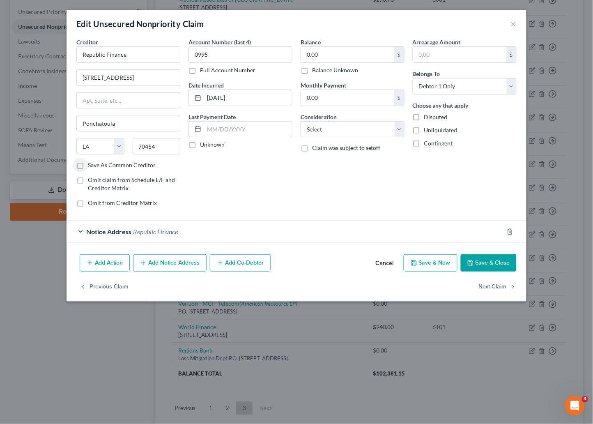
click at [490, 260] on button "Save & Close" at bounding box center [489, 262] width 56 height 17
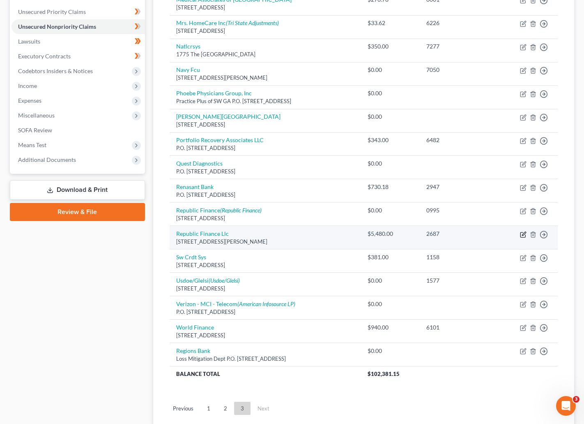
click at [526, 234] on icon "button" at bounding box center [524, 234] width 4 height 4
select select "10"
select select "0"
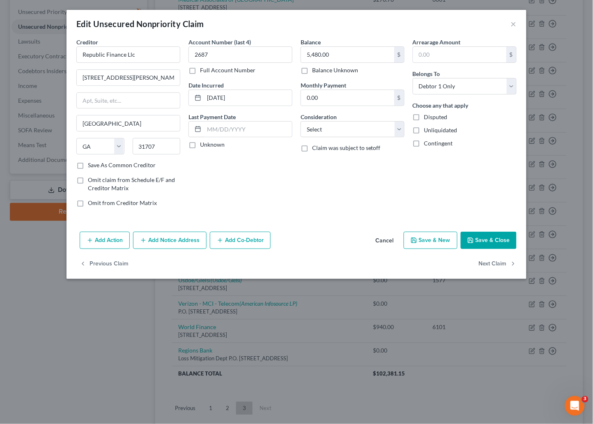
click at [161, 241] on button "Add Notice Address" at bounding box center [170, 240] width 74 height 17
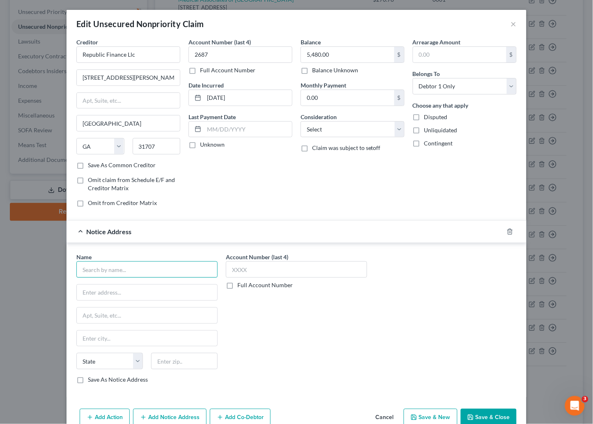
click at [106, 275] on input "text" at bounding box center [146, 269] width 141 height 16
type input "Kimberly E. Hall"
type input "Attorney at Law"
type input "P.O. Box 2538"
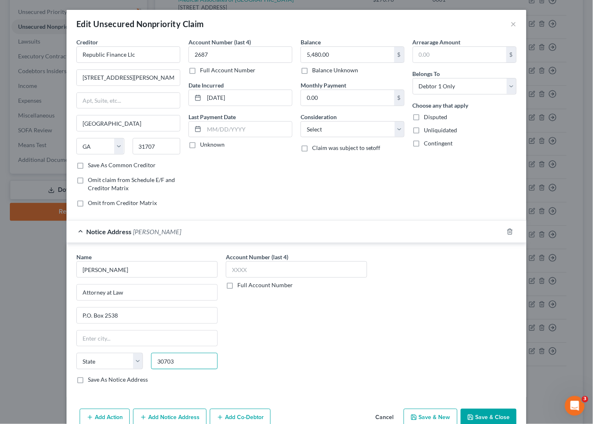
type input "30703"
type input "Calhoun"
select select "10"
click at [314, 318] on div "Account Number (last 4) Full Account Number" at bounding box center [297, 322] width 150 height 138
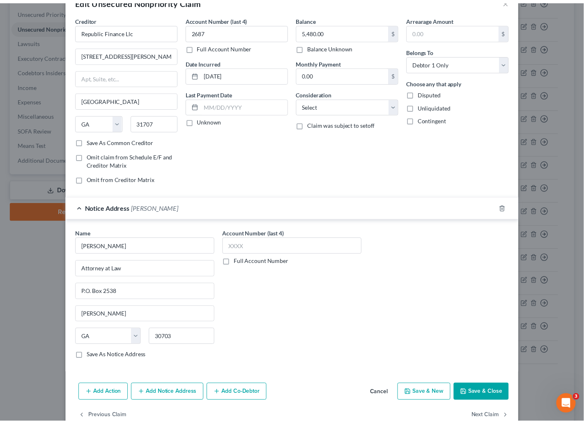
scroll to position [44, 0]
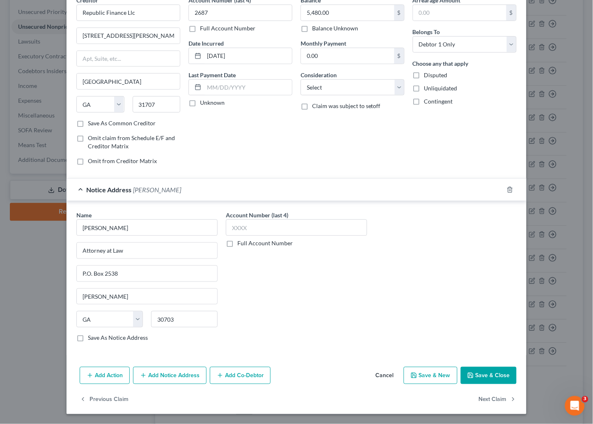
click at [491, 376] on button "Save & Close" at bounding box center [489, 375] width 56 height 17
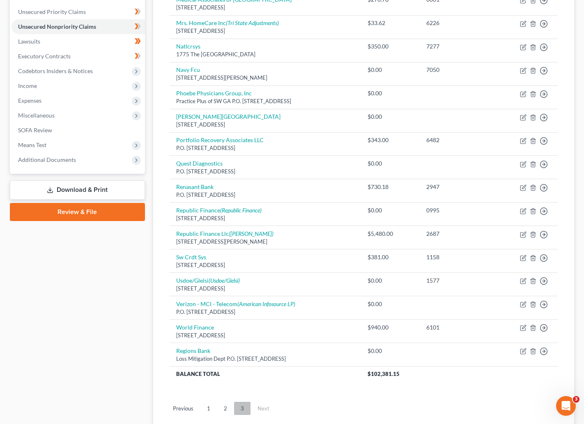
click at [238, 411] on link "3" at bounding box center [242, 408] width 16 height 13
click at [225, 410] on link "2" at bounding box center [225, 408] width 16 height 13
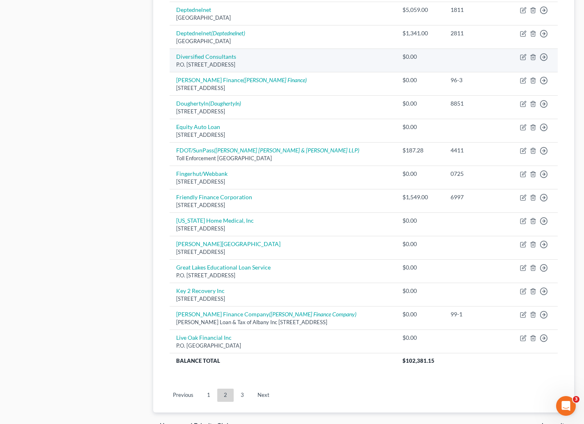
scroll to position [493, 0]
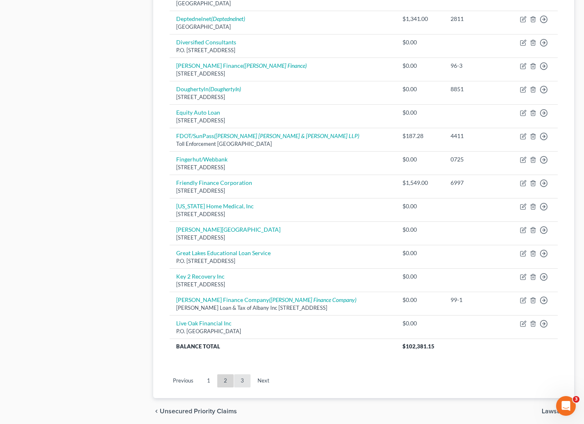
click at [242, 388] on link "3" at bounding box center [242, 380] width 16 height 13
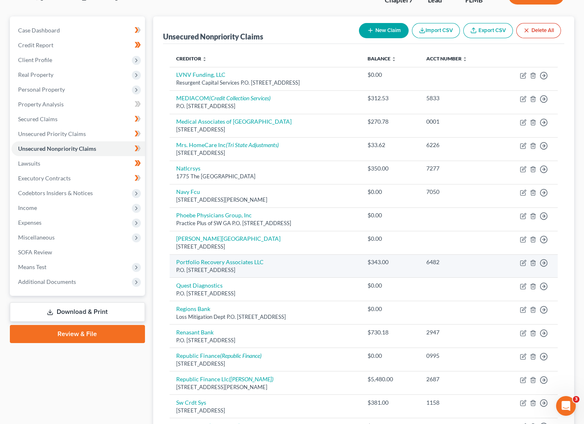
scroll to position [0, 0]
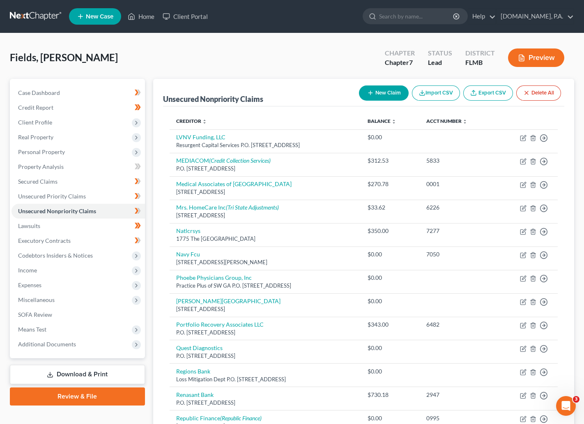
click at [374, 88] on button "New Claim" at bounding box center [384, 92] width 50 height 15
select select "0"
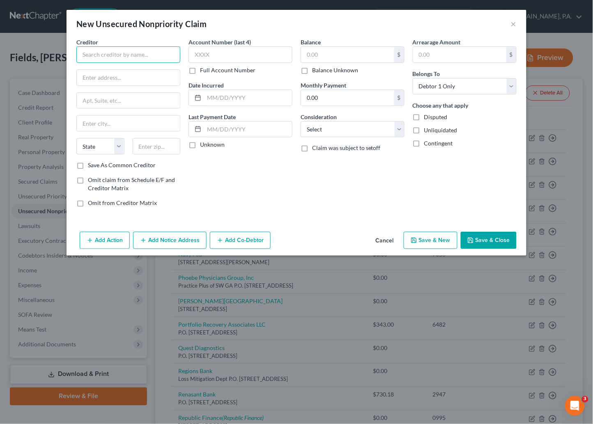
click at [137, 59] on input "text" at bounding box center [128, 54] width 104 height 16
type input "Southern Collection Services LLC"
type input "750 Highland Oaks Dr"
type input "Ste 200"
type input "27103"
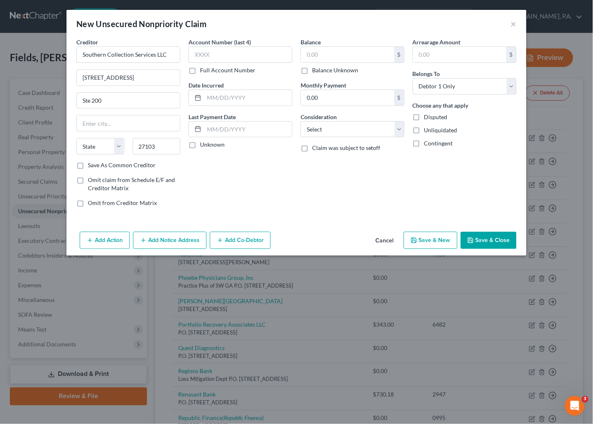
type input "Winston Salem"
select select "28"
click at [297, 160] on div "Balance $ Balance Unknown Balance Undetermined $ Balance Unknown Monthly Paymen…" at bounding box center [353, 126] width 112 height 176
click at [480, 236] on button "Save & Close" at bounding box center [489, 240] width 56 height 17
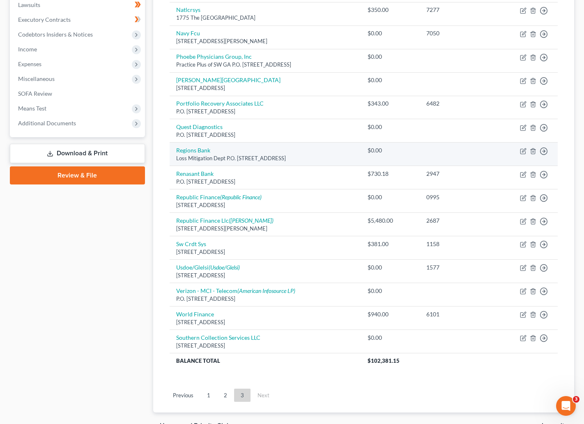
scroll to position [247, 0]
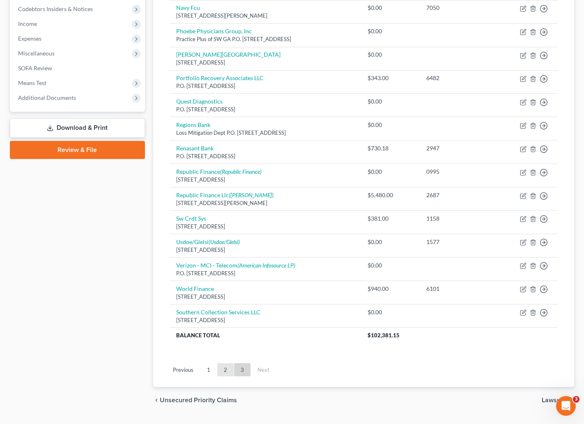
click at [223, 371] on link "2" at bounding box center [225, 369] width 16 height 13
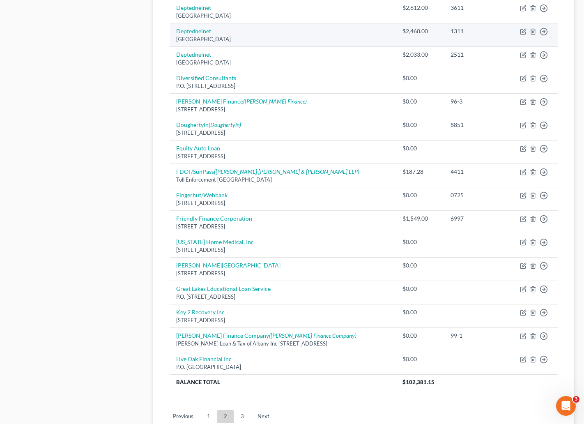
scroll to position [493, 0]
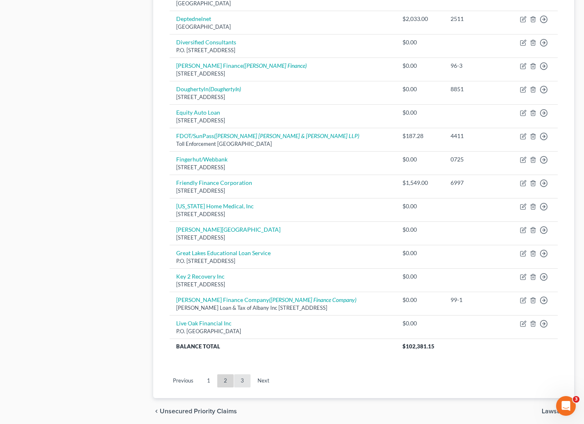
click at [241, 383] on link "3" at bounding box center [242, 380] width 16 height 13
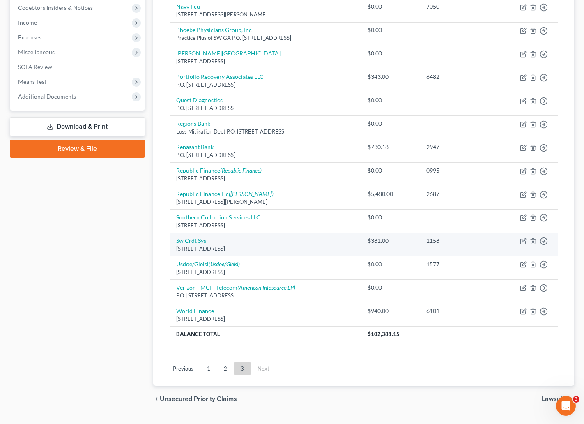
scroll to position [268, 0]
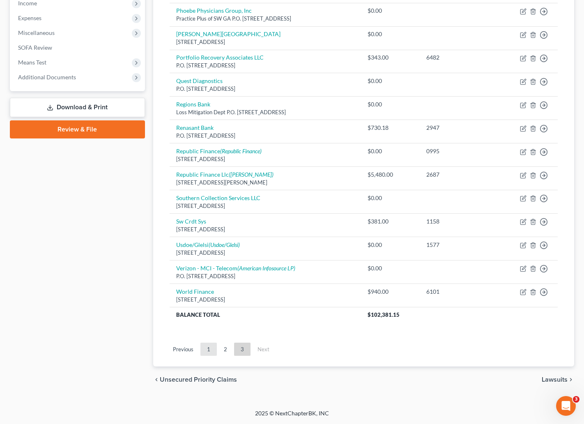
click at [209, 347] on link "1" at bounding box center [209, 349] width 16 height 13
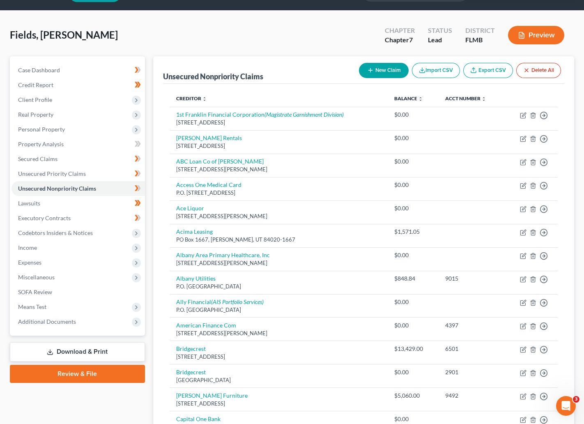
scroll to position [22, 0]
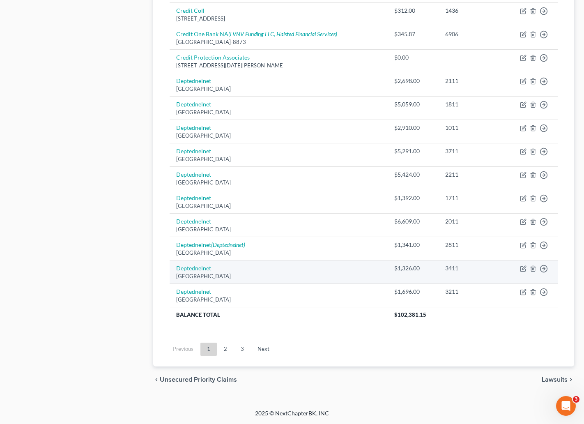
scroll to position [527, 0]
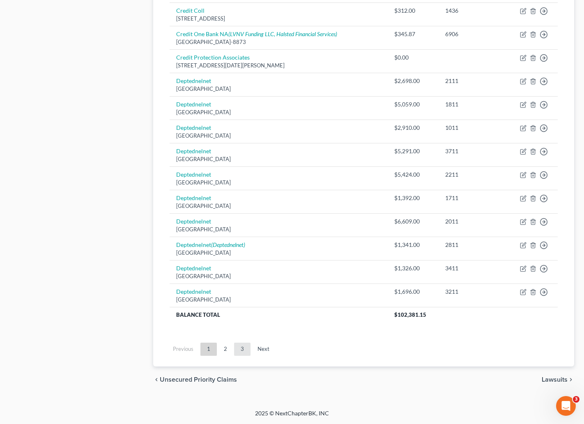
click at [242, 347] on link "3" at bounding box center [242, 349] width 16 height 13
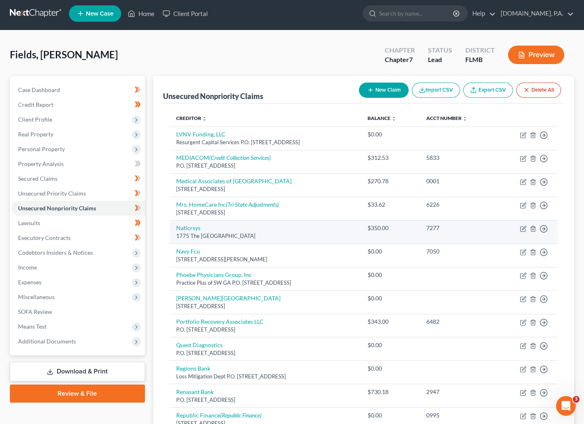
scroll to position [0, 0]
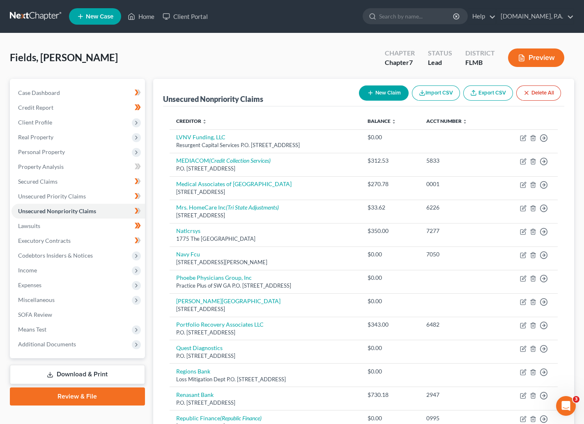
click at [381, 93] on button "New Claim" at bounding box center [384, 92] width 50 height 15
select select "0"
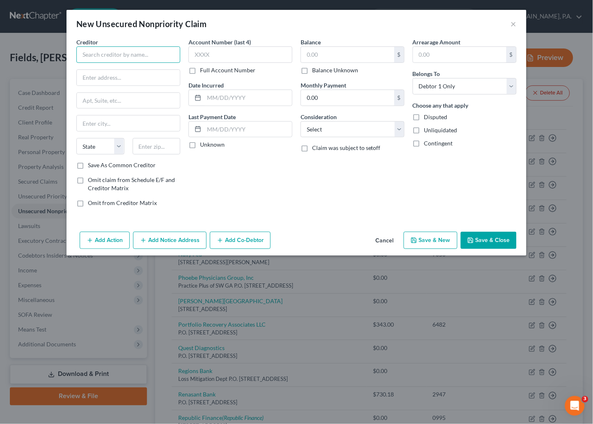
click at [142, 53] on input "text" at bounding box center [128, 54] width 104 height 16
type input "TMX Finance LLC"
type input "AKA TitleMax"
type input "15 Bull Street"
type input "31401"
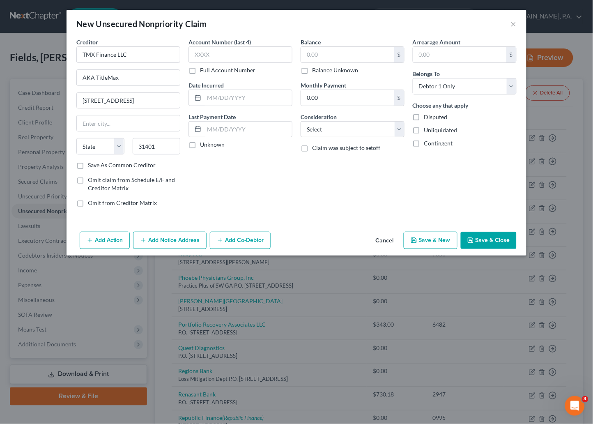
type input "Savannah"
select select "10"
click at [260, 175] on div "Account Number (last 4) Full Account Number Date Incurred Last Payment Date Unk…" at bounding box center [241, 126] width 112 height 176
click at [139, 103] on input "15 Bull Street" at bounding box center [128, 101] width 103 height 16
type input "15 Bull Street Ste 200"
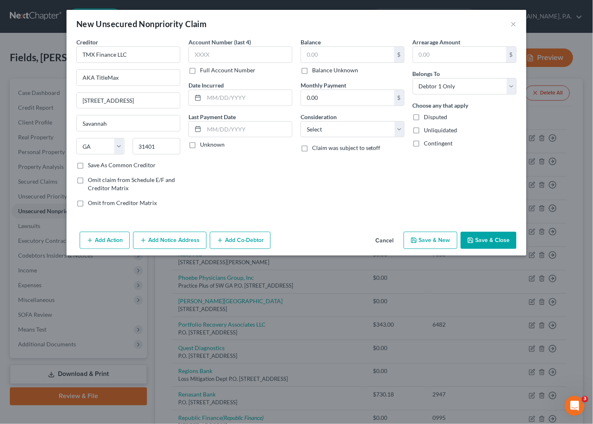
click at [487, 243] on button "Save & Close" at bounding box center [489, 240] width 56 height 17
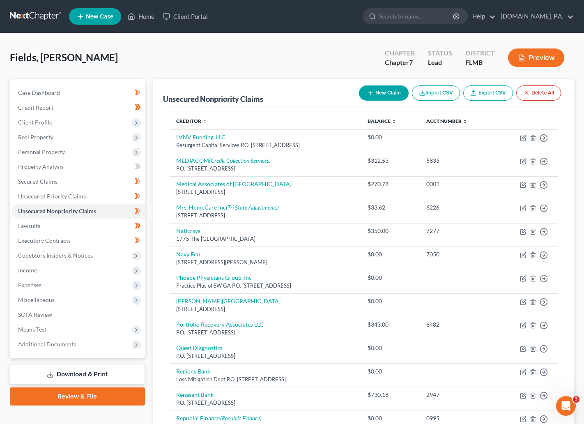
click at [378, 94] on button "New Claim" at bounding box center [384, 92] width 50 height 15
select select "0"
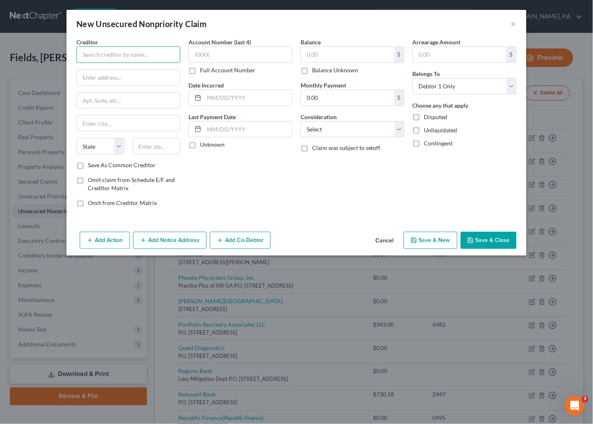
click at [97, 55] on input "text" at bounding box center [128, 54] width 104 height 16
type input "Union Credit Corp"
type input "P.O. Box 71666"
type input "31708"
type input "Albany"
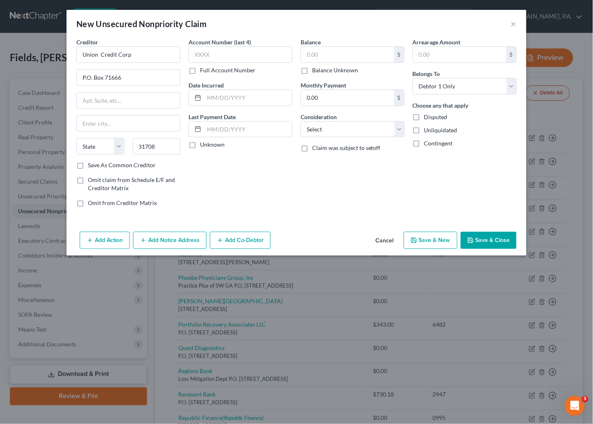
select select "10"
click at [299, 222] on div "Creditor * Union Credit Corp P.O. Box 71666 Albany State AL AK AR AZ CA CO CT D…" at bounding box center [297, 133] width 460 height 191
drag, startPoint x: 485, startPoint y: 236, endPoint x: 479, endPoint y: 234, distance: 6.9
click at [484, 236] on button "Save & Close" at bounding box center [489, 240] width 56 height 17
type input "0.00"
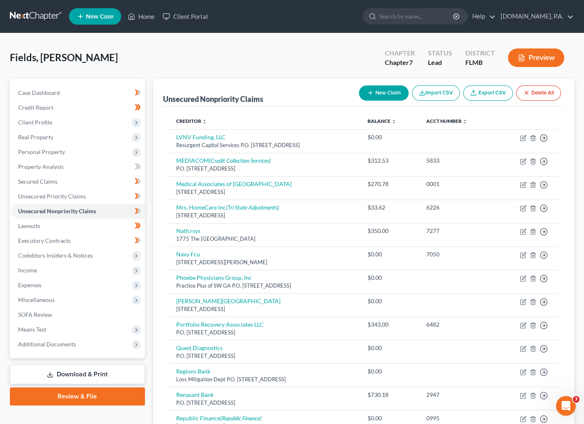
click at [384, 90] on button "New Claim" at bounding box center [384, 92] width 50 height 15
select select "0"
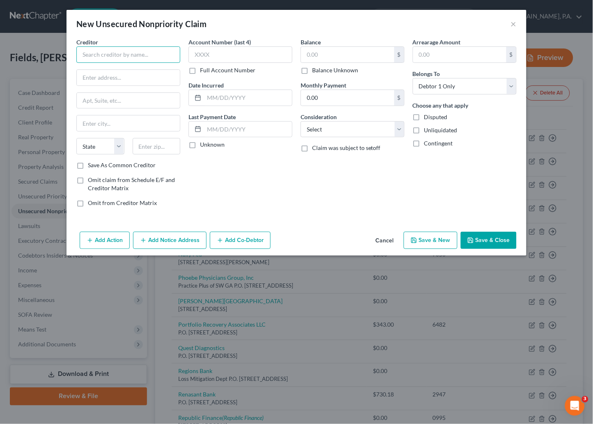
click at [147, 54] on input "text" at bounding box center [128, 54] width 104 height 16
type input "United States Dept of Education"
type input "Claims Filing Unit"
type input "P.O. Box 8973"
type input "53708"
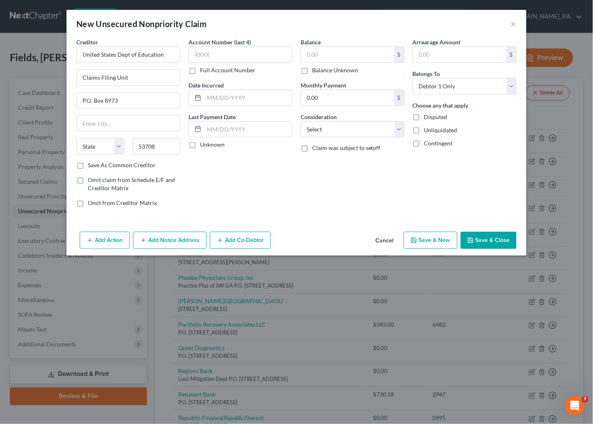
type input "Madison"
select select "52"
click at [283, 178] on div "Account Number (last 4) Full Account Number Date Incurred Last Payment Date Unk…" at bounding box center [241, 126] width 112 height 176
click at [496, 235] on button "Save & Close" at bounding box center [489, 240] width 56 height 17
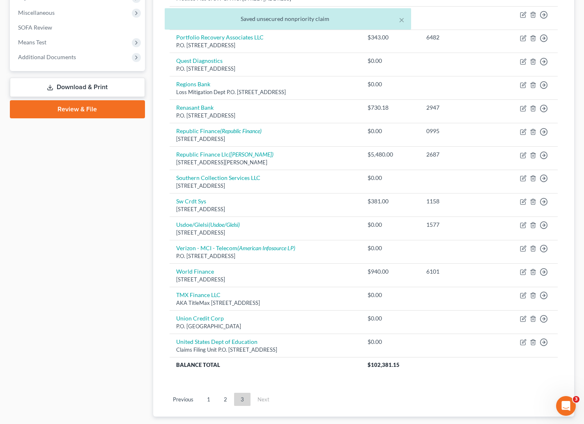
scroll to position [308, 0]
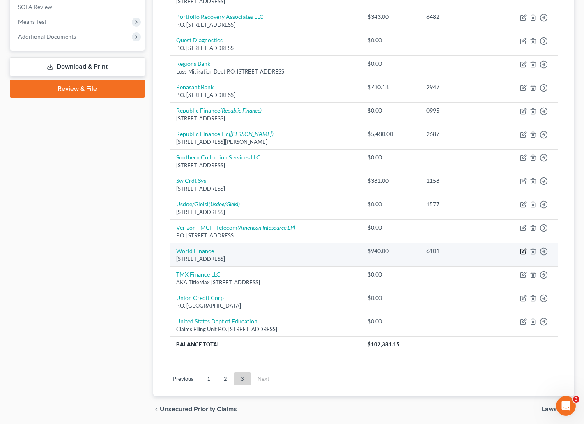
click at [524, 253] on icon "button" at bounding box center [524, 251] width 4 height 4
select select "42"
select select "0"
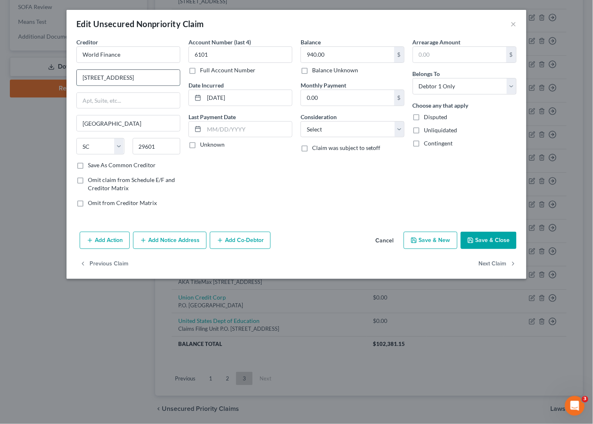
drag, startPoint x: 132, startPoint y: 72, endPoint x: 78, endPoint y: 82, distance: 54.9
click at [78, 82] on input "104 S Main St" at bounding box center [128, 78] width 103 height 16
type input "Bankruptcy Processing Center"
type input "P.O. Box 6429"
click at [163, 149] on input "29601" at bounding box center [157, 146] width 48 height 16
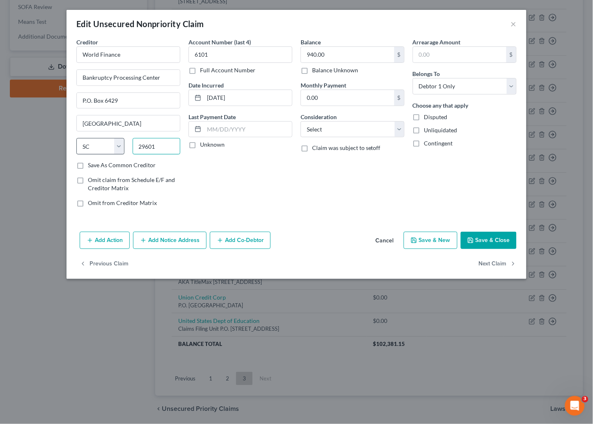
drag, startPoint x: 163, startPoint y: 149, endPoint x: 118, endPoint y: 151, distance: 45.7
click at [119, 150] on div "State AL AK AR AZ CA CO CT DE DC FL GA GU HI ID IL IN IA KS KY LA ME MD MA MI M…" at bounding box center [128, 149] width 112 height 23
type input "29606"
click at [489, 236] on button "Save & Close" at bounding box center [489, 240] width 56 height 17
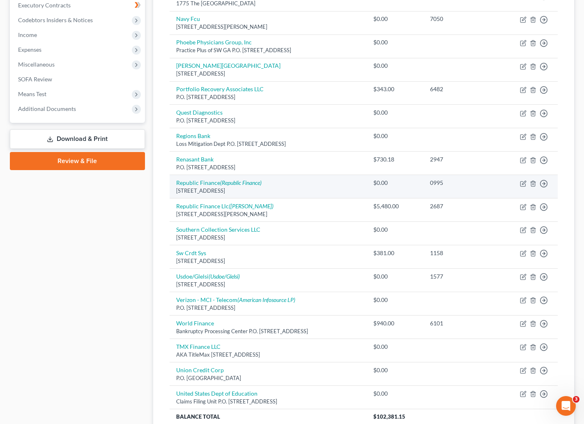
scroll to position [62, 0]
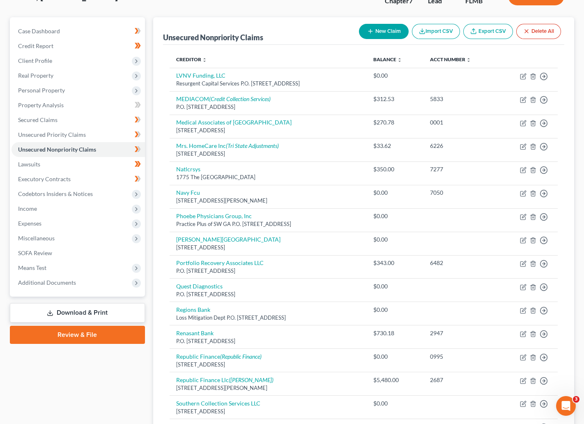
click at [376, 26] on button "New Claim" at bounding box center [384, 31] width 50 height 15
select select "0"
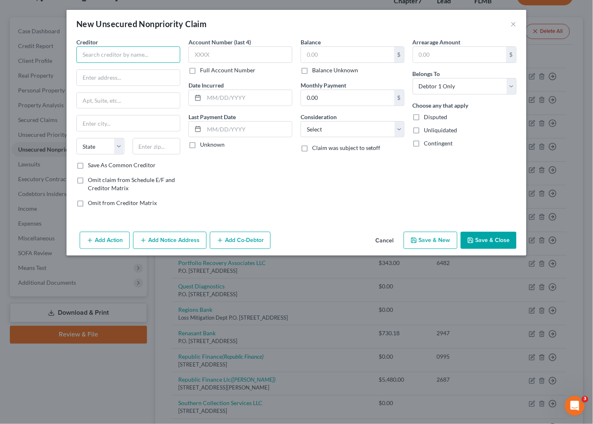
click at [157, 54] on input "text" at bounding box center [128, 54] width 104 height 16
type input "G"
type input "[PERSON_NAME], [PERSON_NAME] & [PERSON_NAME] LLC"
click at [108, 74] on input "text" at bounding box center [128, 78] width 103 height 16
type input "Greg Clark"
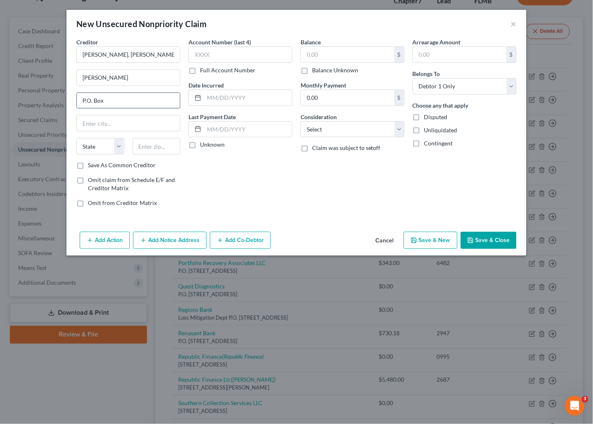
click at [110, 97] on input "P.O. Box" at bounding box center [128, 101] width 103 height 16
type input "P.O. Box 605"
click at [141, 143] on input "text" at bounding box center [157, 146] width 48 height 16
type input "31702"
type input "Albany"
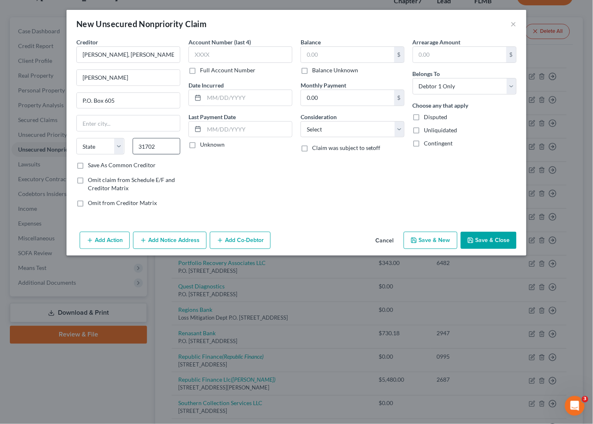
select select "10"
click at [482, 239] on button "Save & Close" at bounding box center [489, 240] width 56 height 17
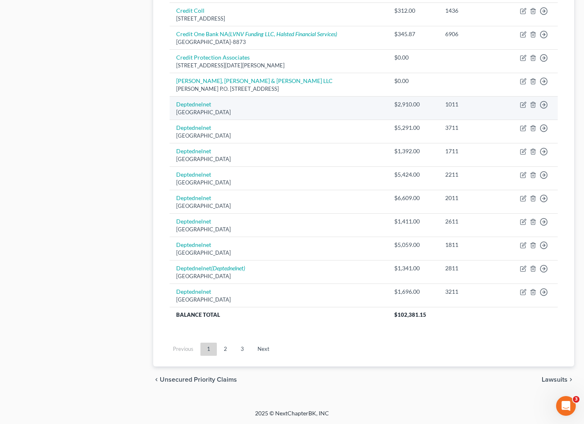
scroll to position [527, 0]
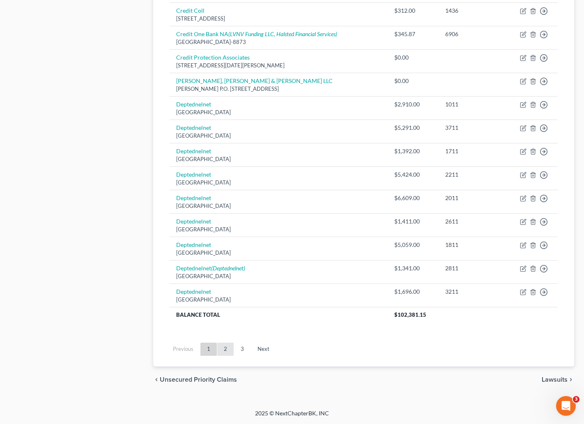
click at [225, 349] on link "2" at bounding box center [225, 349] width 16 height 13
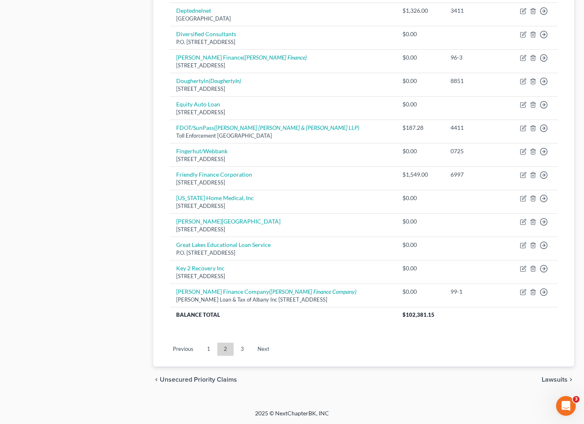
click at [245, 347] on link "3" at bounding box center [242, 349] width 16 height 13
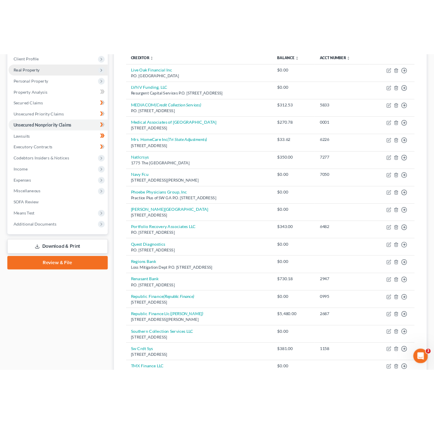
scroll to position [0, 0]
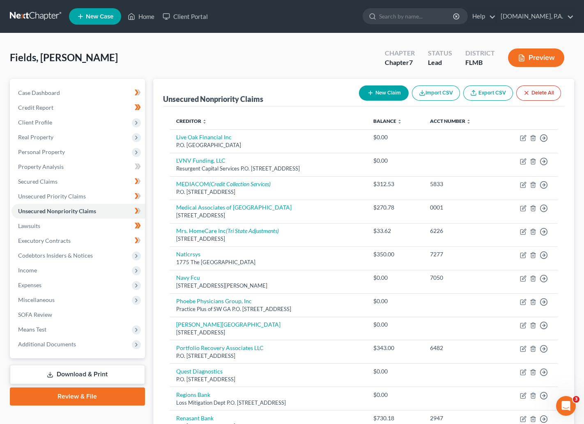
click at [214, 58] on div "Fields, Yvalondra Upgraded Chapter Chapter 7 Status Lead District [GEOGRAPHIC_D…" at bounding box center [292, 61] width 565 height 36
click at [164, 62] on div "Fields, Yvalondra Upgraded Chapter Chapter 7 Status Lead District [GEOGRAPHIC_D…" at bounding box center [292, 61] width 565 height 36
